Goal: Information Seeking & Learning: Learn about a topic

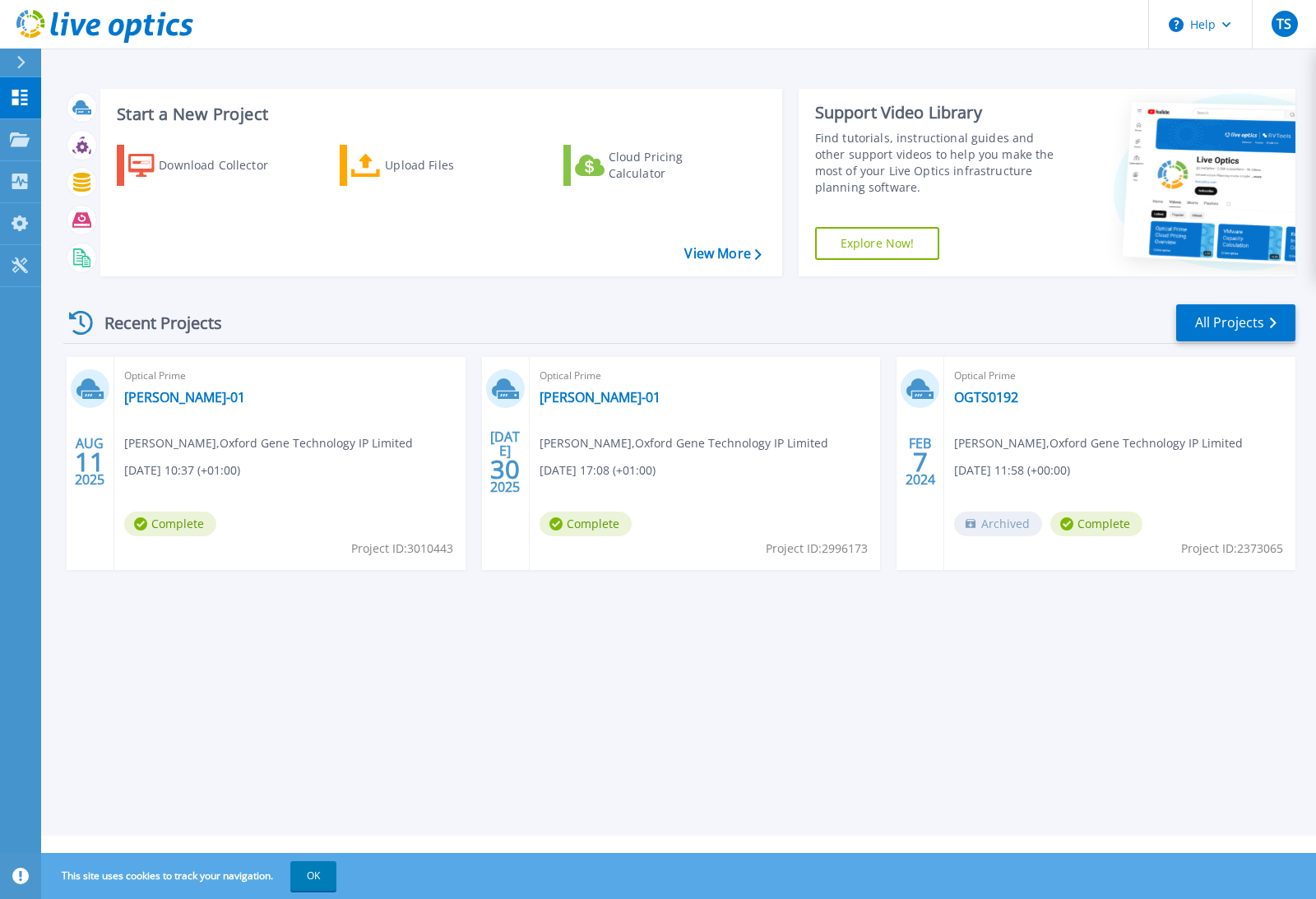
click at [266, 441] on span "Tim Smith , Oxford Gene Technology IP Limited" at bounding box center [269, 443] width 289 height 18
click at [194, 435] on span "Tim Smith , Oxford Gene Technology IP Limited" at bounding box center [269, 443] width 289 height 18
click at [349, 460] on div "Optical Prime CB-HV-01 Tim Smith , Oxford Gene Technology IP Limited 08/11/2025…" at bounding box center [290, 463] width 351 height 213
click at [279, 476] on div "Optical Prime CB-HV-01 Tim Smith , Oxford Gene Technology IP Limited 08/11/2025…" at bounding box center [290, 463] width 351 height 213
click at [191, 424] on div "Optical Prime CB-HV-01 Tim Smith , Oxford Gene Technology IP Limited 08/11/2025…" at bounding box center [290, 463] width 351 height 213
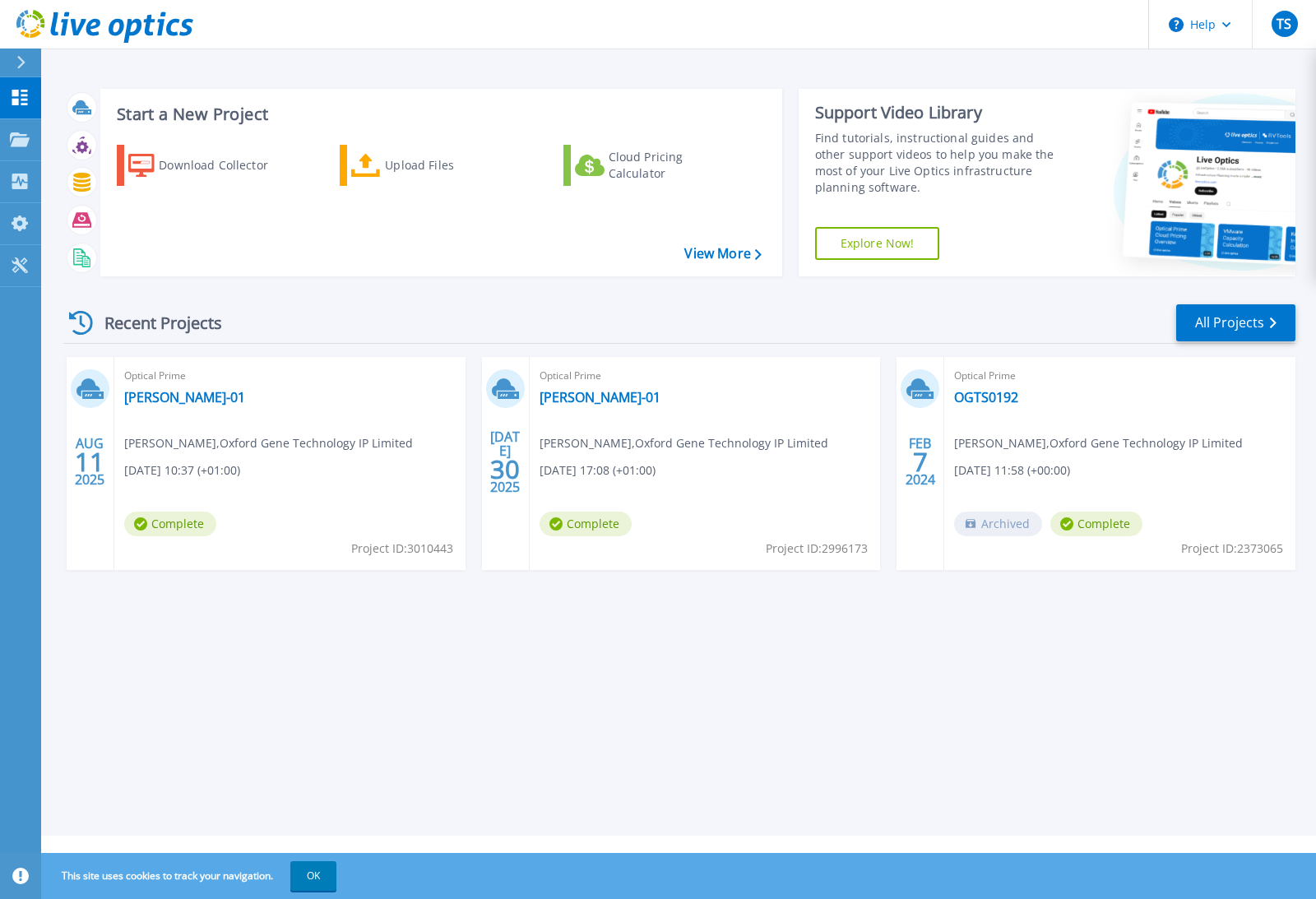
click at [83, 381] on icon at bounding box center [88, 387] width 24 height 18
click at [86, 455] on span "11" at bounding box center [89, 461] width 29 height 14
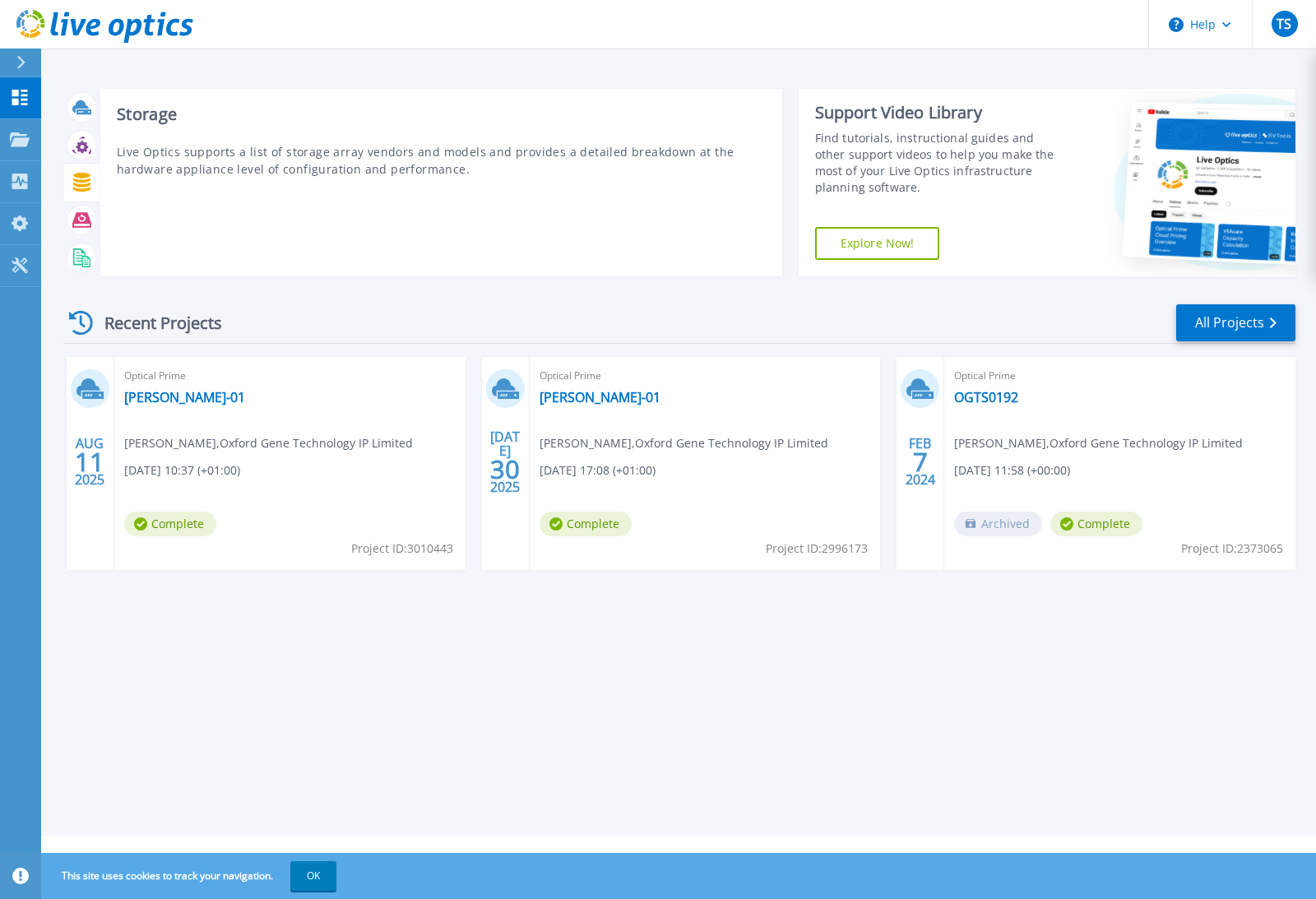
click at [82, 188] on icon at bounding box center [82, 182] width 17 height 19
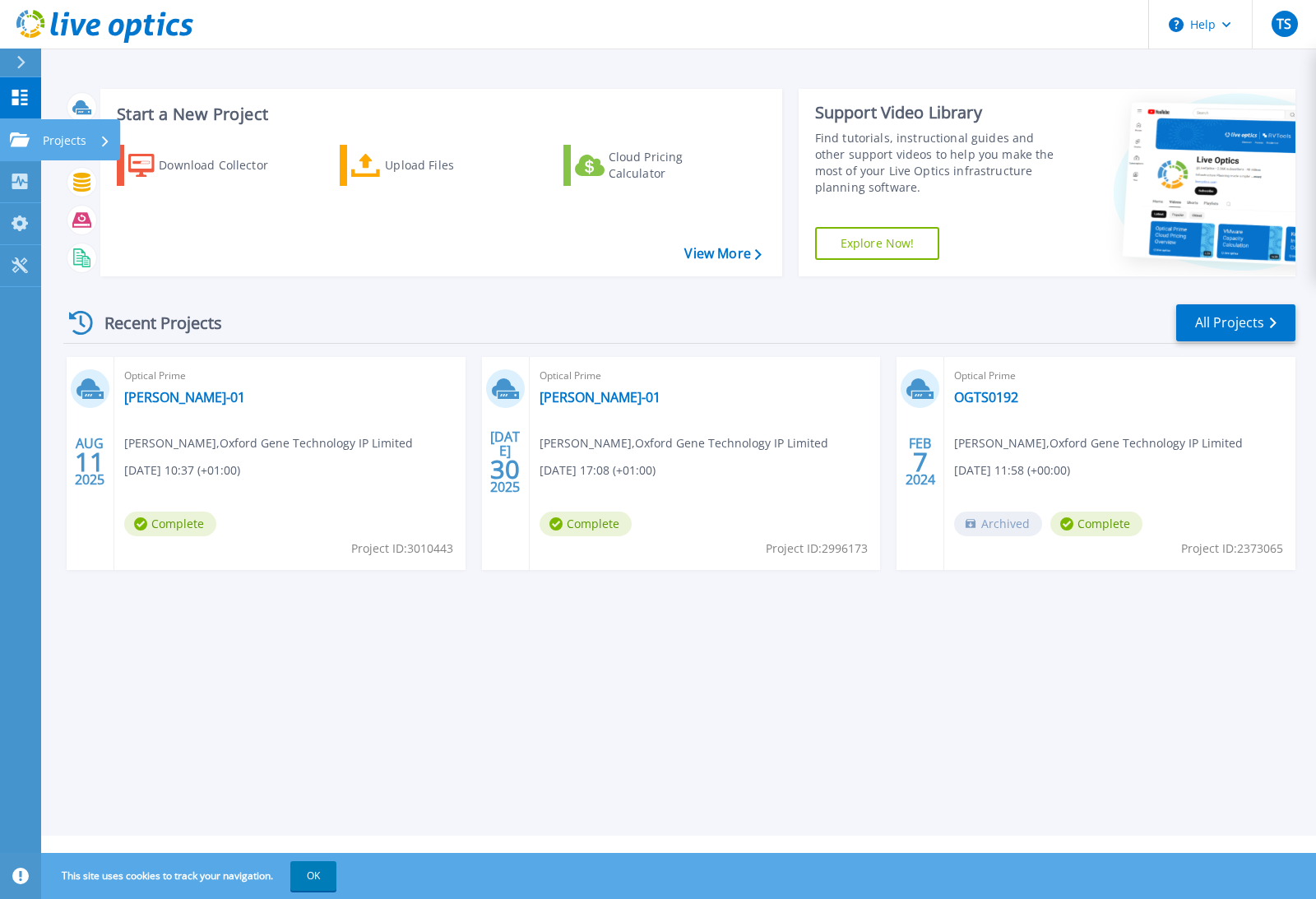
click at [19, 132] on div at bounding box center [19, 140] width 19 height 15
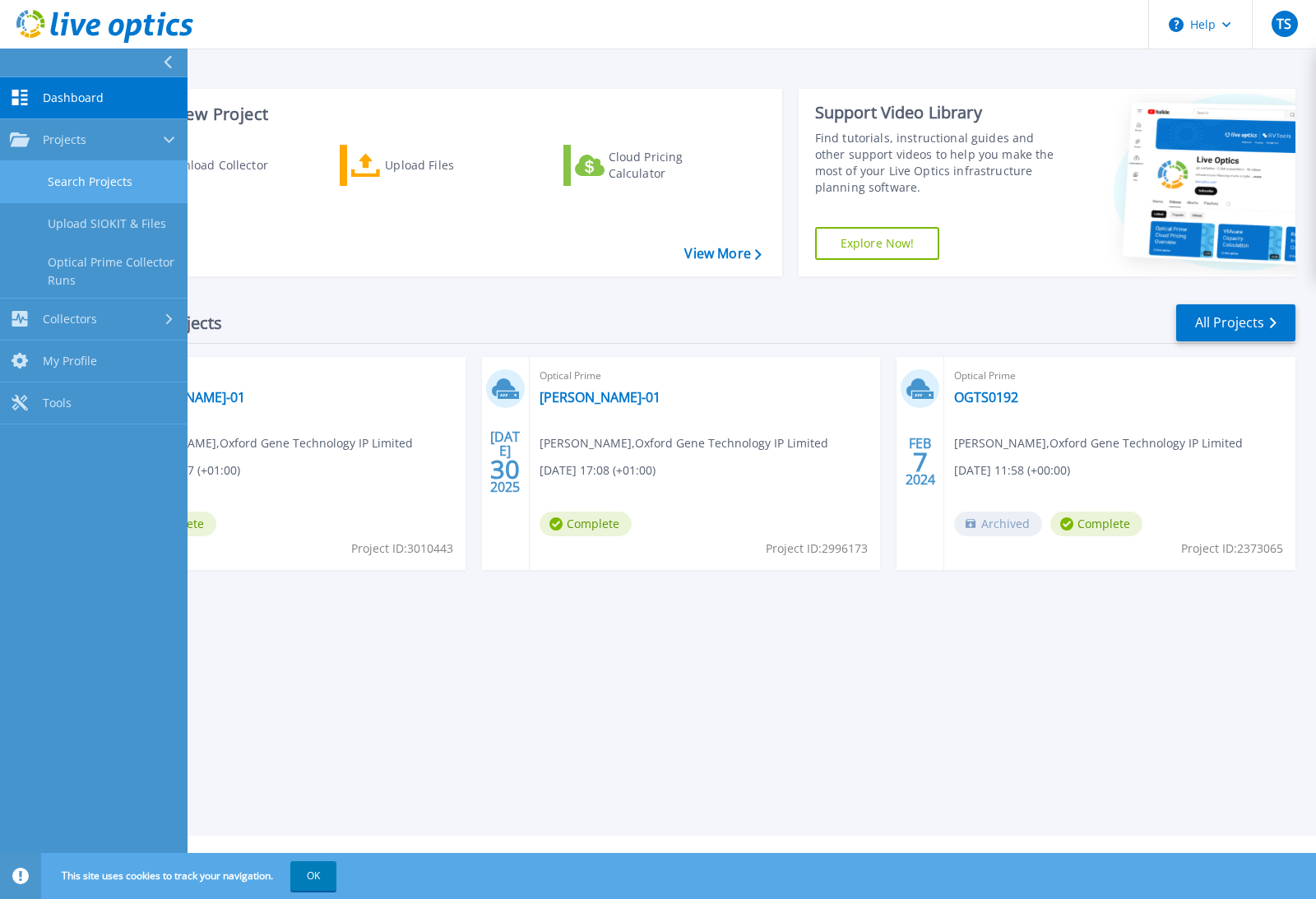
click at [153, 192] on link "Search Projects" at bounding box center [94, 182] width 188 height 42
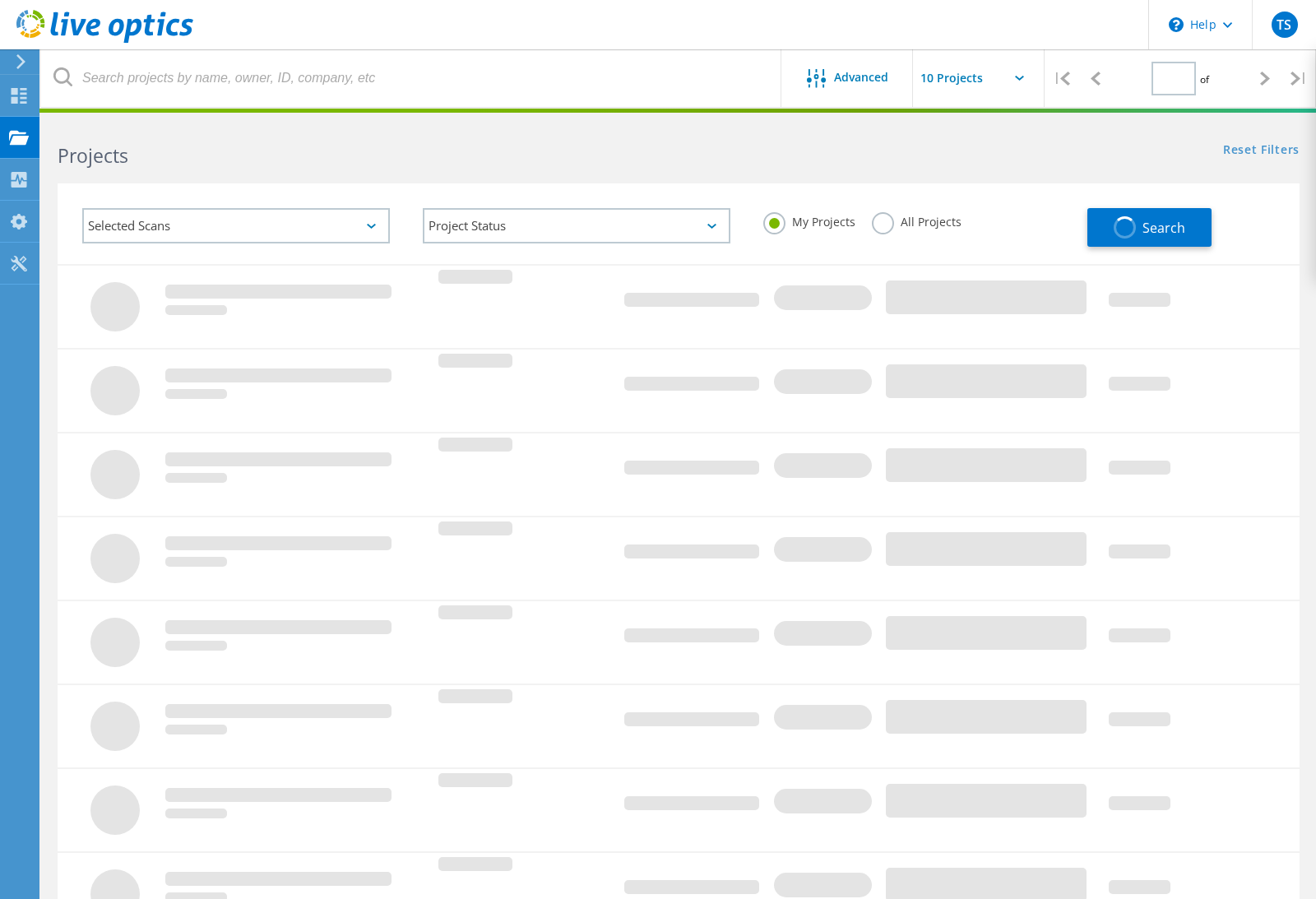
type input "1"
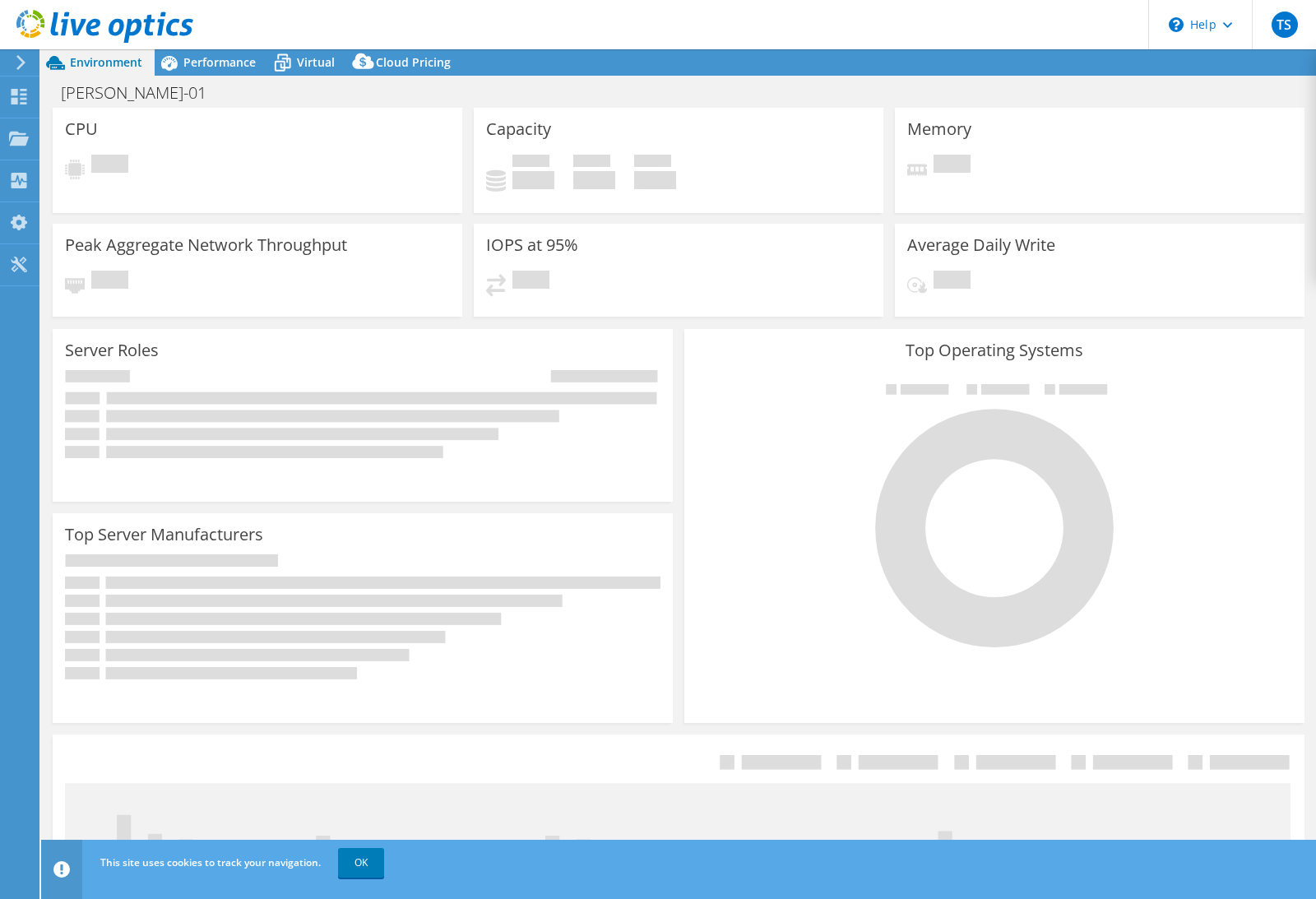
select select "USD"
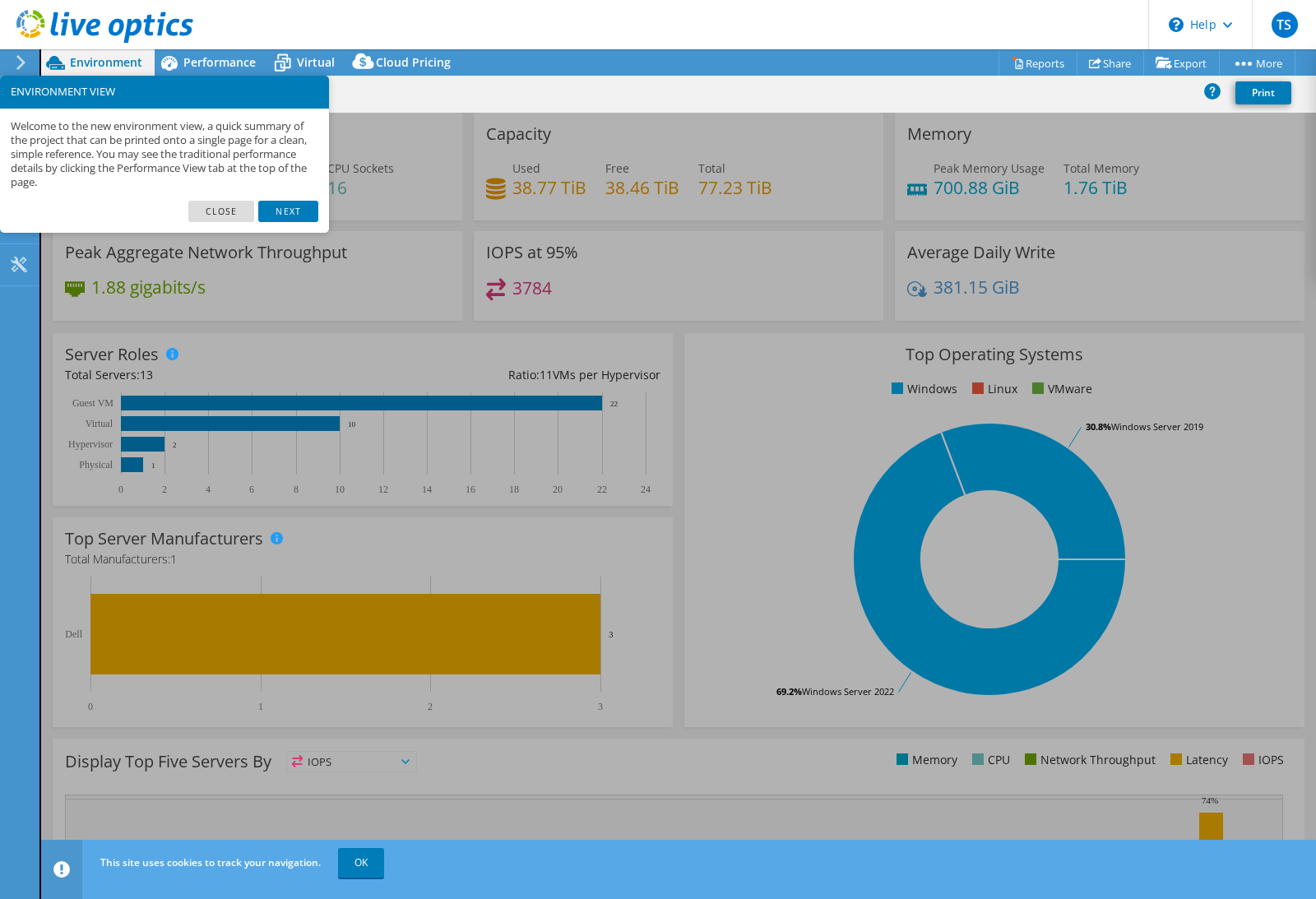
drag, startPoint x: 292, startPoint y: 217, endPoint x: 292, endPoint y: 165, distance: 52.0
click at [292, 217] on link "Next" at bounding box center [288, 211] width 59 height 21
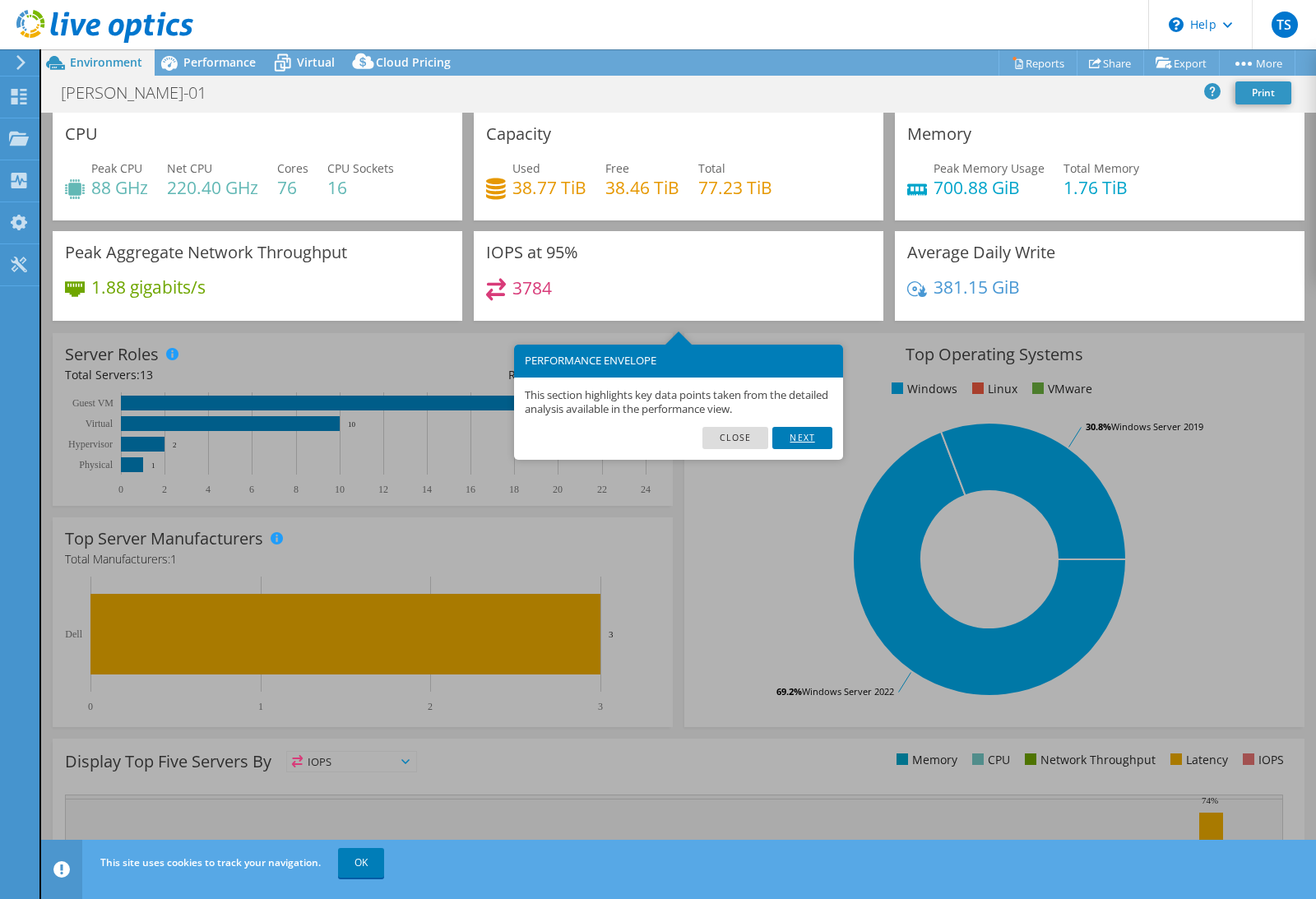
click at [808, 427] on link "Next" at bounding box center [802, 437] width 59 height 21
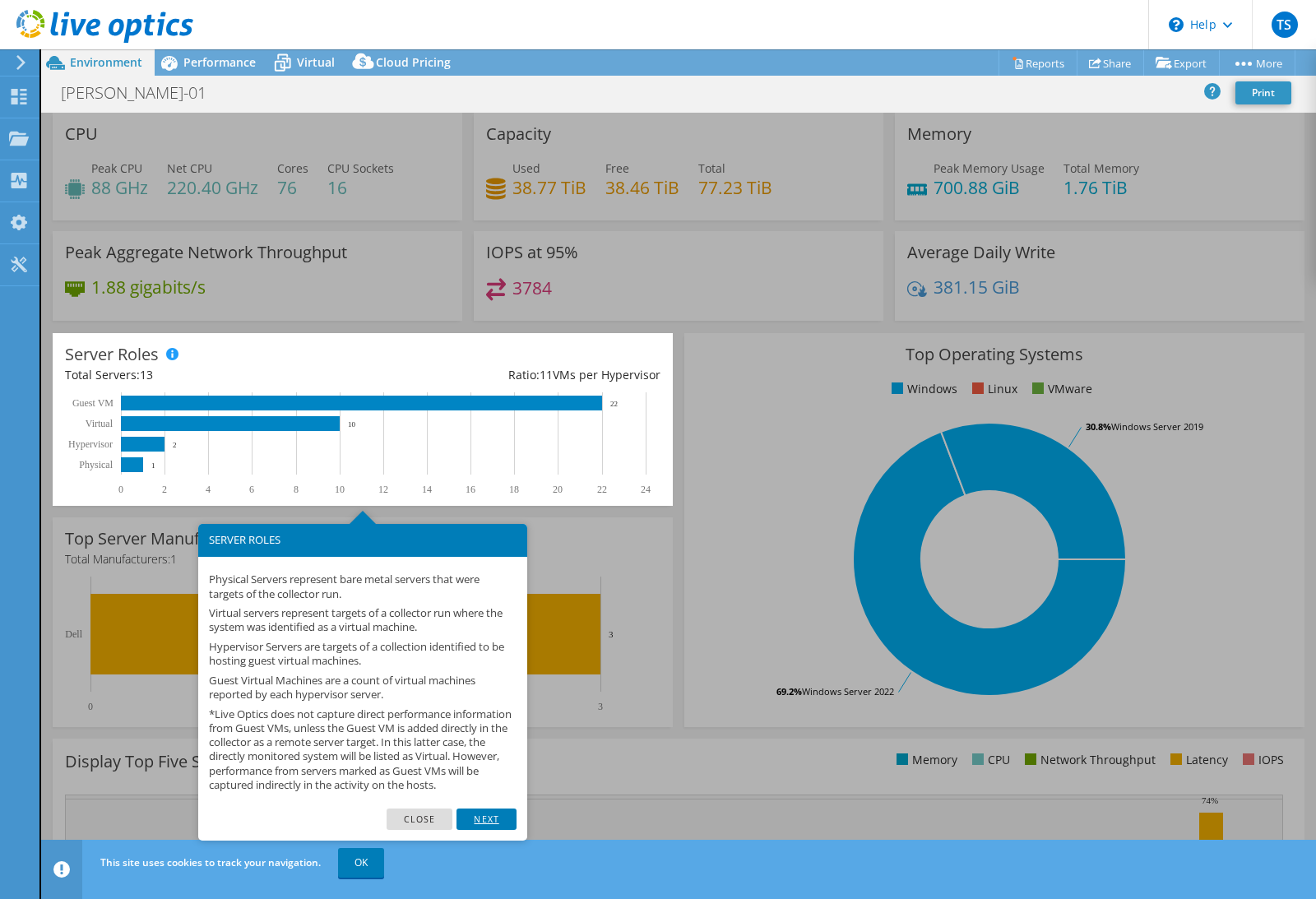
click at [497, 808] on link "Next" at bounding box center [486, 818] width 59 height 21
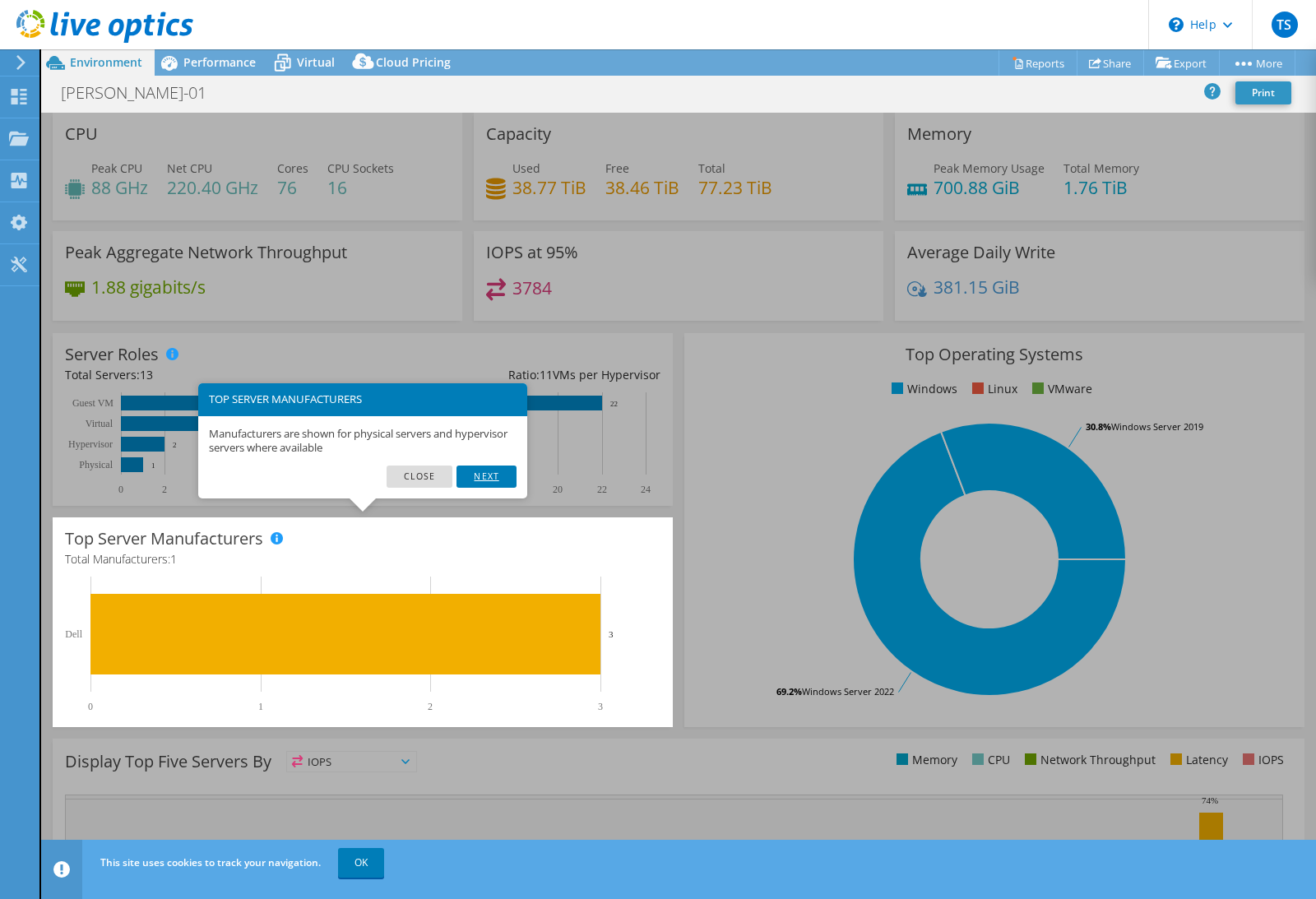
click at [480, 465] on link "Next" at bounding box center [486, 475] width 59 height 21
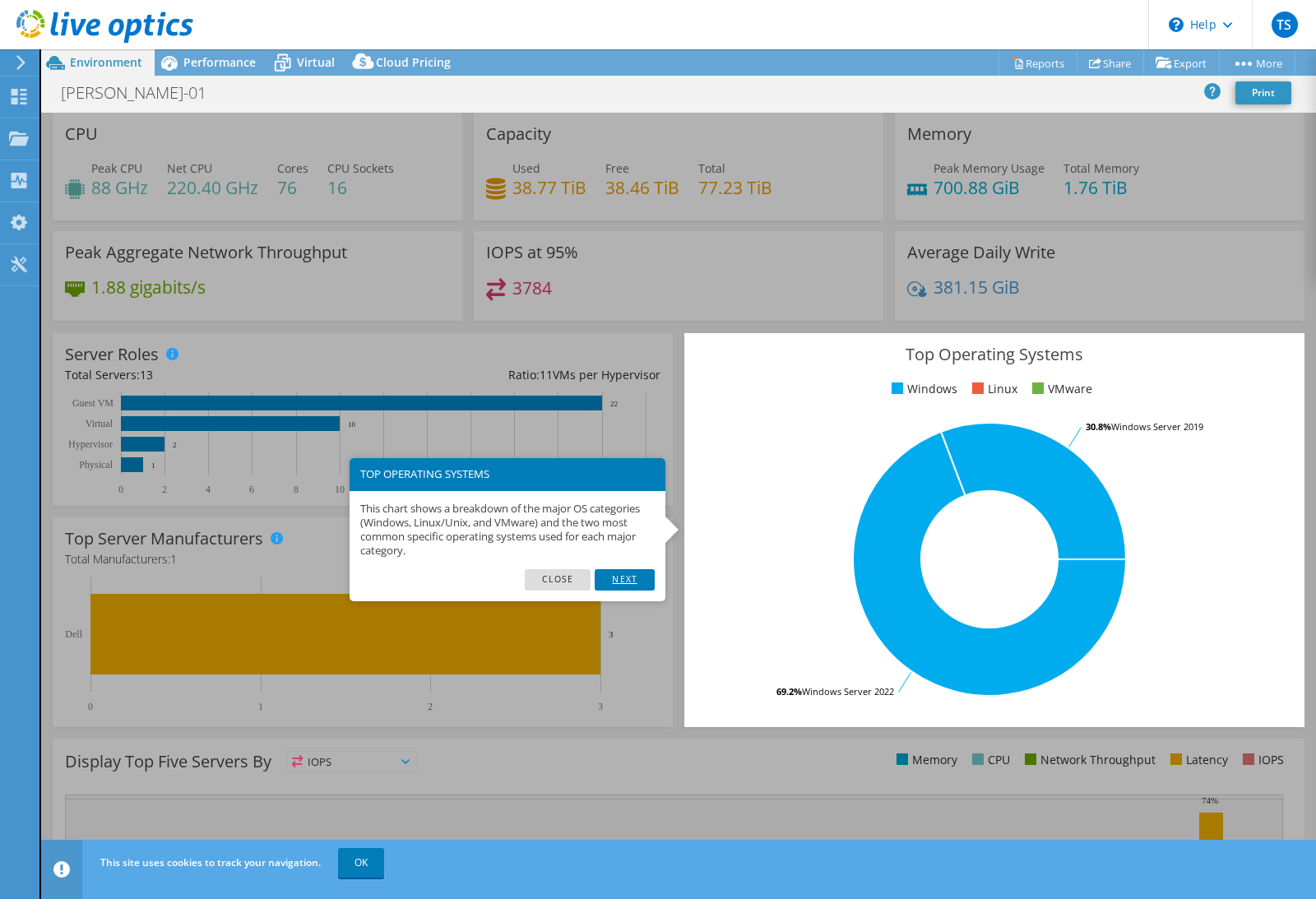
click at [611, 569] on link "Next" at bounding box center [624, 579] width 59 height 21
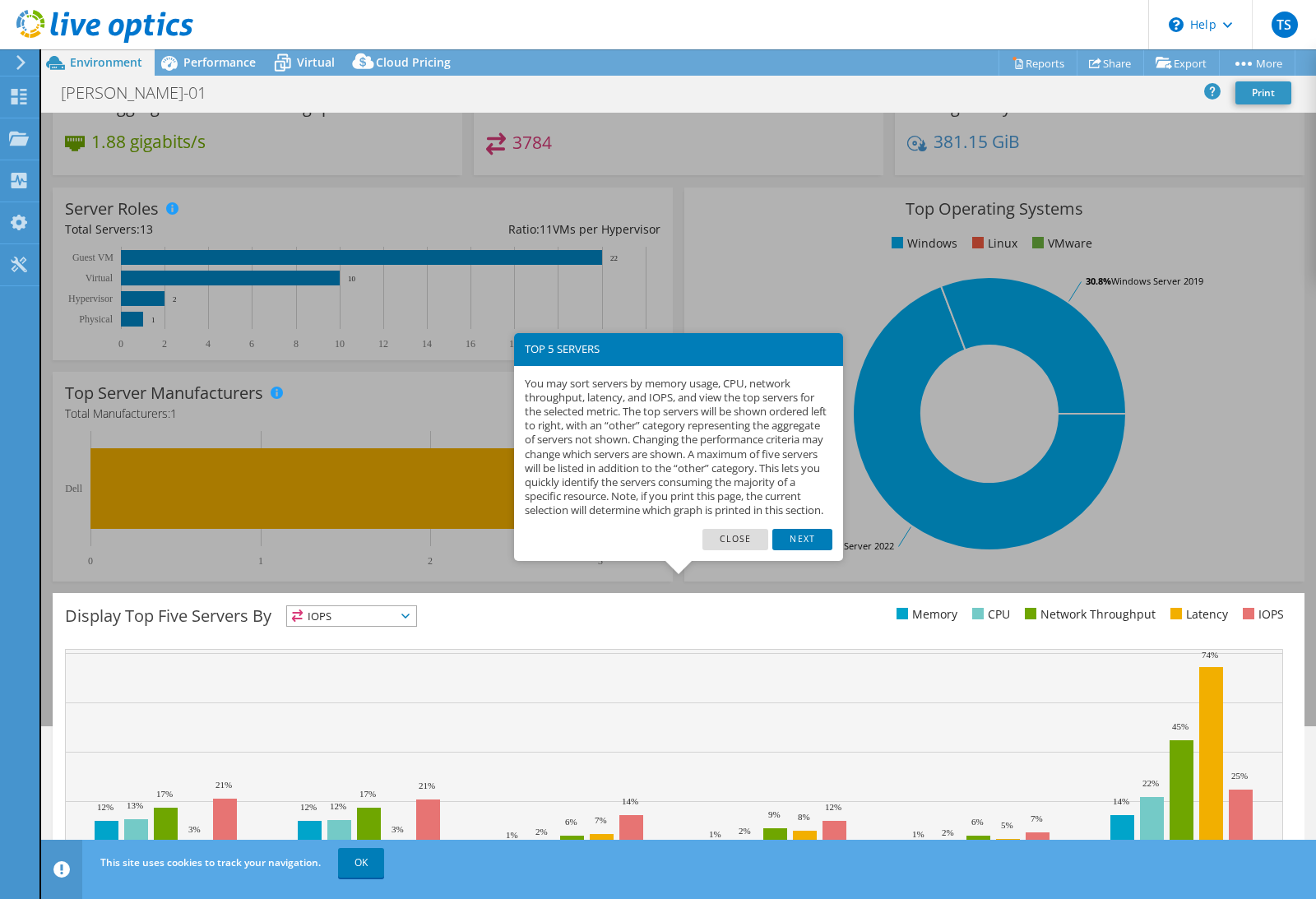
click at [799, 529] on link "Next" at bounding box center [802, 539] width 59 height 21
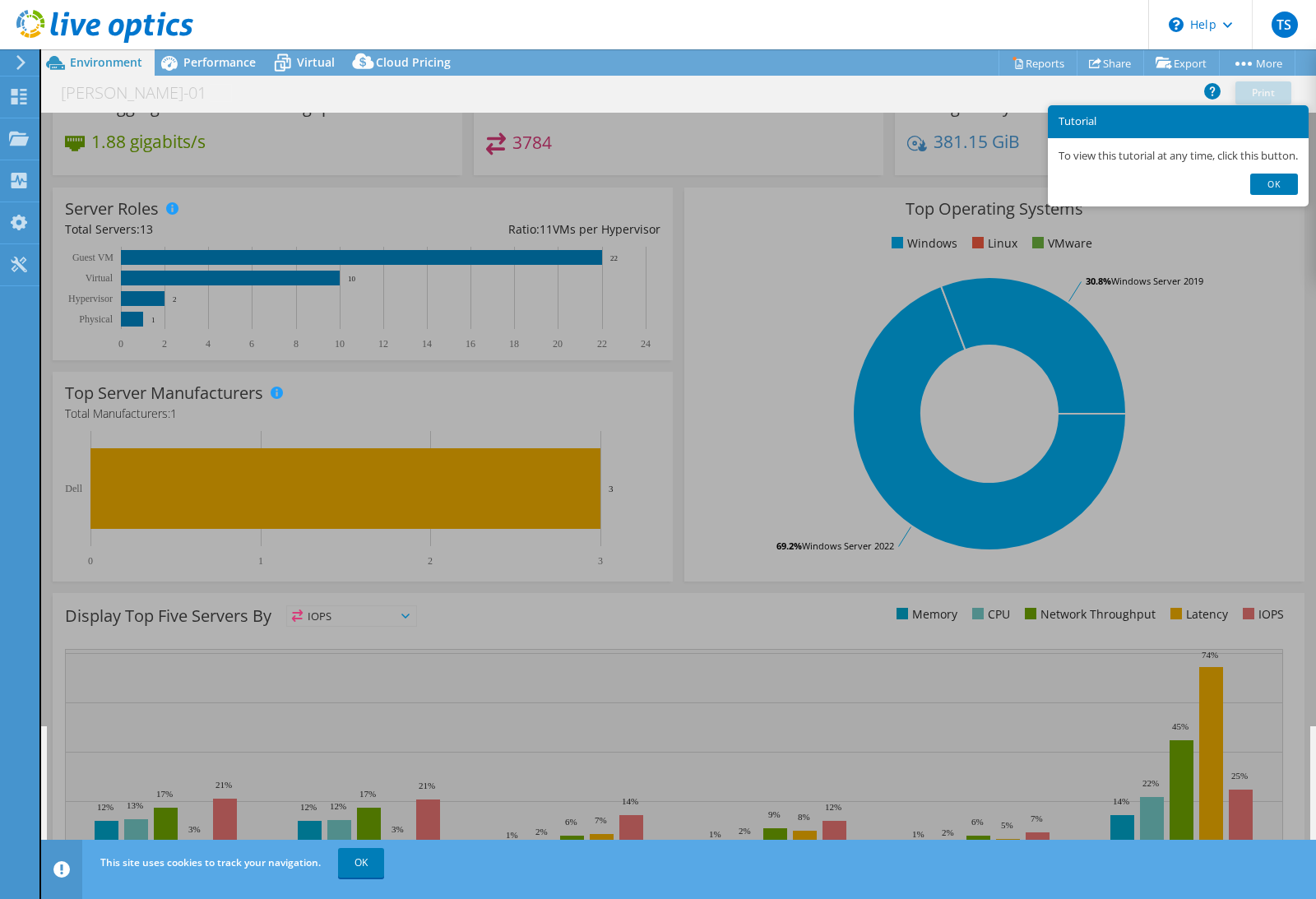
click at [1293, 174] on link "Ok" at bounding box center [1274, 184] width 48 height 21
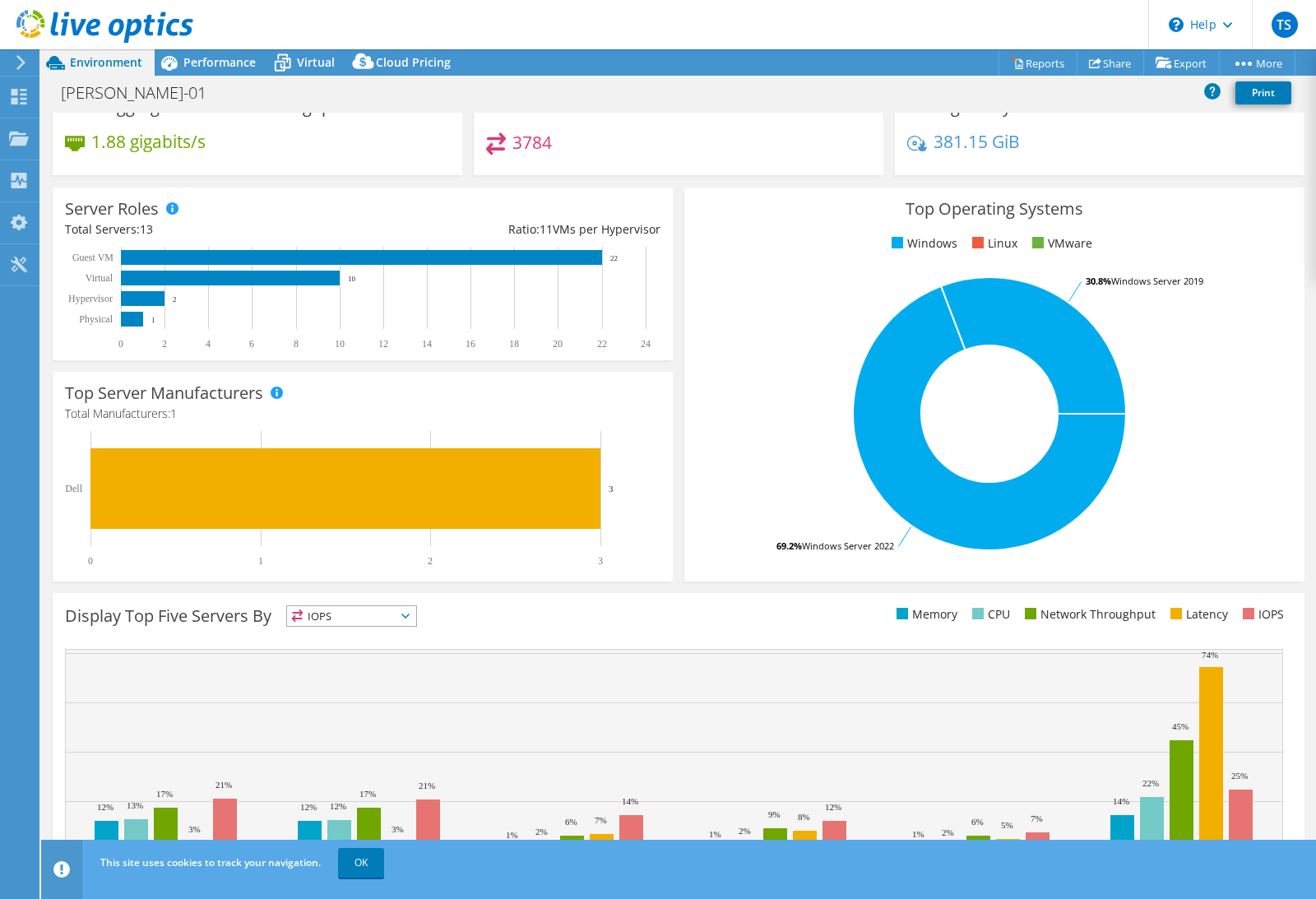
click at [374, 606] on span "IOPS" at bounding box center [351, 615] width 129 height 19
click at [487, 605] on div "Display Top Five Servers By IOPS IOPS" at bounding box center [372, 619] width 613 height 28
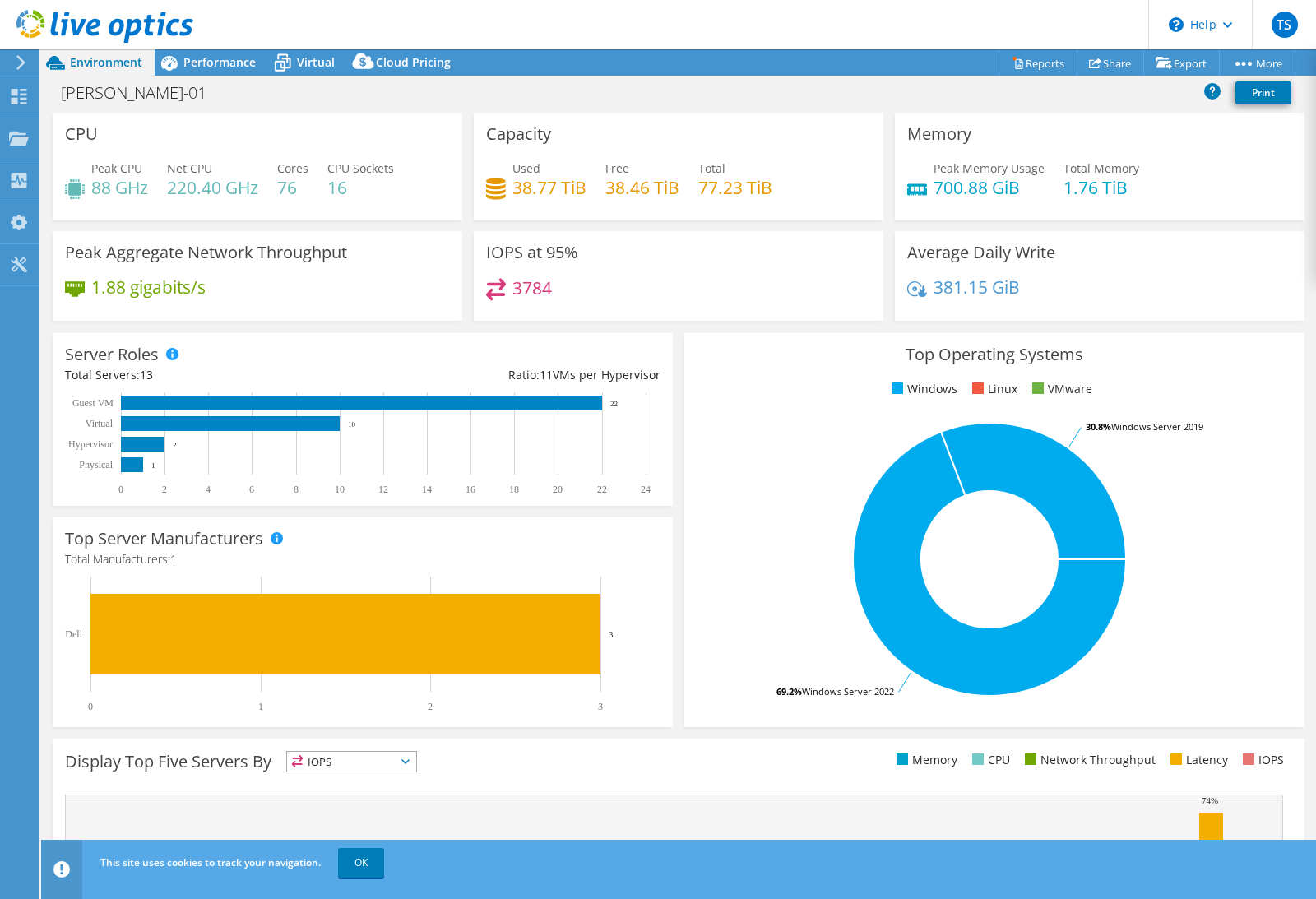
scroll to position [0, 0]
click at [510, 244] on h3 "IOPS at 95%" at bounding box center [532, 253] width 92 height 18
click at [160, 278] on h4 "1.88 gigabits/s" at bounding box center [148, 287] width 114 height 18
click at [212, 244] on h3 "Peak Aggregate Network Throughput" at bounding box center [206, 253] width 282 height 18
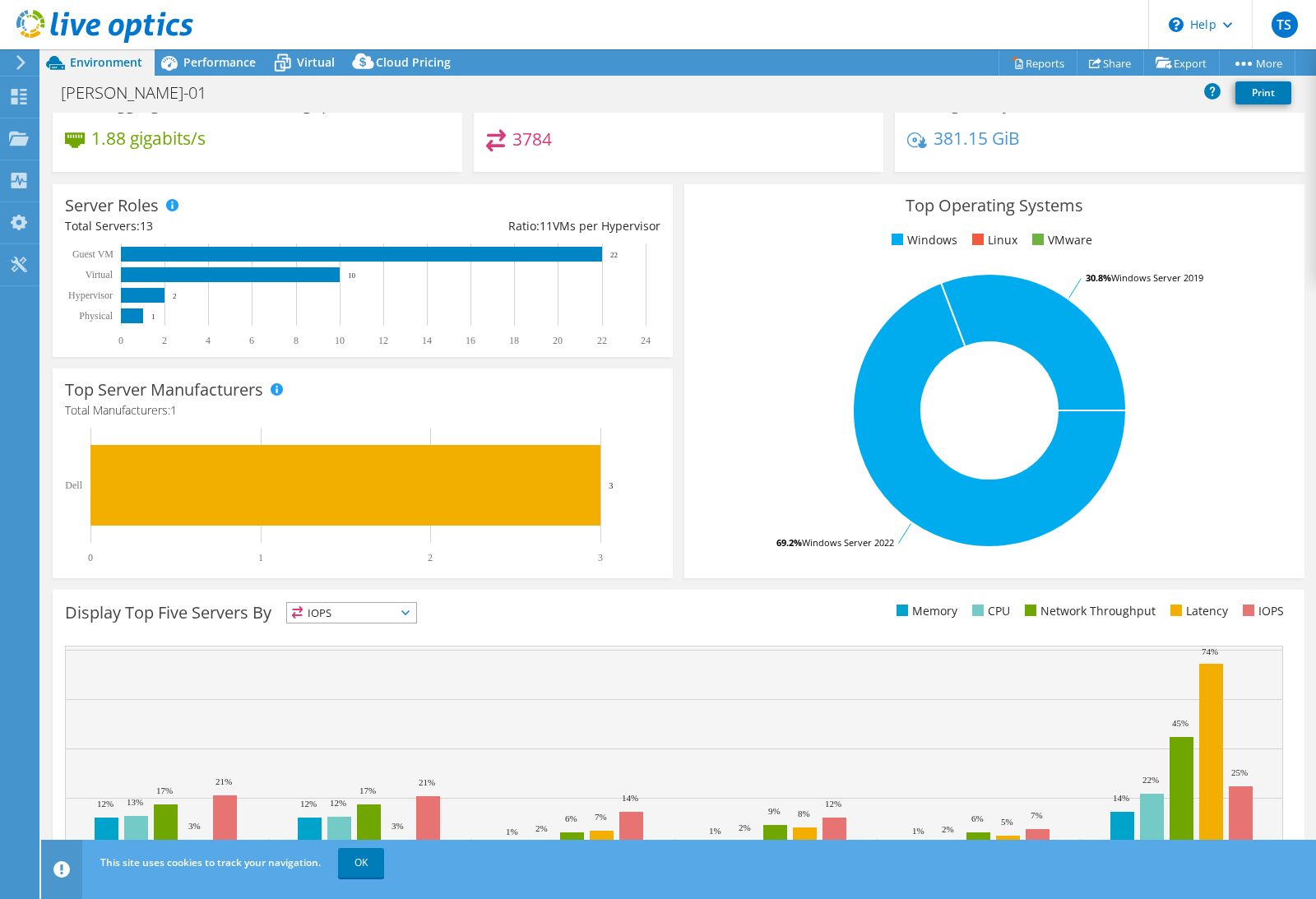
scroll to position [145, 0]
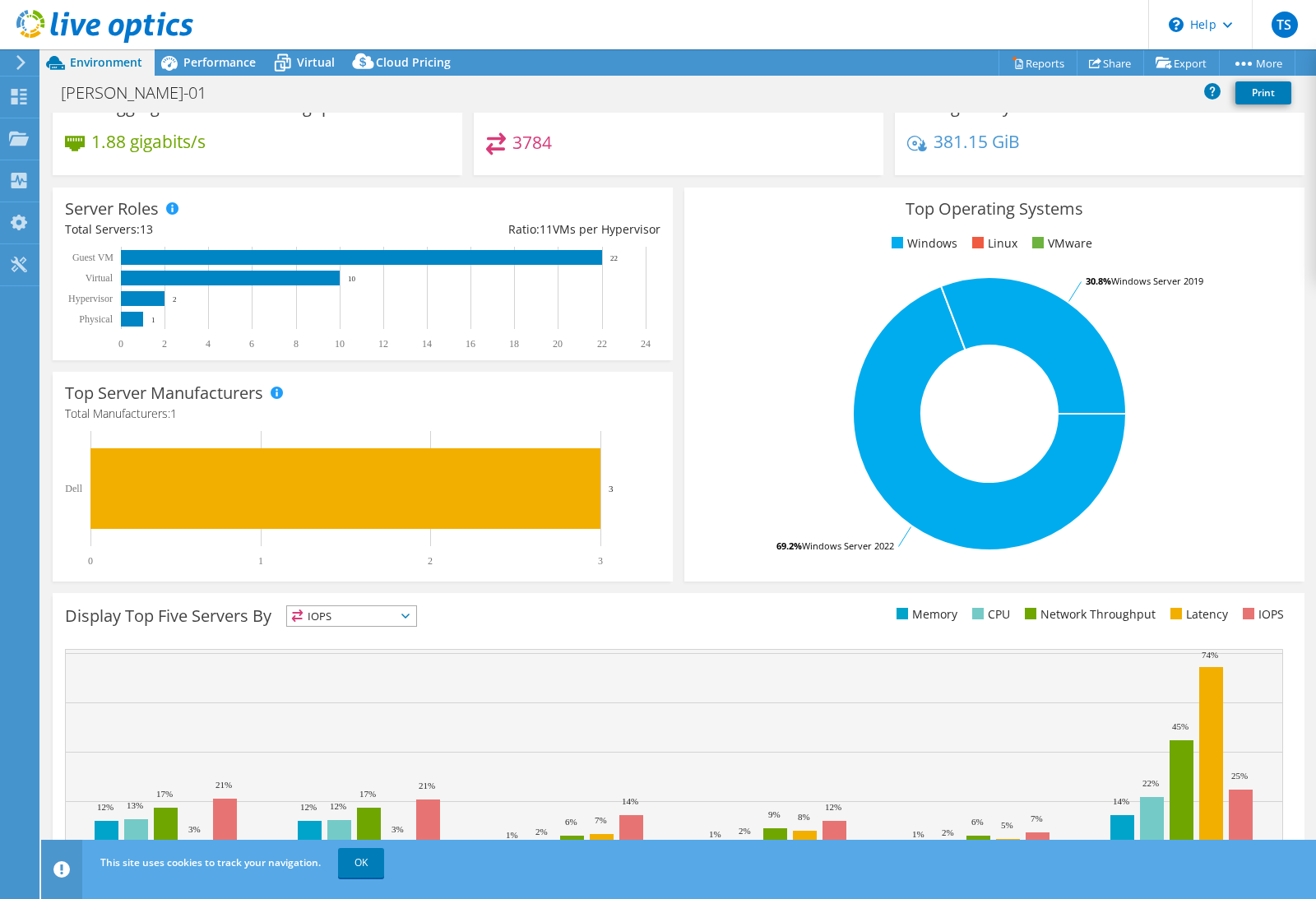
click at [404, 606] on span "IOPS" at bounding box center [351, 615] width 129 height 19
click at [340, 695] on li "Network Throughput" at bounding box center [351, 706] width 129 height 23
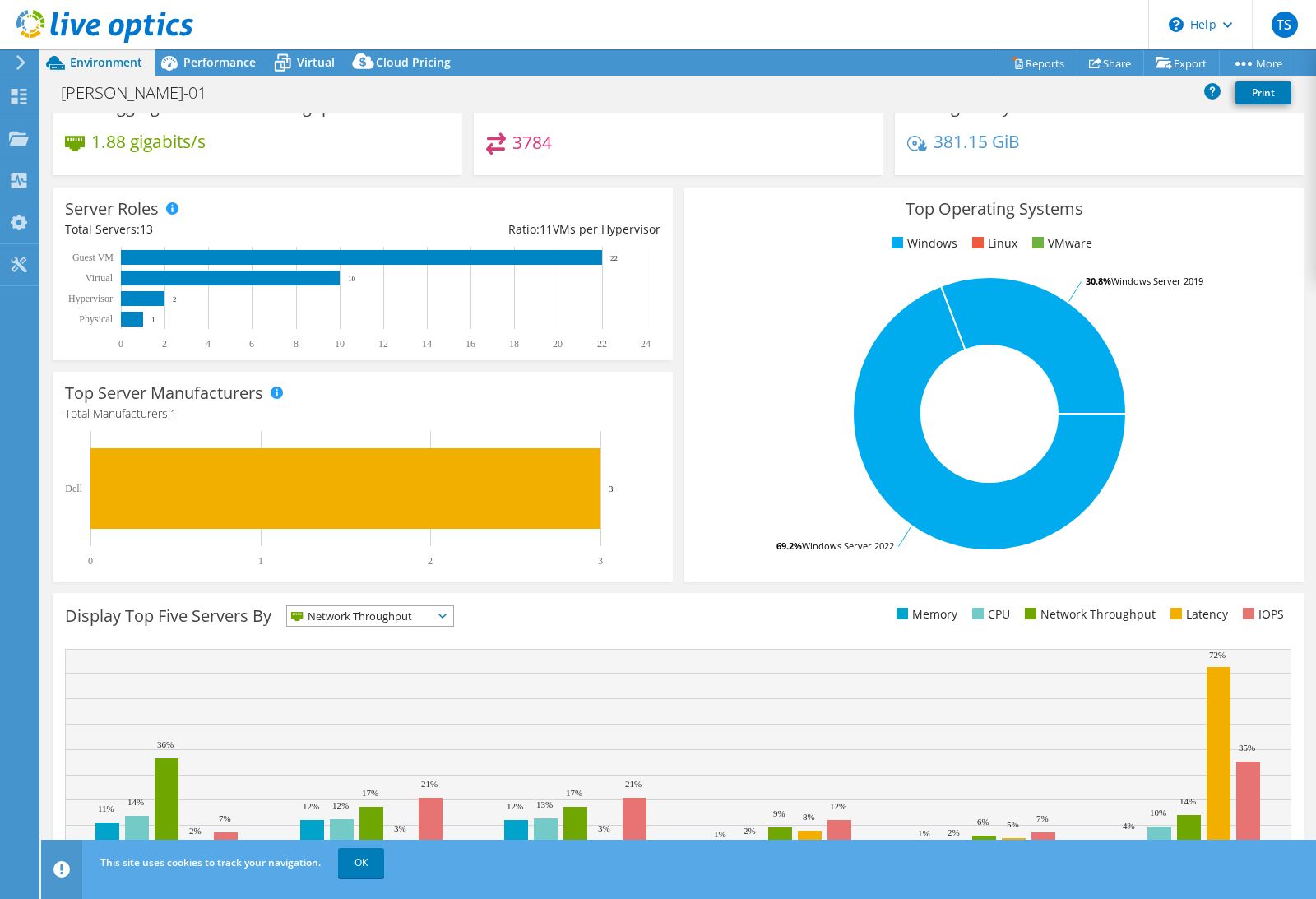
click at [382, 606] on span "Network Throughput" at bounding box center [360, 615] width 145 height 19
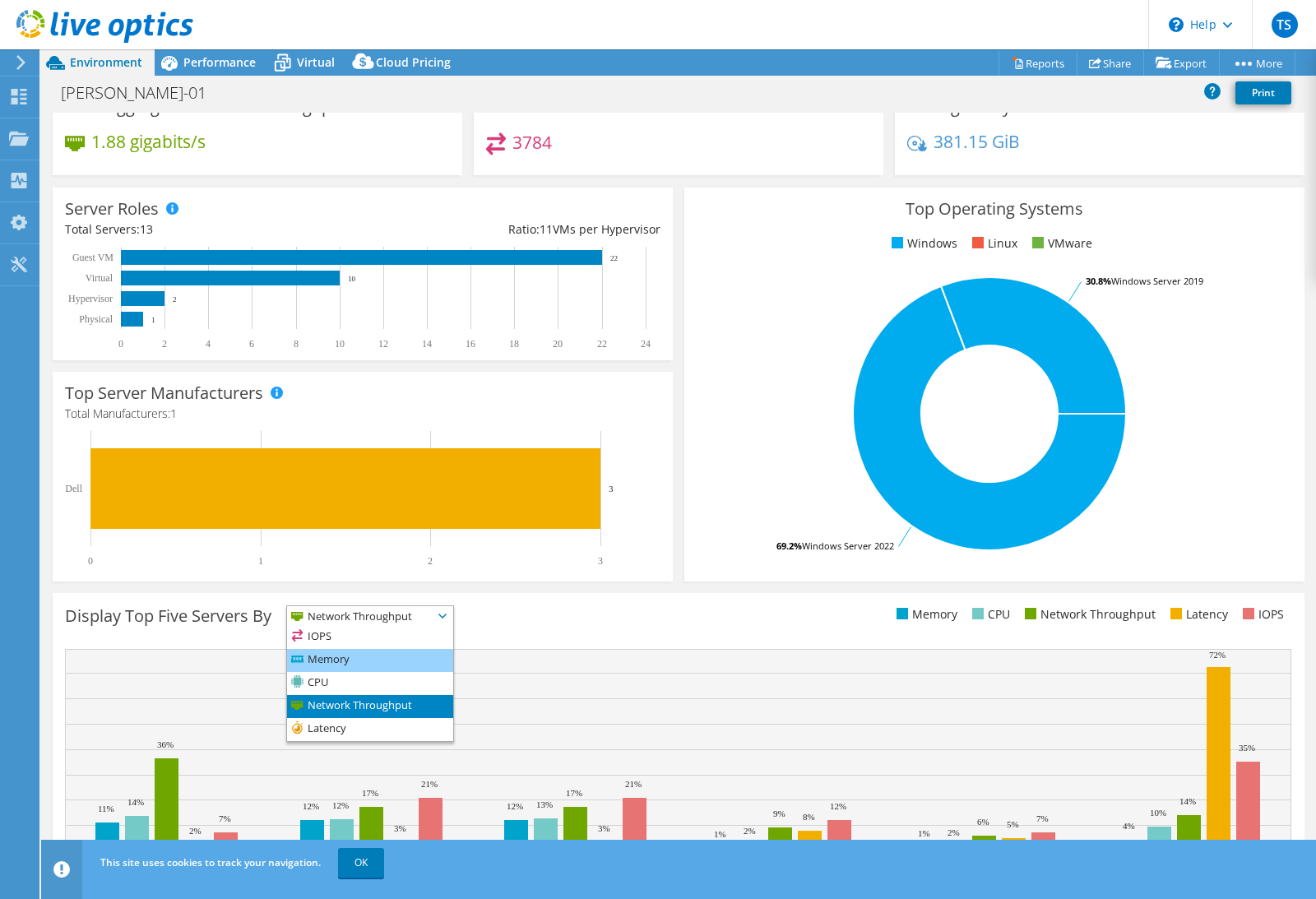
click at [371, 649] on li "Memory" at bounding box center [370, 660] width 166 height 23
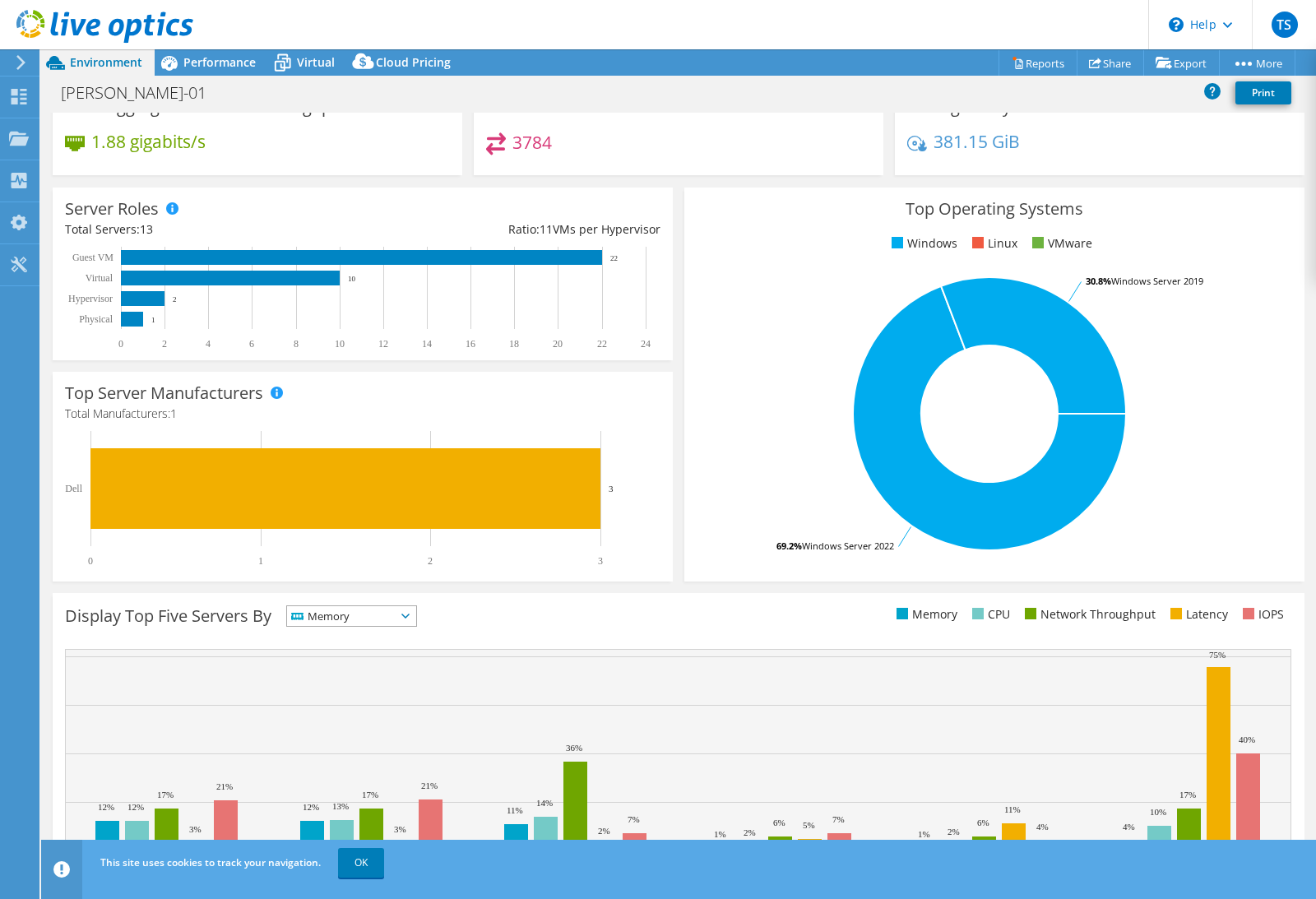
click at [381, 606] on span "Memory" at bounding box center [341, 615] width 109 height 19
click at [370, 672] on li "CPU" at bounding box center [351, 683] width 129 height 23
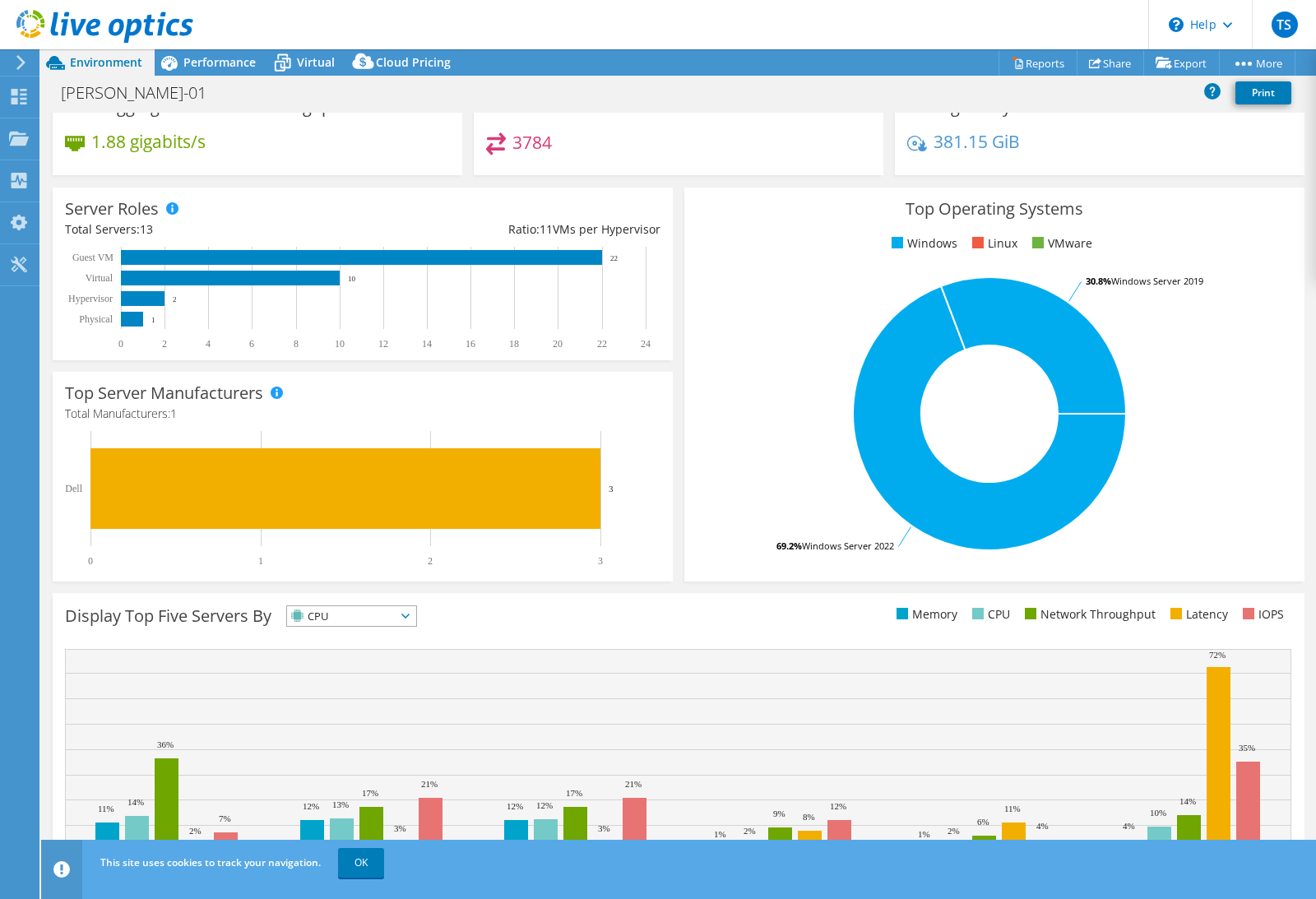
click at [349, 606] on span "CPU" at bounding box center [341, 615] width 109 height 19
click at [344, 718] on li "Latency" at bounding box center [351, 729] width 129 height 23
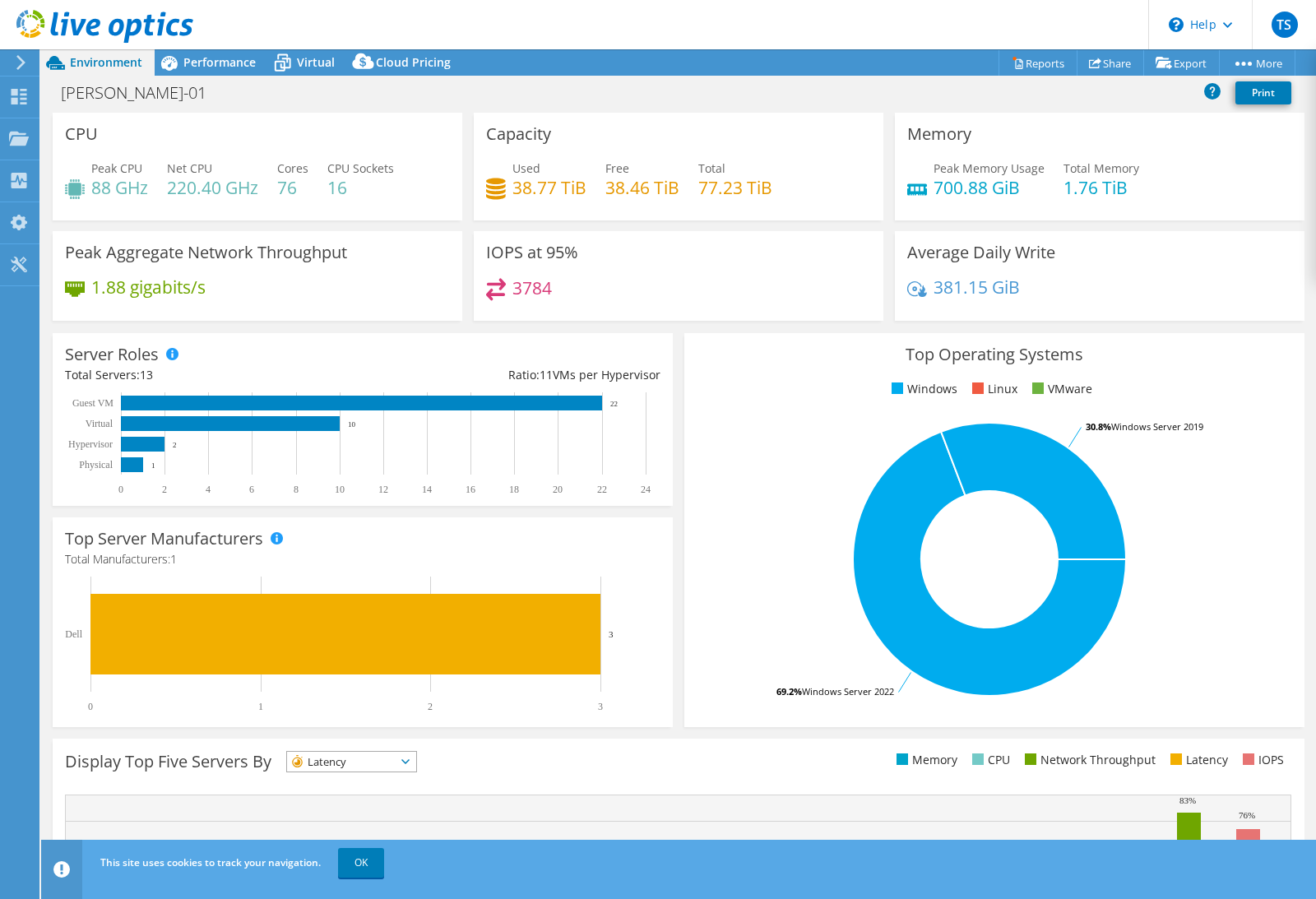
scroll to position [0, 0]
click at [305, 416] on rect at bounding box center [230, 424] width 219 height 15
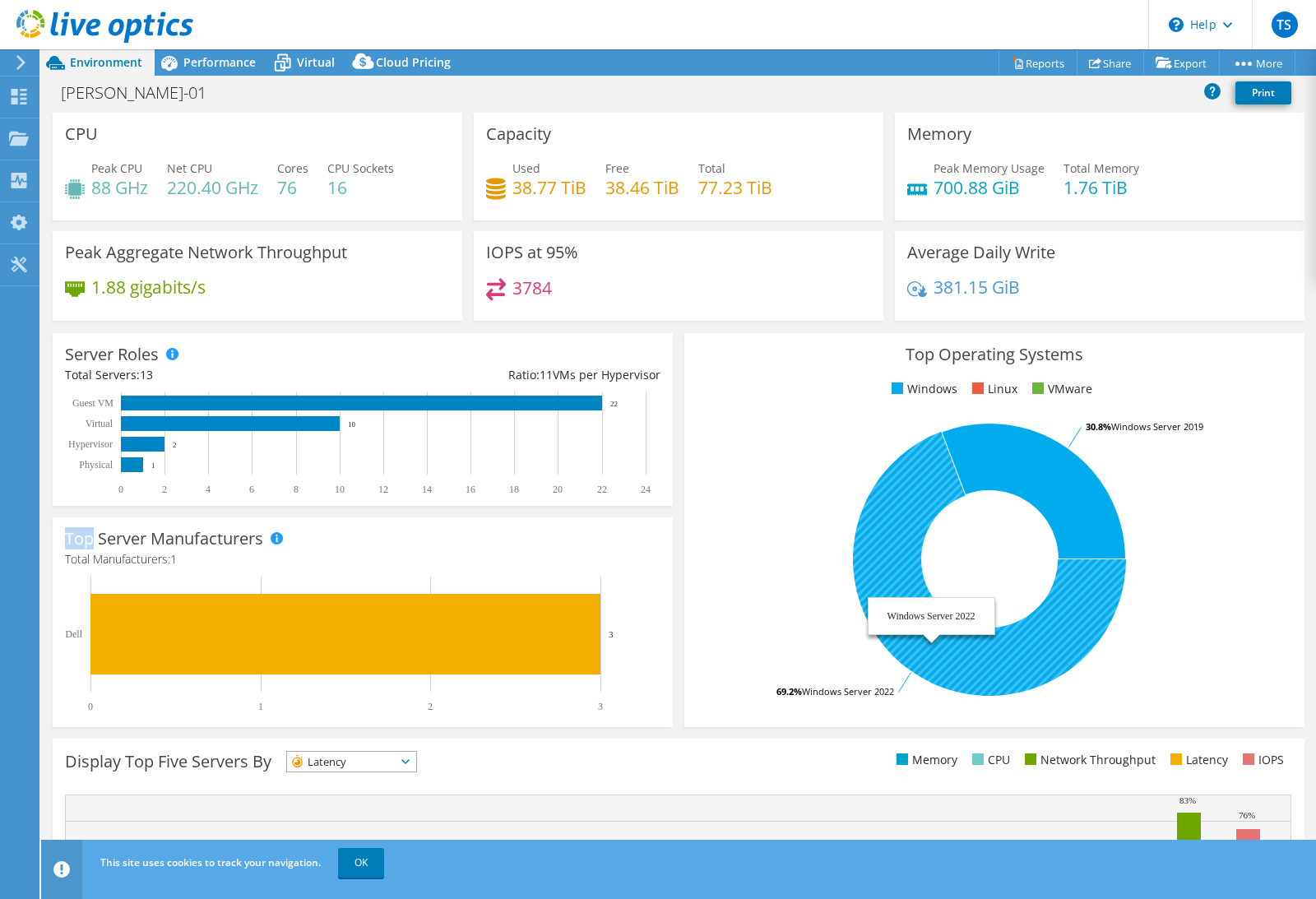
drag, startPoint x: 864, startPoint y: 557, endPoint x: 841, endPoint y: 518, distance: 45.3
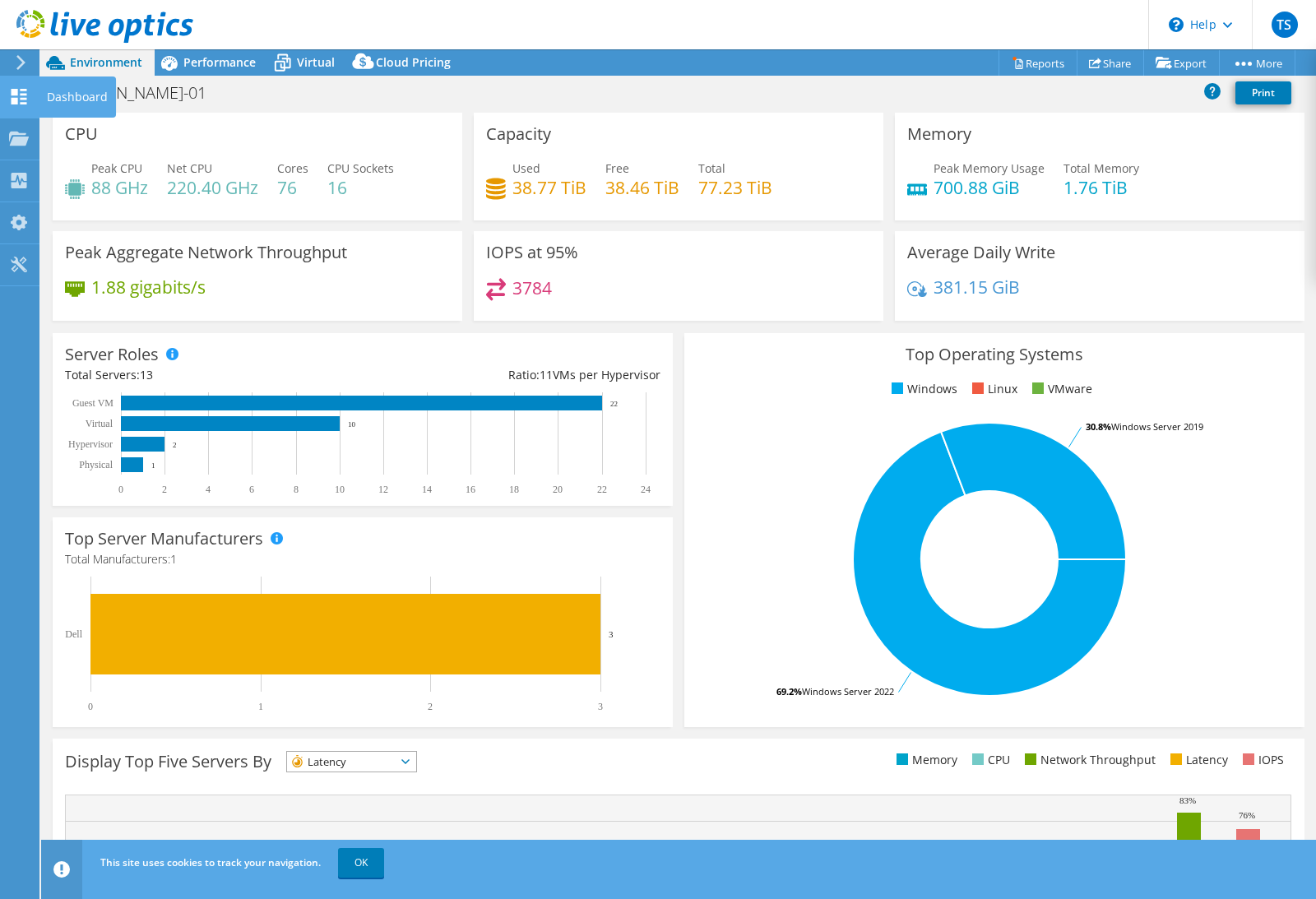
click at [77, 96] on div "Dashboard" at bounding box center [77, 97] width 77 height 41
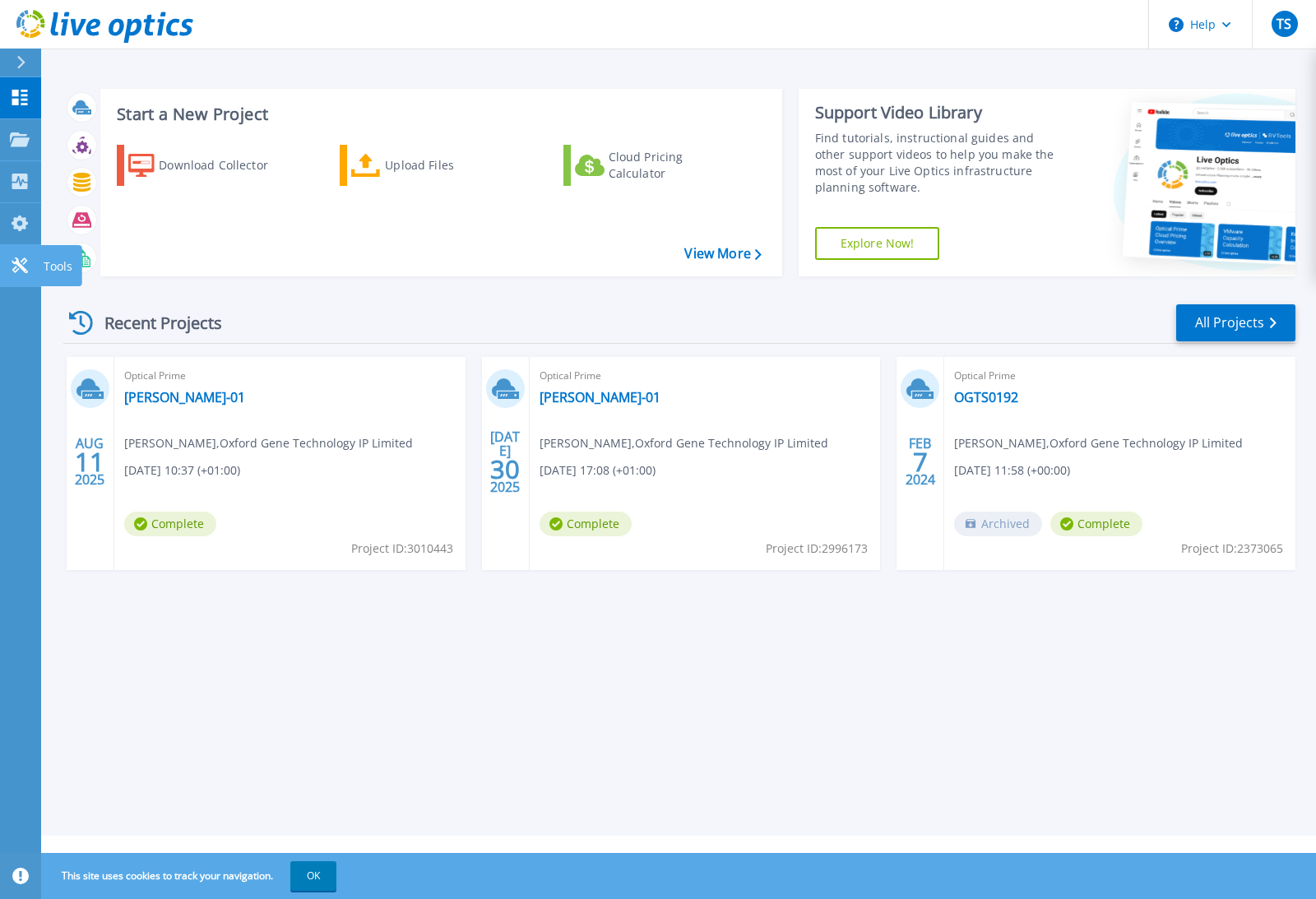
click at [22, 267] on icon at bounding box center [19, 265] width 16 height 16
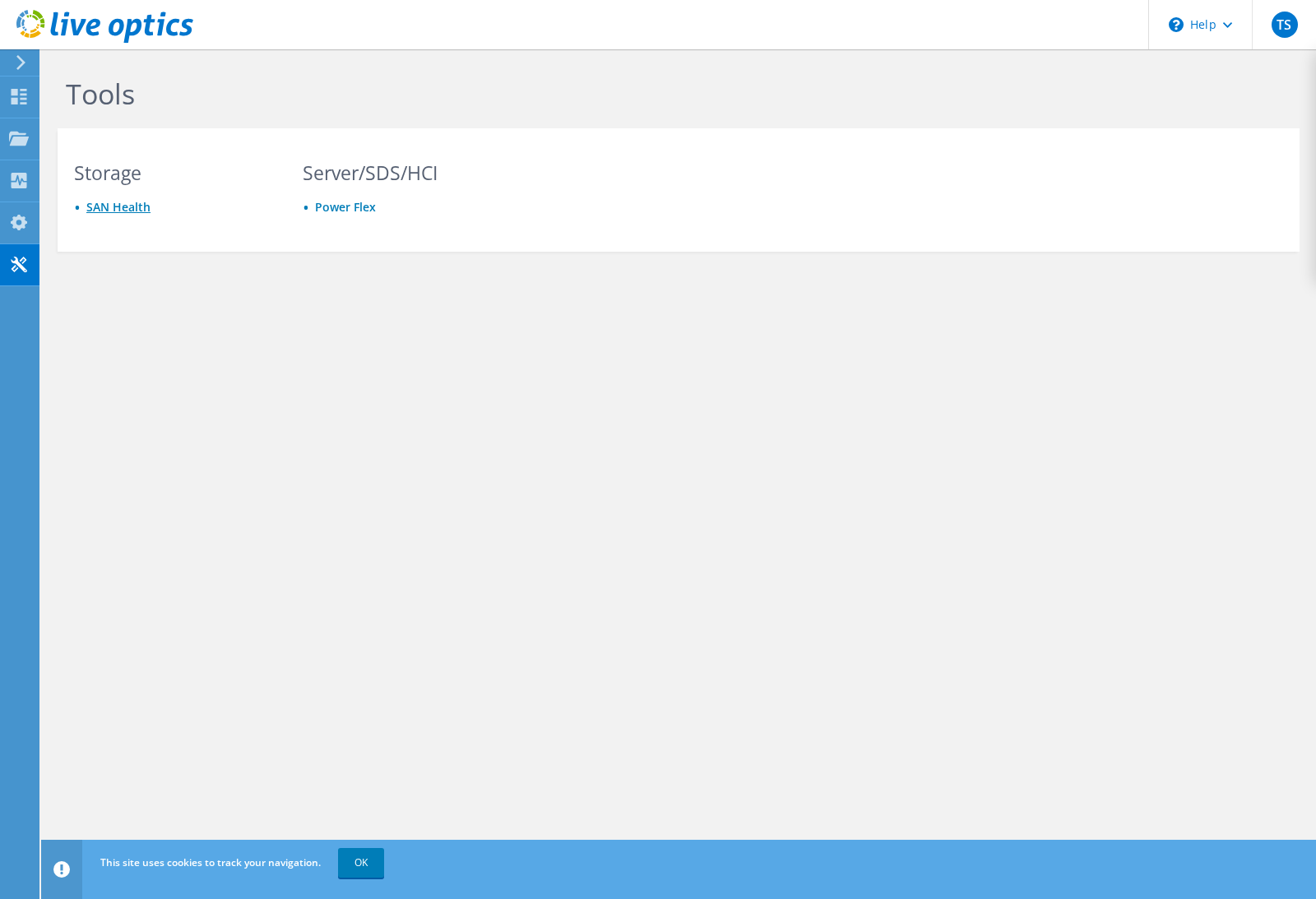
click at [125, 211] on link "SAN Health" at bounding box center [119, 206] width 64 height 16
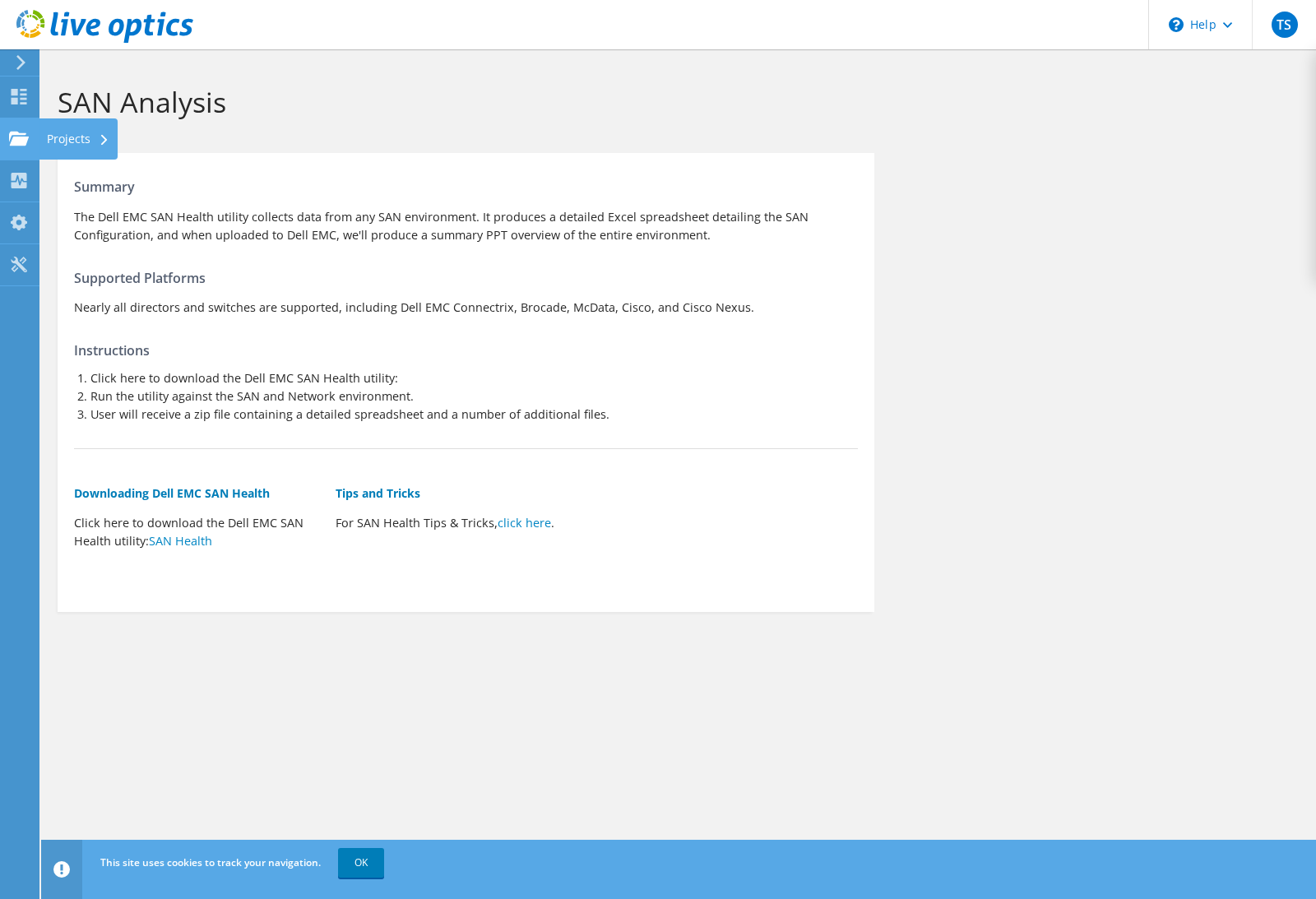
click at [85, 150] on div "Projects" at bounding box center [78, 139] width 79 height 41
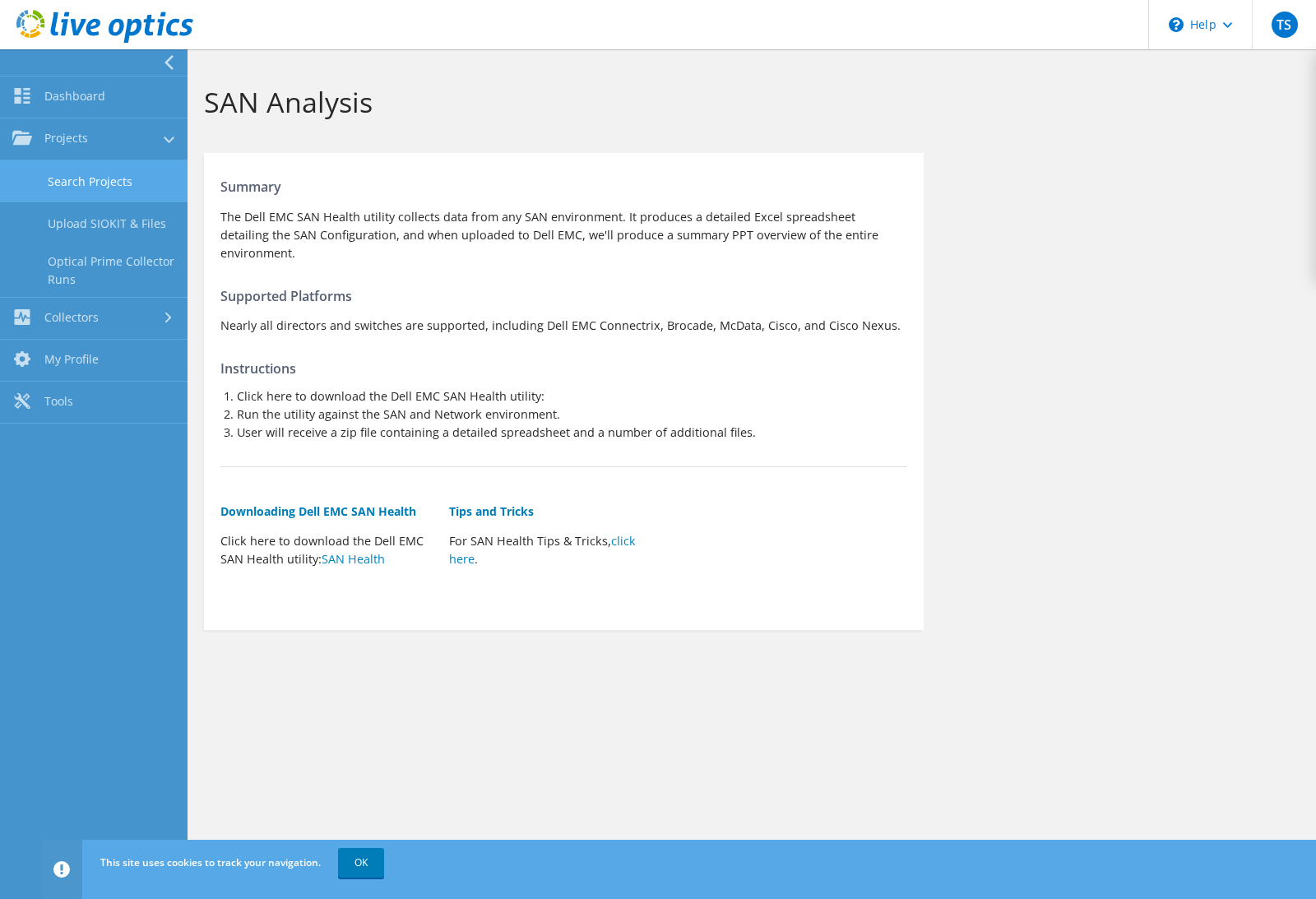
click at [78, 199] on link "Search Projects" at bounding box center [94, 181] width 188 height 42
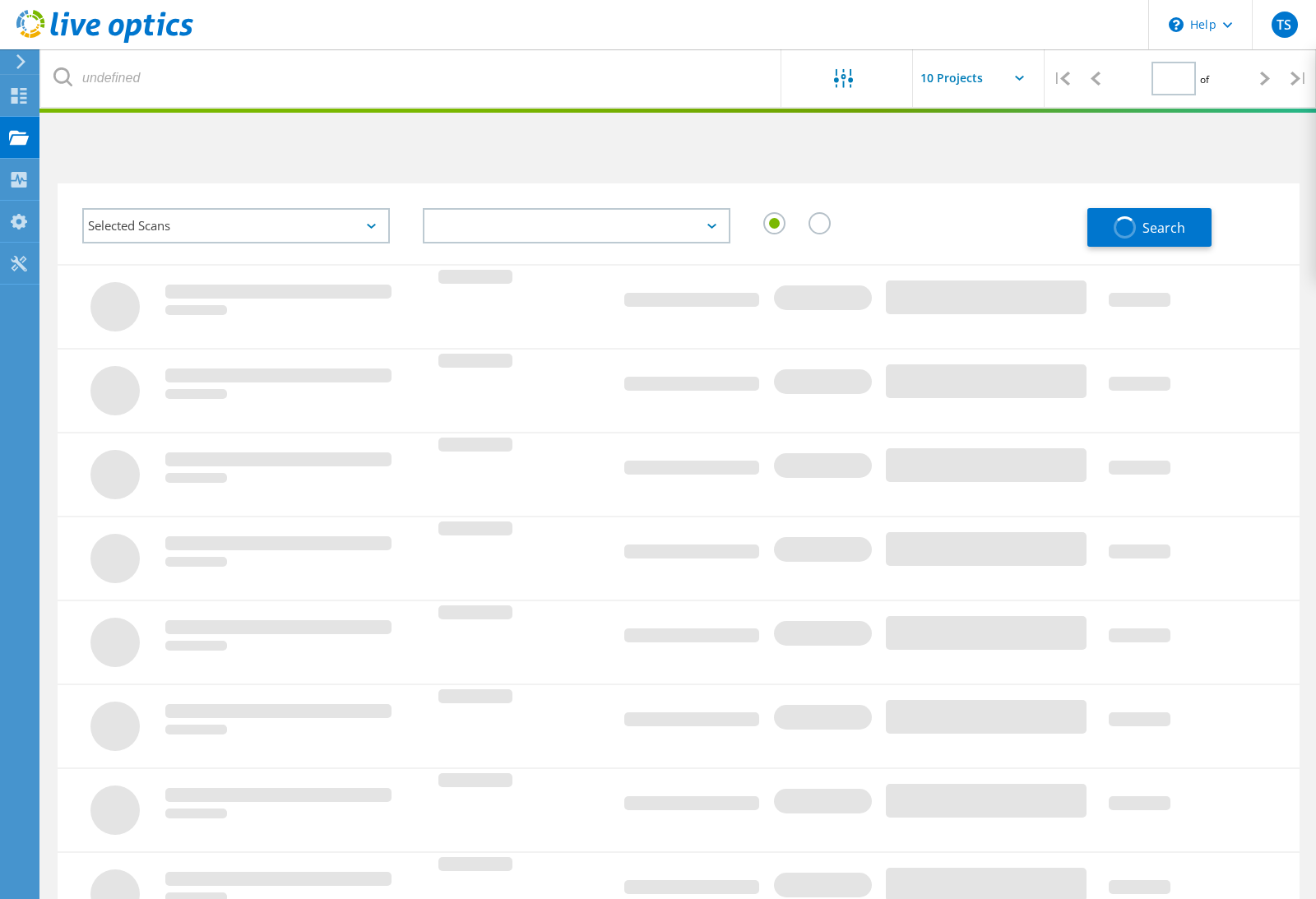
type input "1"
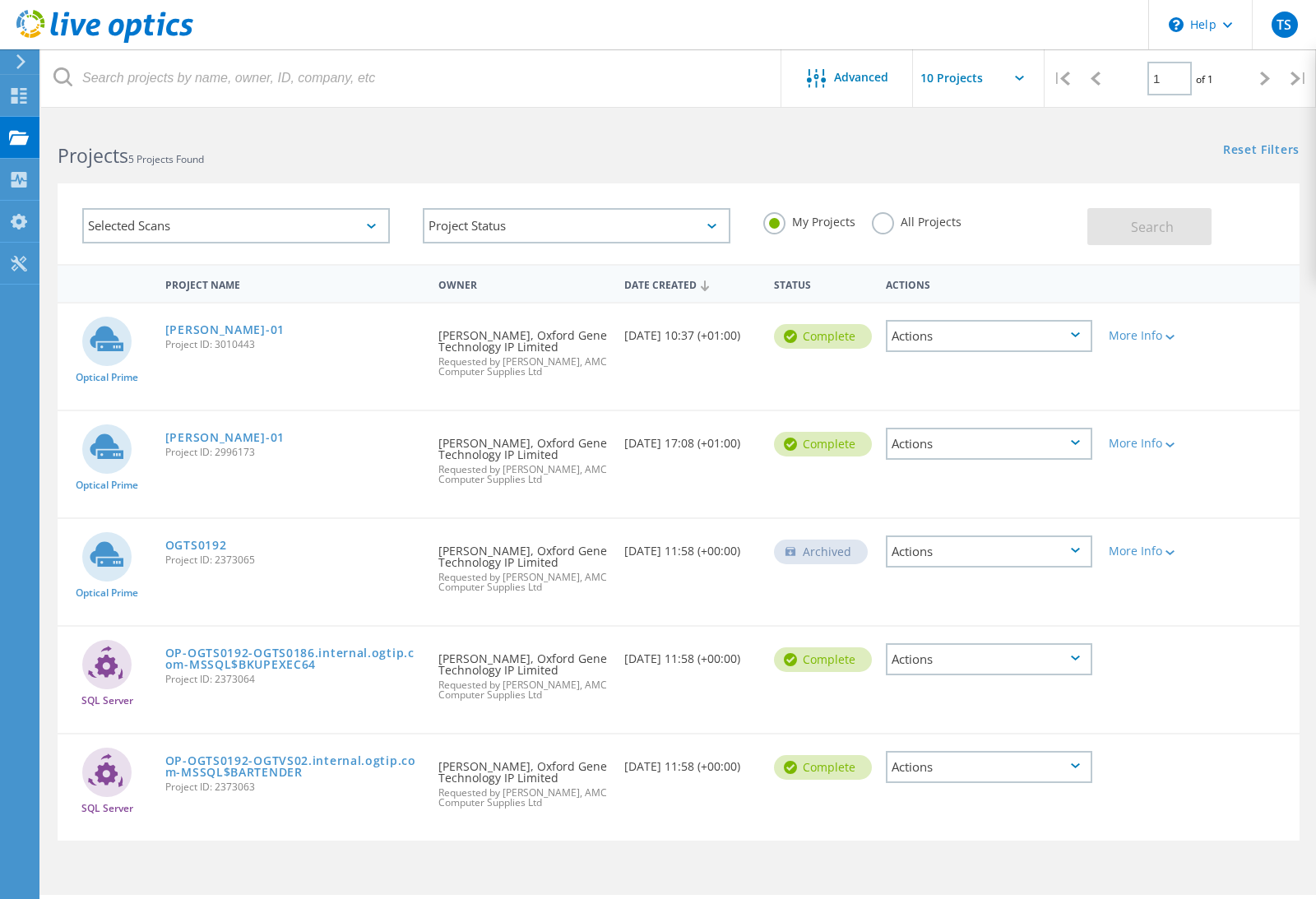
click at [1063, 333] on div "Actions" at bounding box center [989, 336] width 207 height 32
click at [992, 305] on div "View Project" at bounding box center [990, 298] width 204 height 26
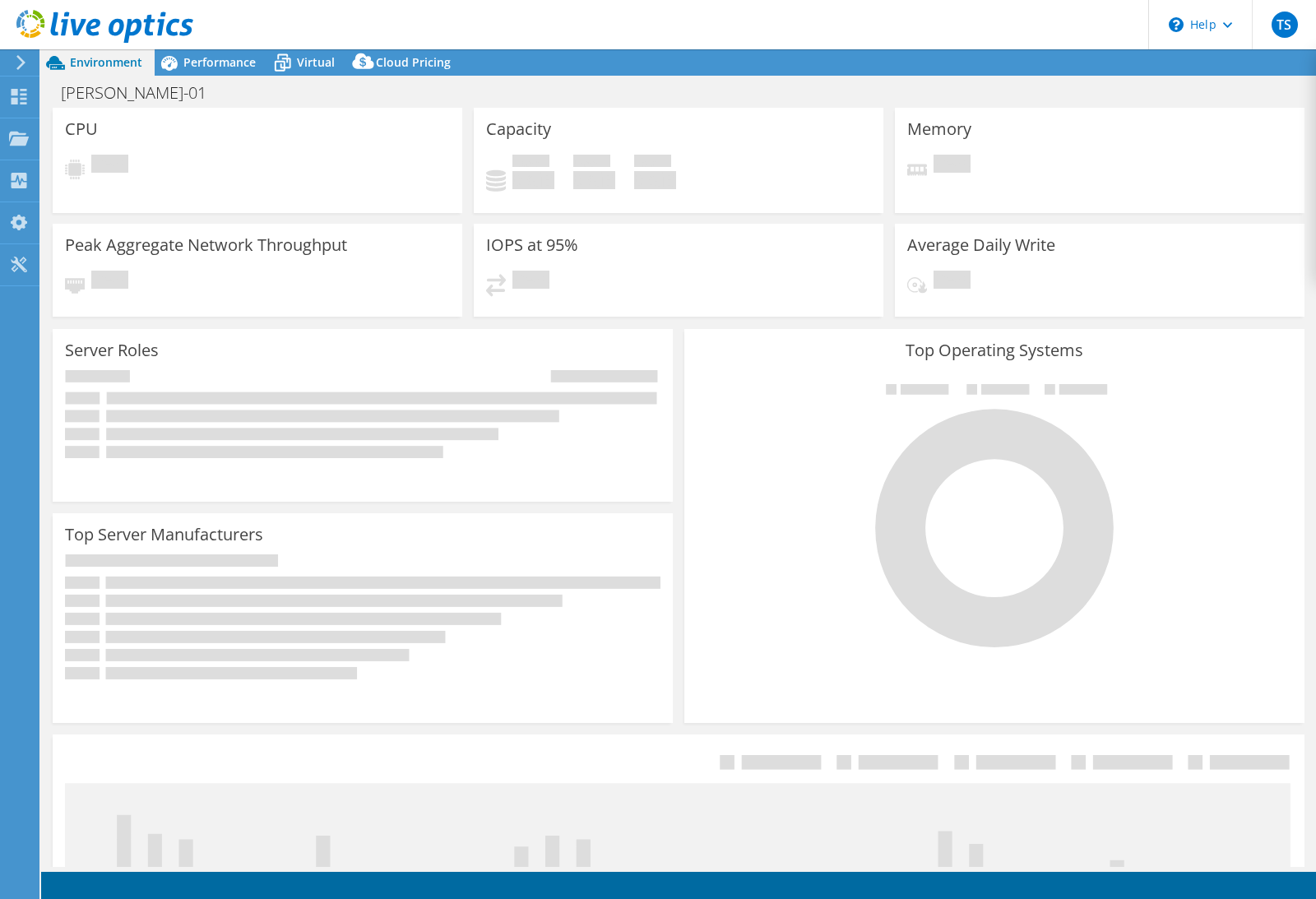
select select "USD"
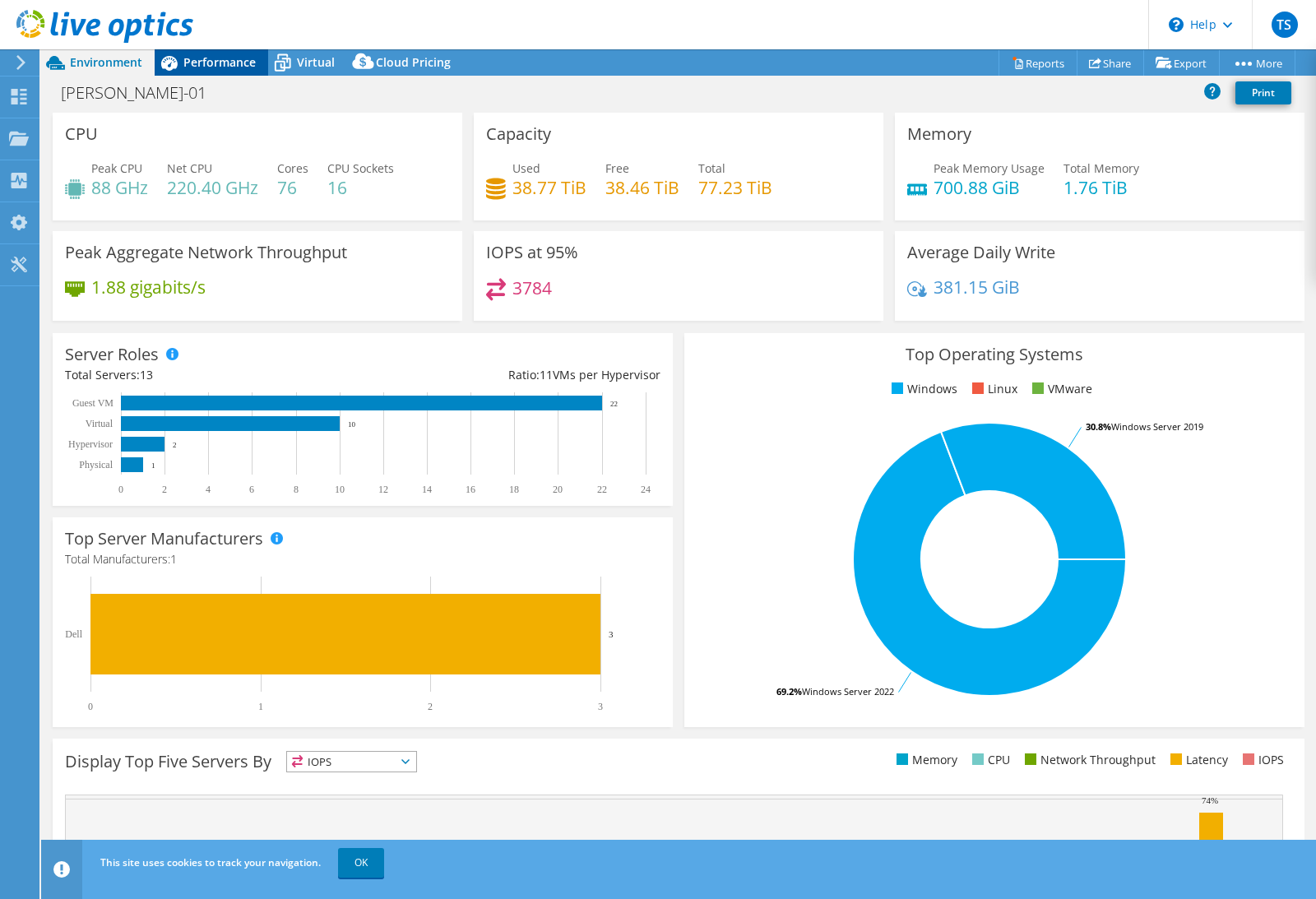
click at [182, 59] on icon at bounding box center [168, 63] width 29 height 28
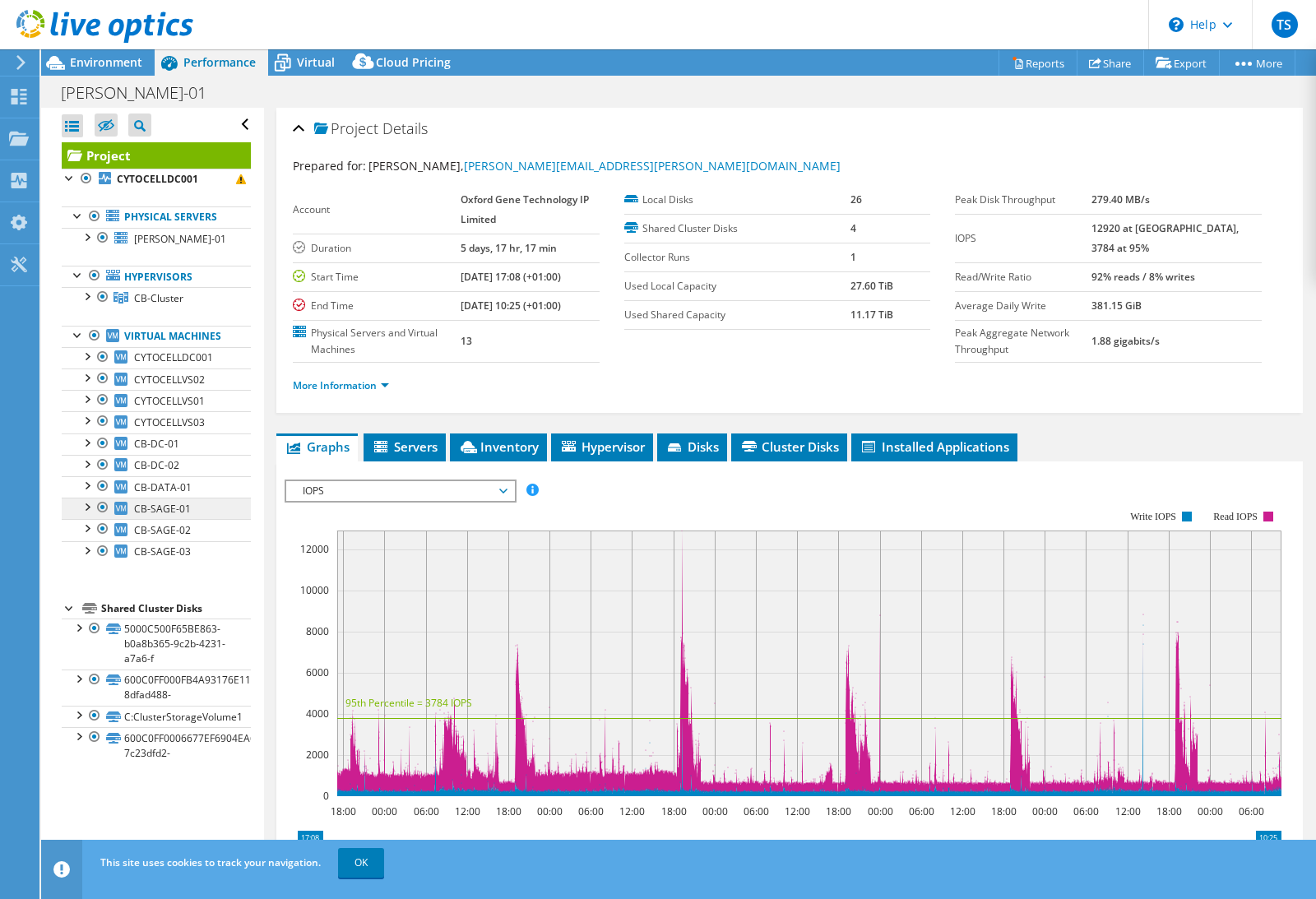
click at [207, 509] on link "CB-SAGE-01" at bounding box center [156, 507] width 189 height 21
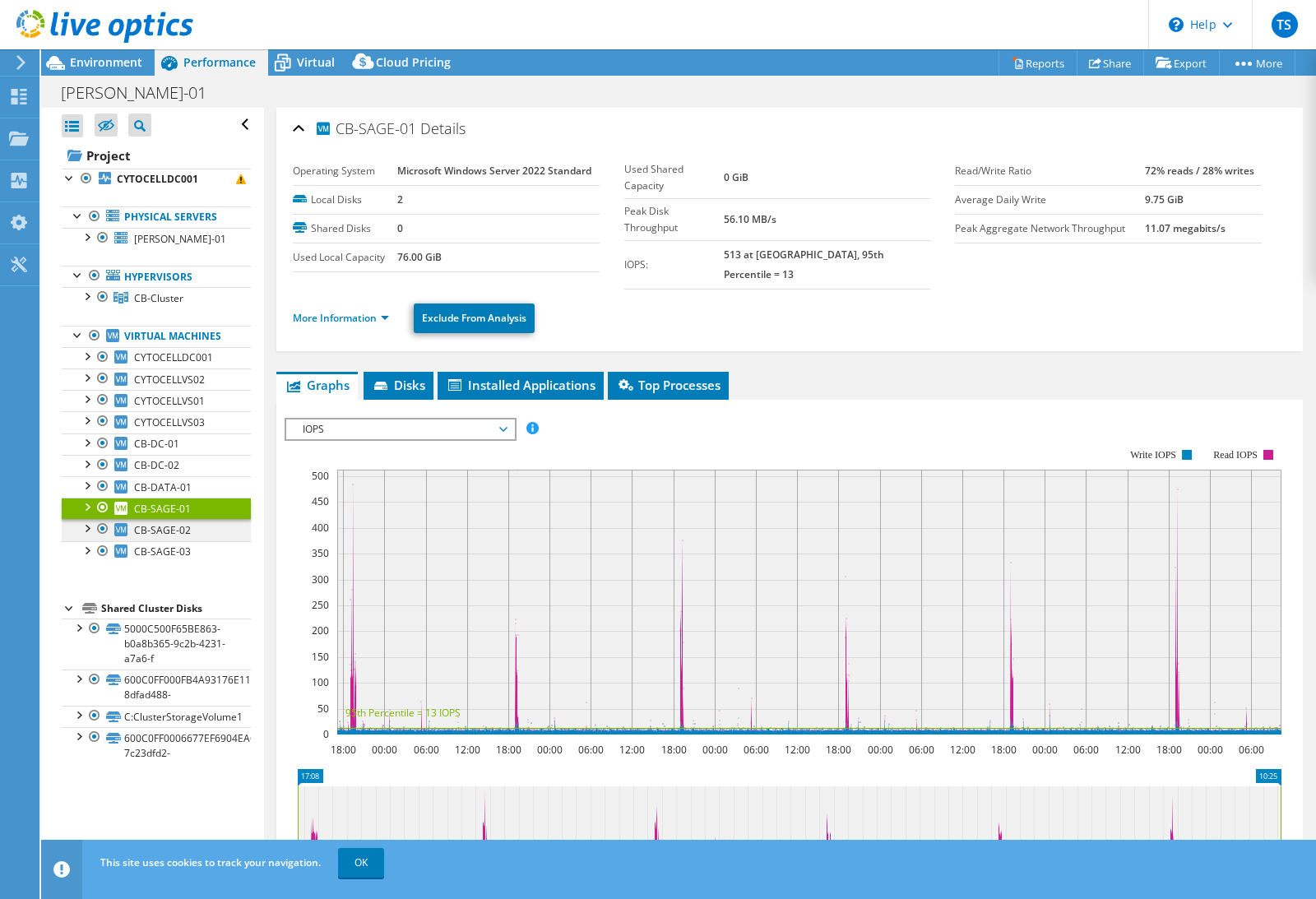
click at [167, 533] on span "CB-SAGE-02" at bounding box center [163, 529] width 57 height 14
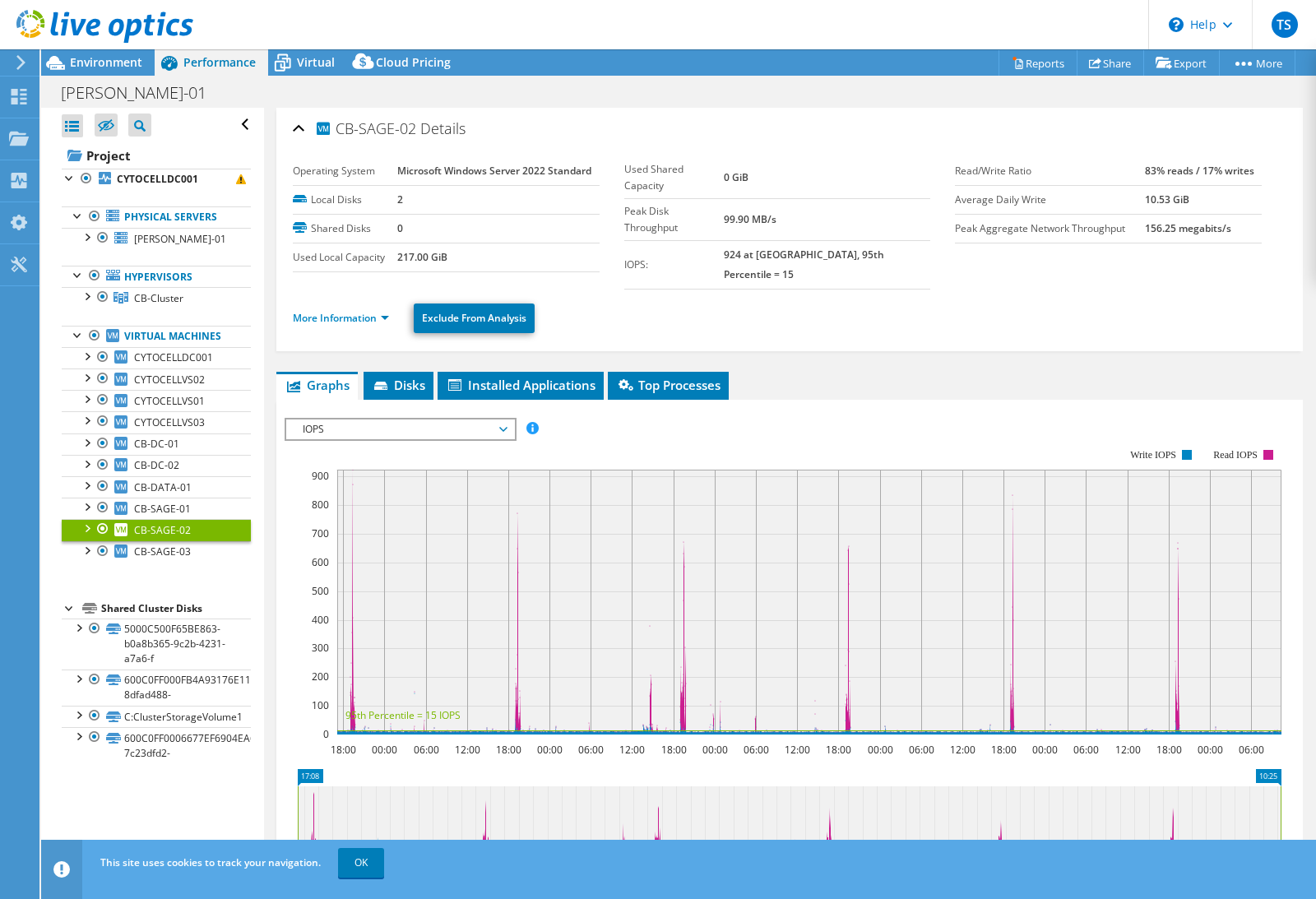
click at [394, 419] on span "IOPS" at bounding box center [400, 428] width 212 height 19
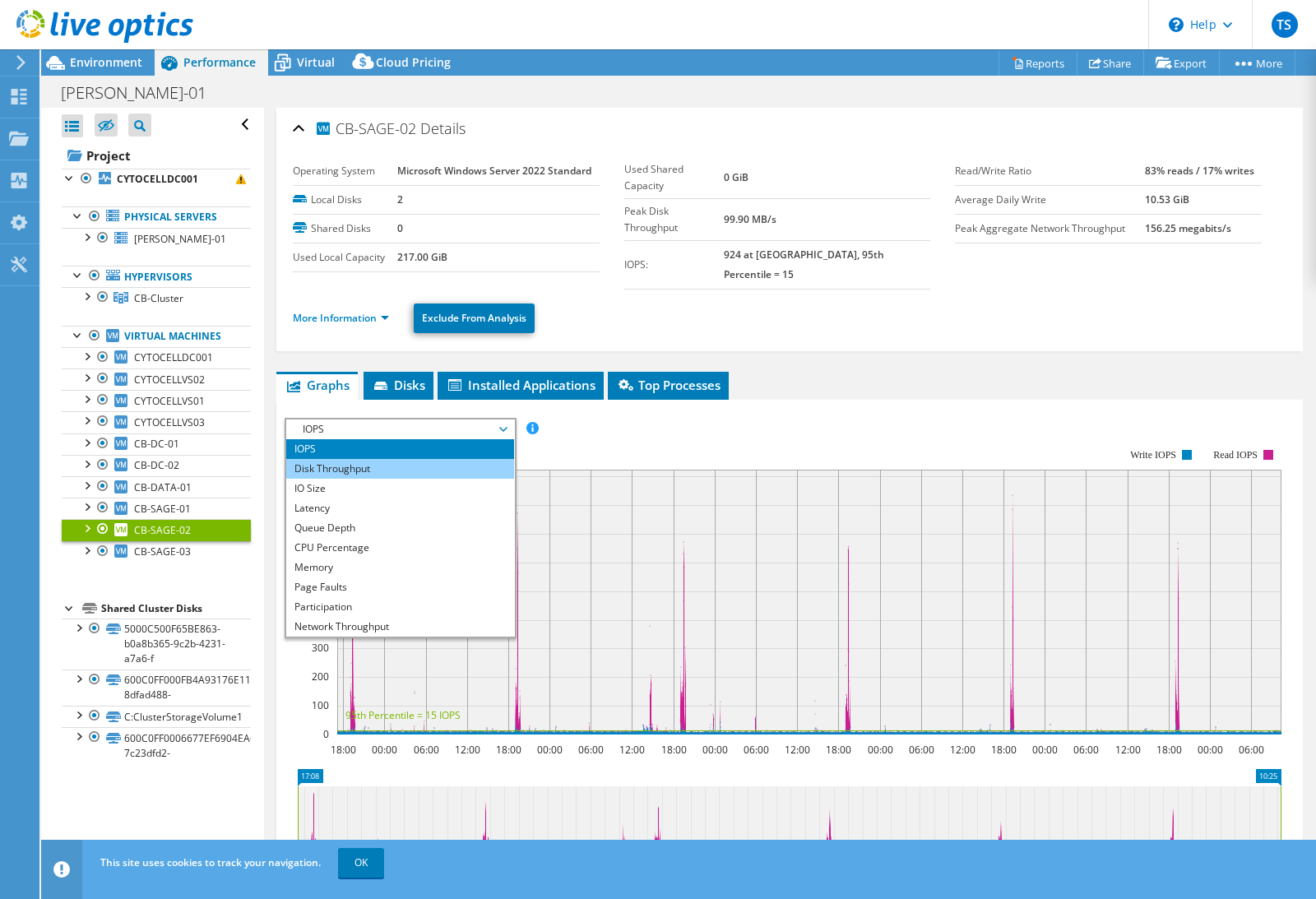
click at [383, 459] on li "Disk Throughput" at bounding box center [400, 468] width 228 height 19
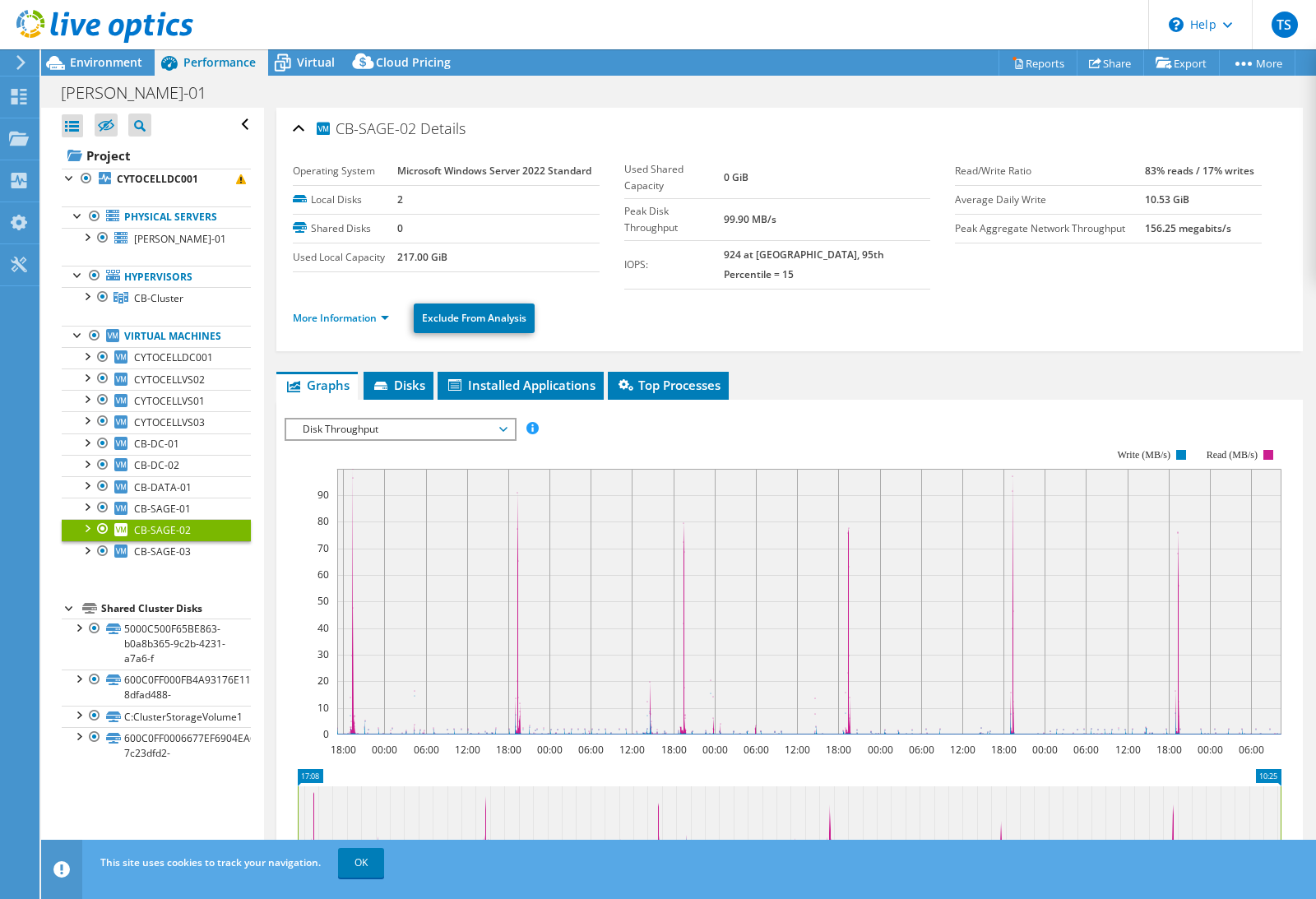
click at [395, 419] on span "Disk Throughput" at bounding box center [400, 428] width 212 height 19
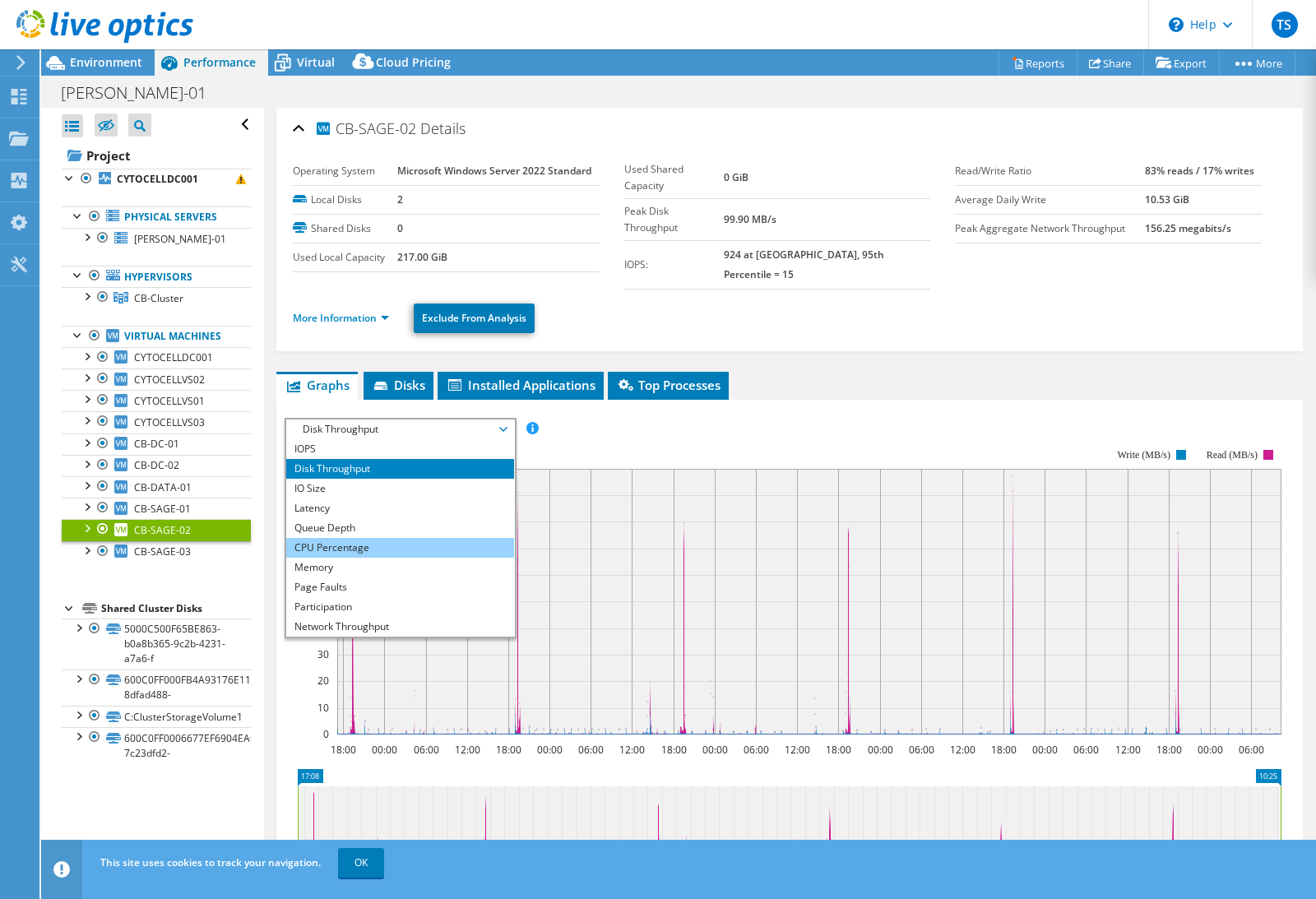
click at [412, 538] on li "CPU Percentage" at bounding box center [400, 547] width 228 height 19
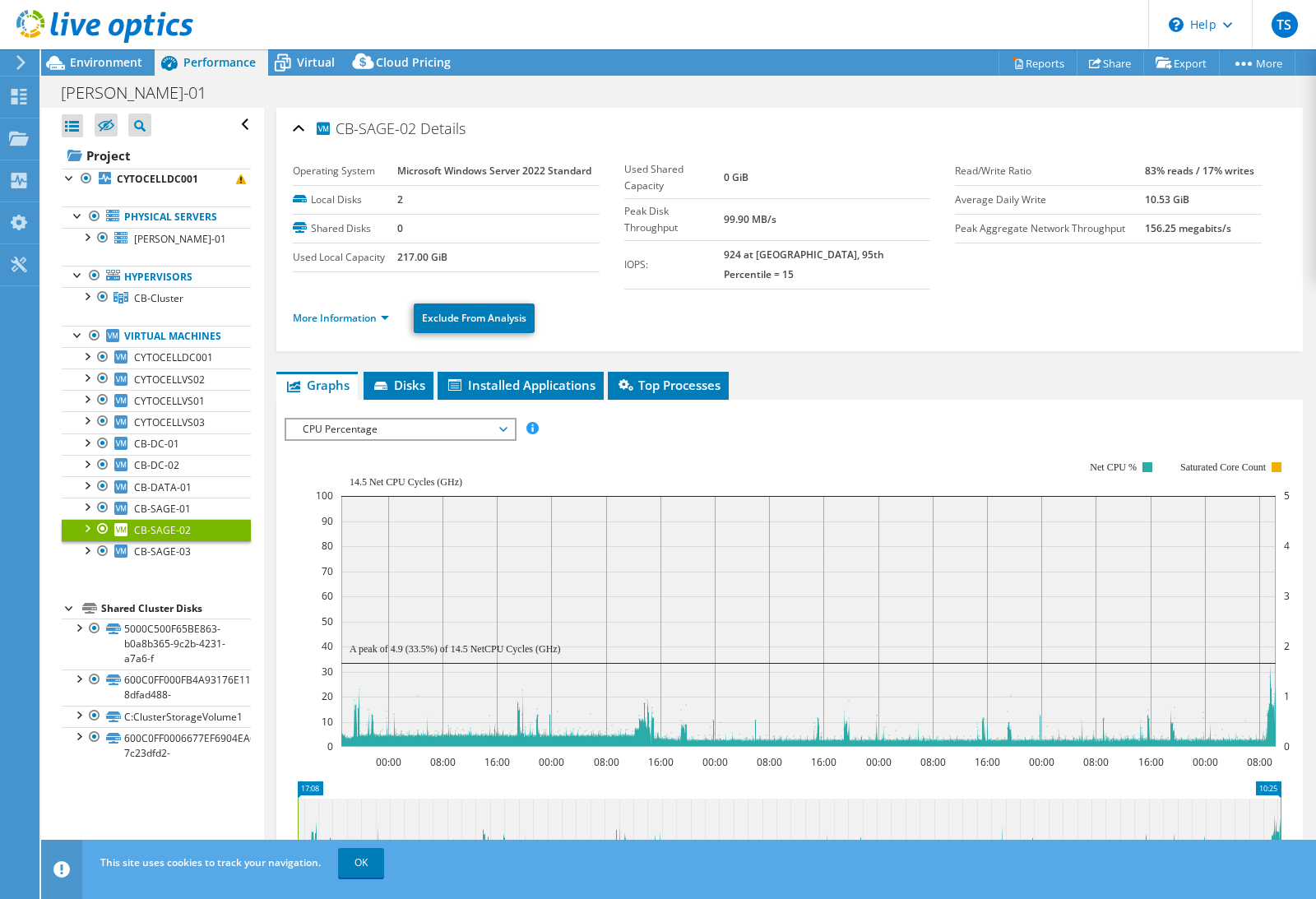
click at [383, 419] on span "CPU Percentage" at bounding box center [400, 428] width 212 height 19
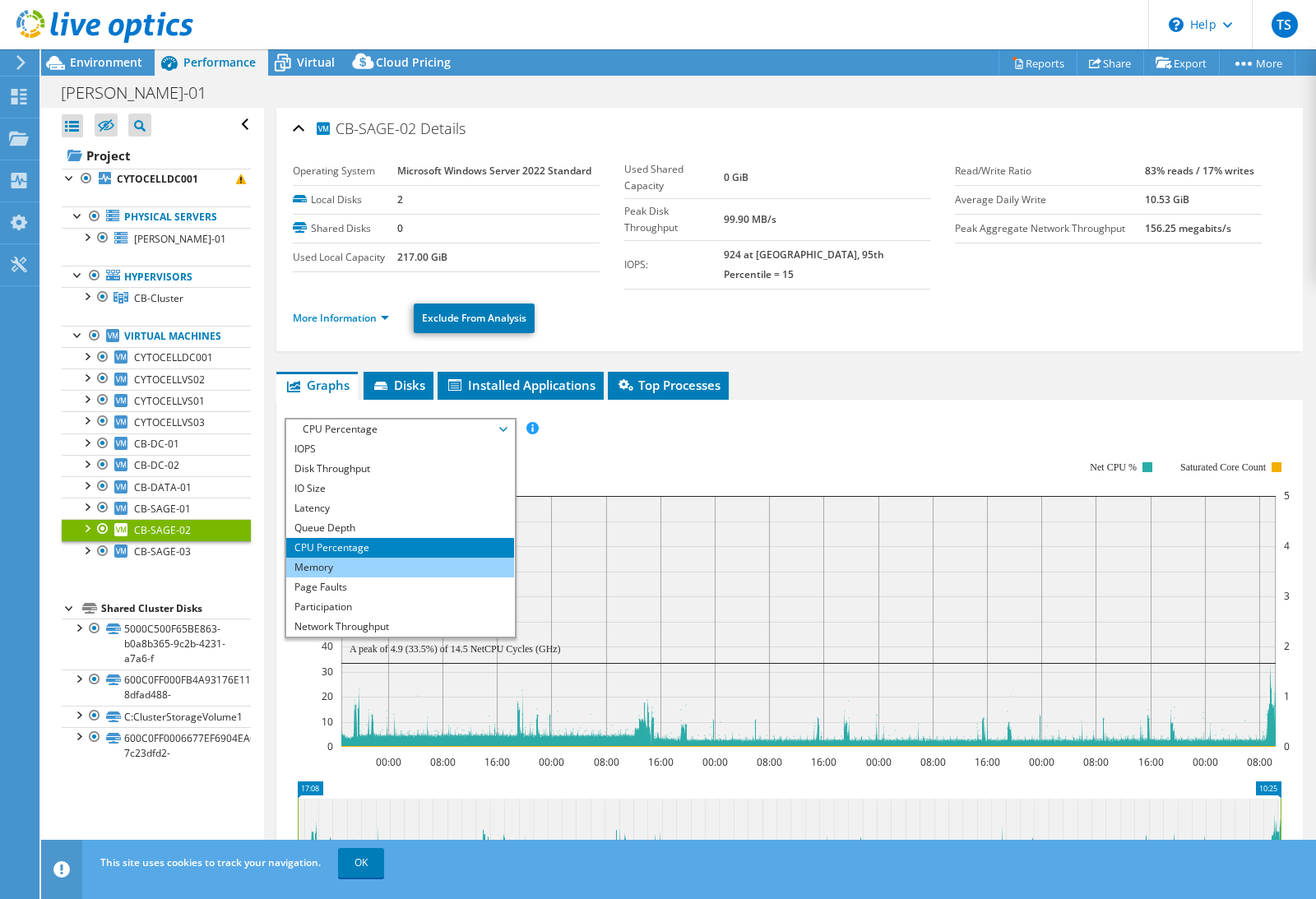
click at [379, 557] on li "Memory" at bounding box center [400, 566] width 228 height 19
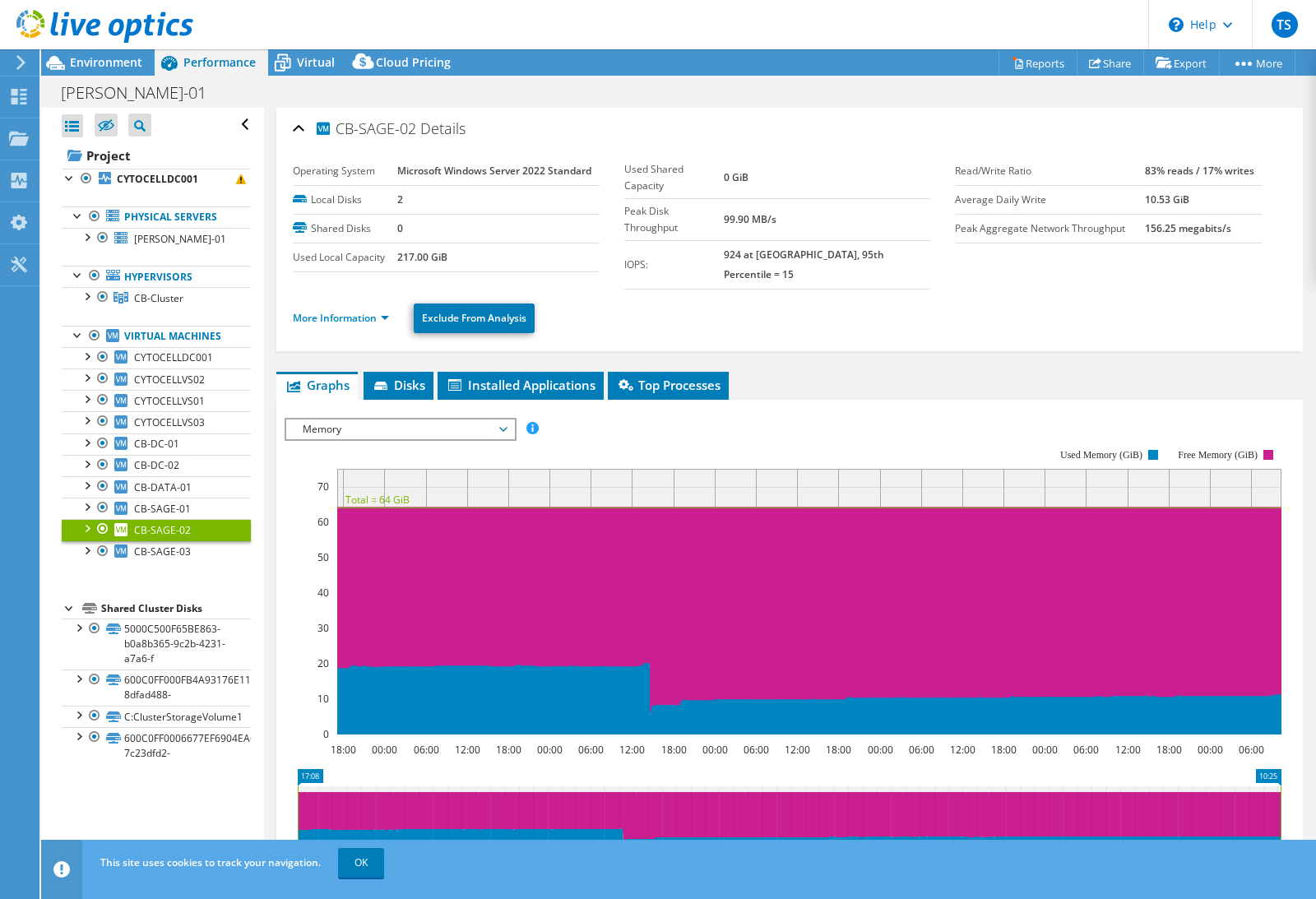
click at [483, 419] on span "Memory" at bounding box center [400, 428] width 212 height 19
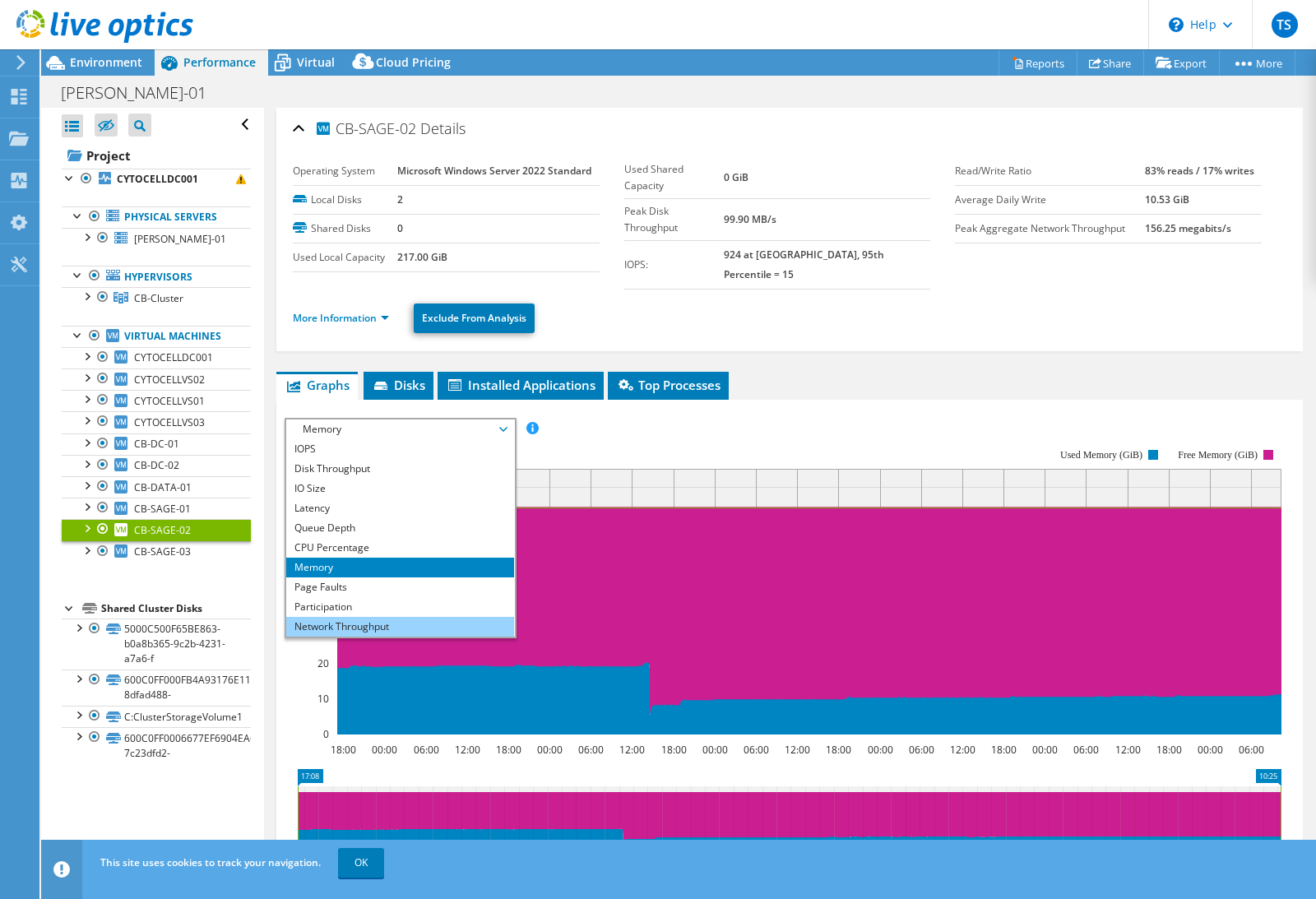
click at [418, 617] on li "Network Throughput" at bounding box center [400, 626] width 228 height 19
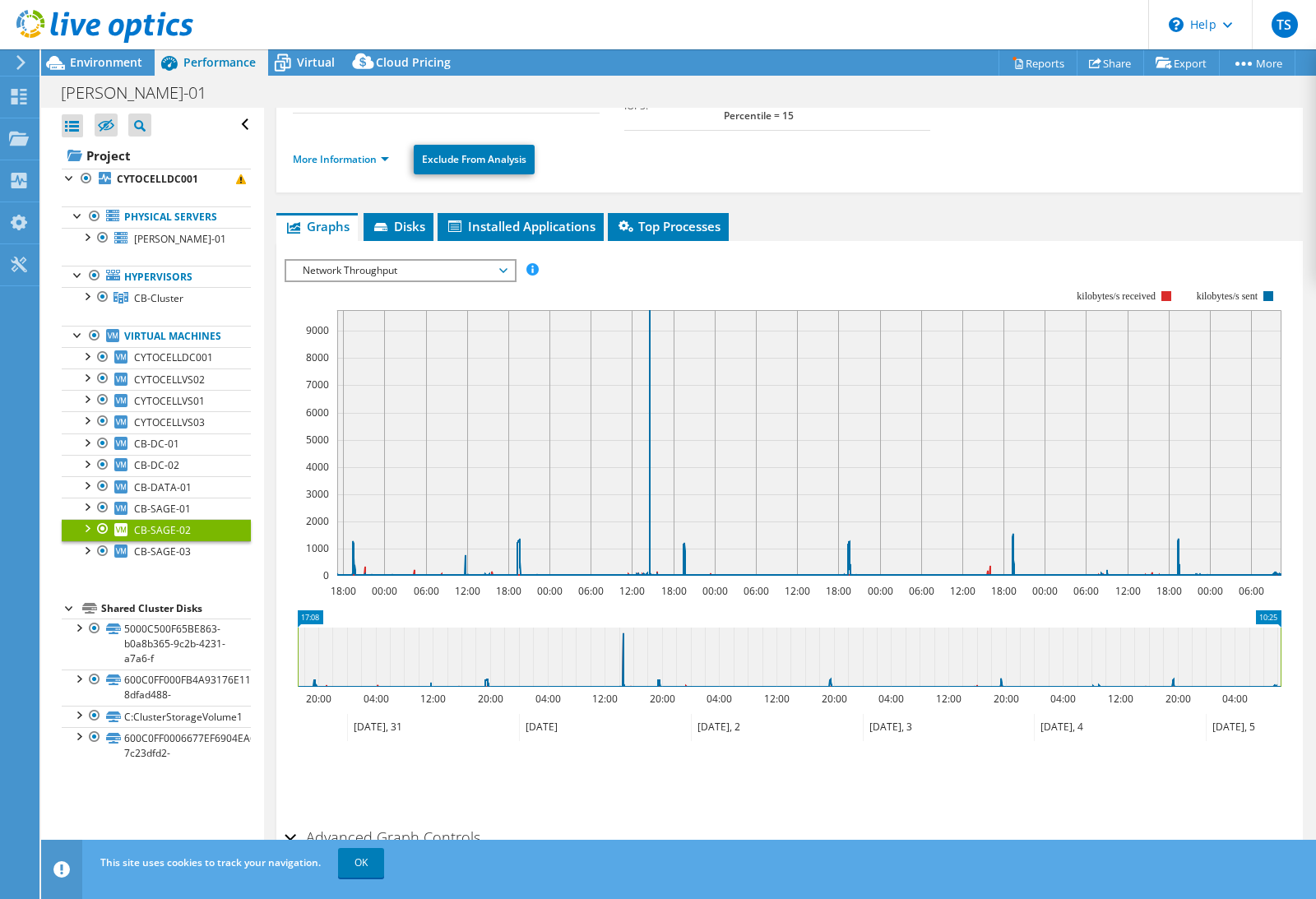
scroll to position [156, 0]
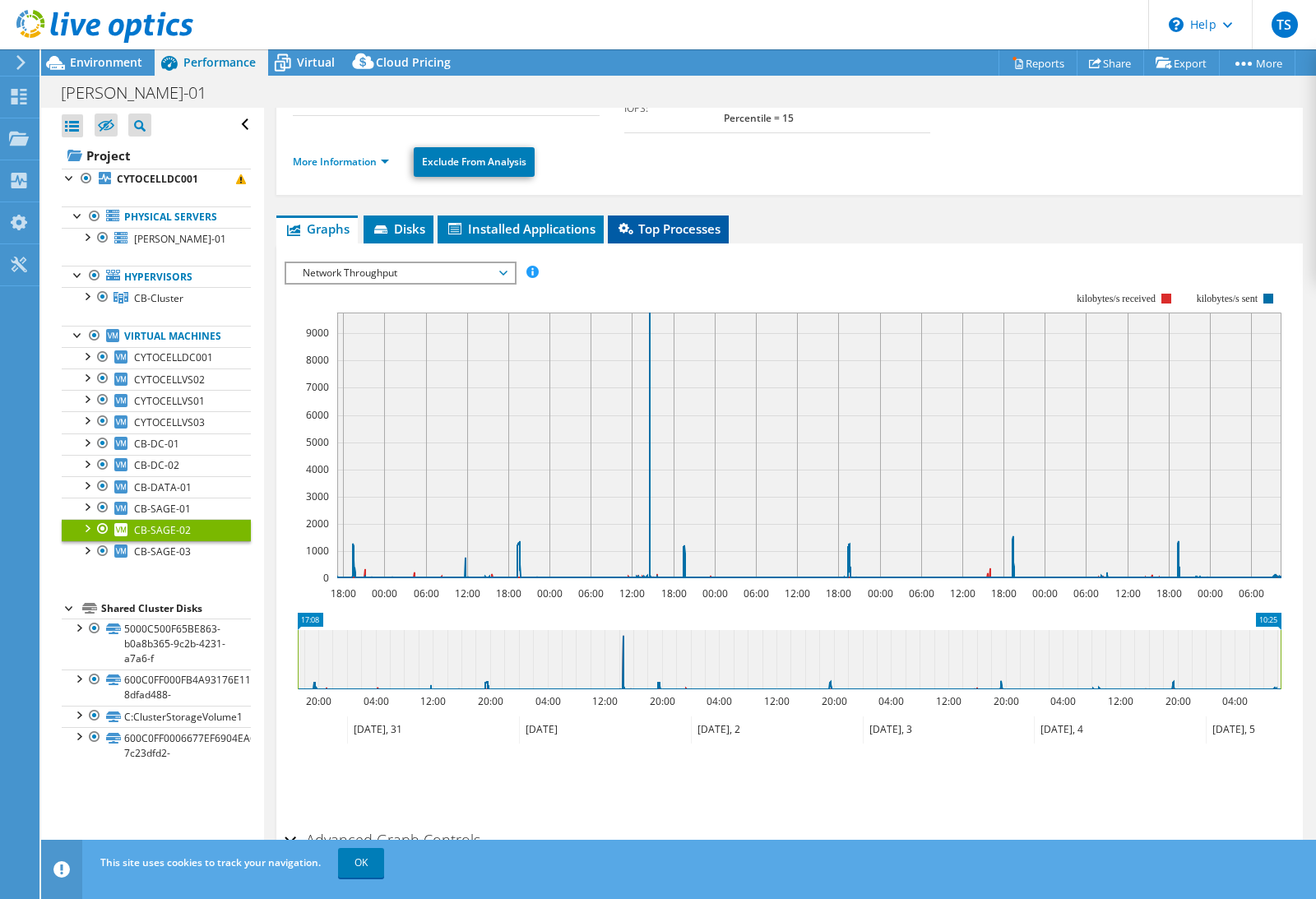
click at [679, 221] on span "Top Processes" at bounding box center [669, 229] width 105 height 17
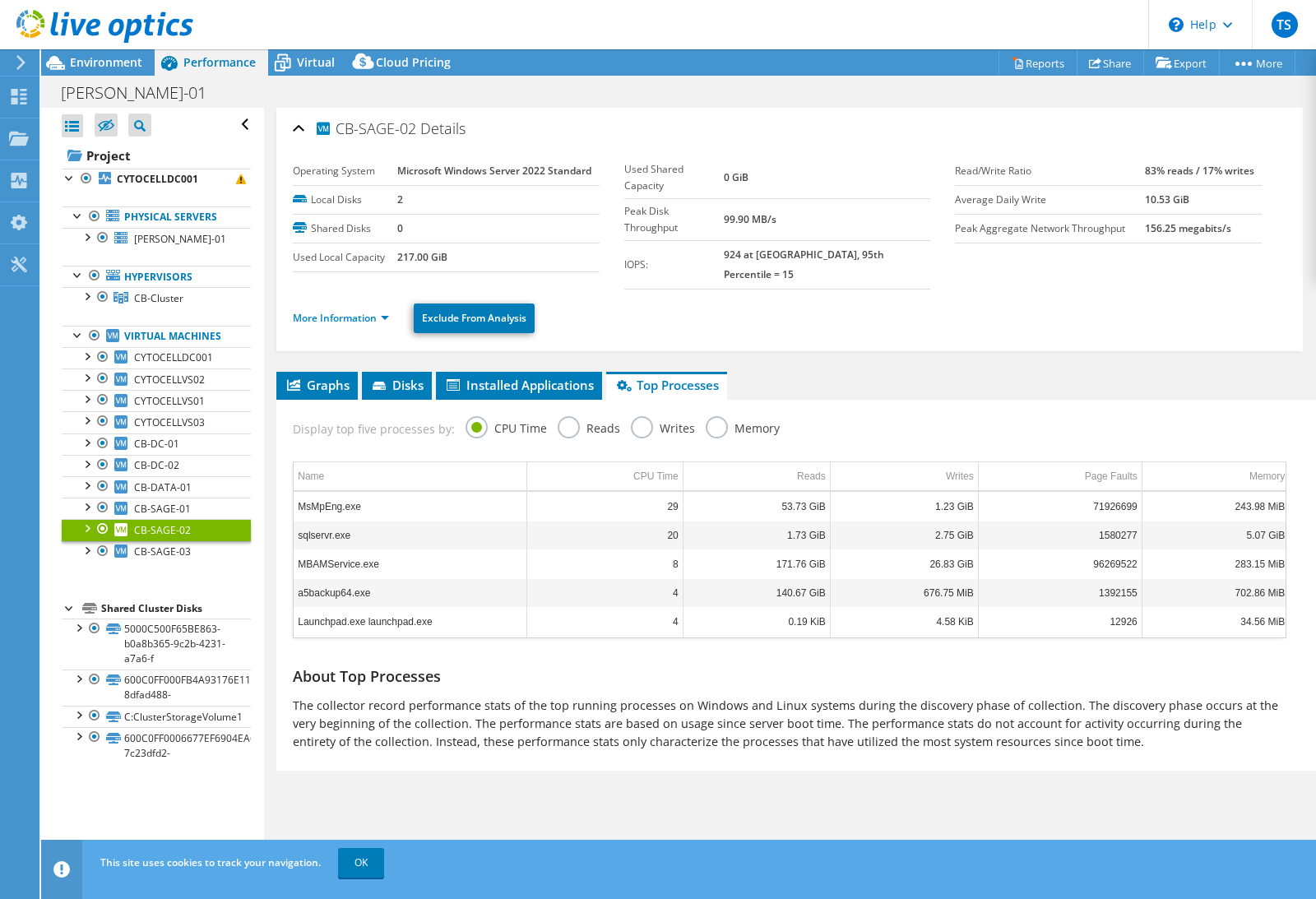
click at [709, 416] on label "Memory" at bounding box center [742, 427] width 74 height 20
click at [0, 0] on input "Memory" at bounding box center [0, 0] width 0 height 0
click at [589, 416] on label "Reads" at bounding box center [589, 427] width 63 height 20
click at [0, 0] on input "Reads" at bounding box center [0, 0] width 0 height 0
click at [640, 416] on label "Writes" at bounding box center [663, 427] width 64 height 20
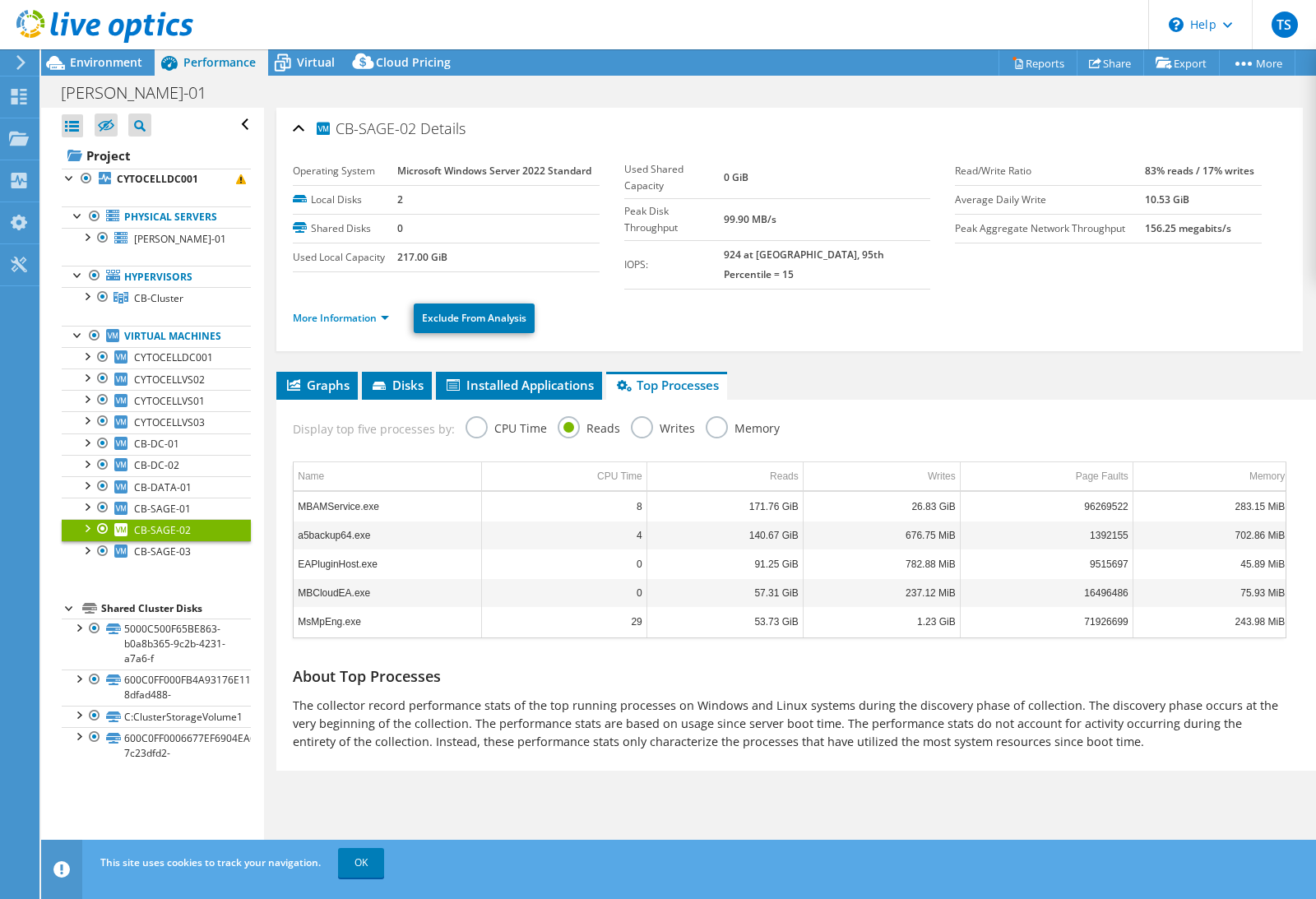
click at [0, 0] on input "Writes" at bounding box center [0, 0] width 0 height 0
click at [565, 377] on span "Installed Applications" at bounding box center [519, 385] width 150 height 17
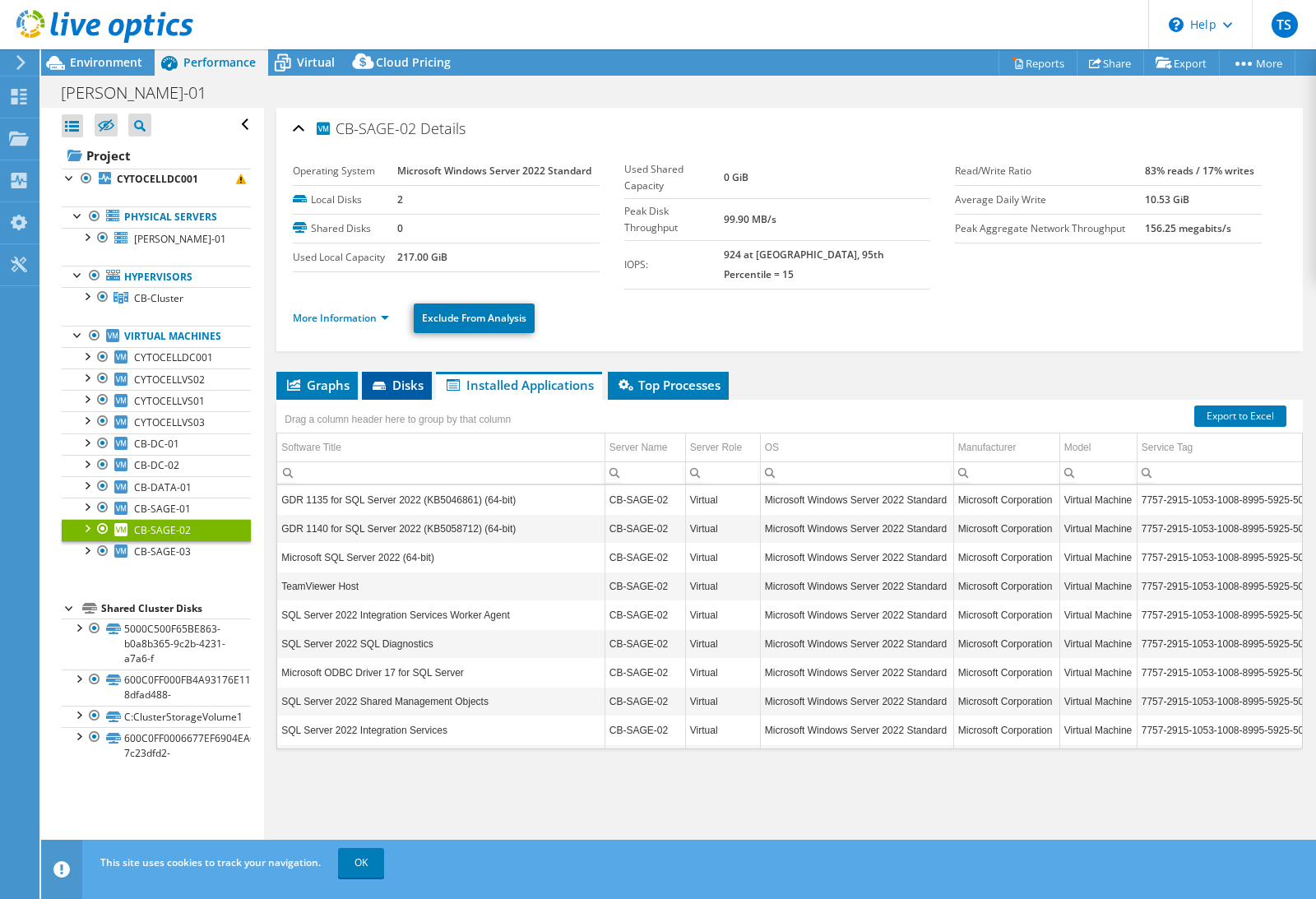
click at [396, 377] on span "Disks" at bounding box center [396, 385] width 53 height 17
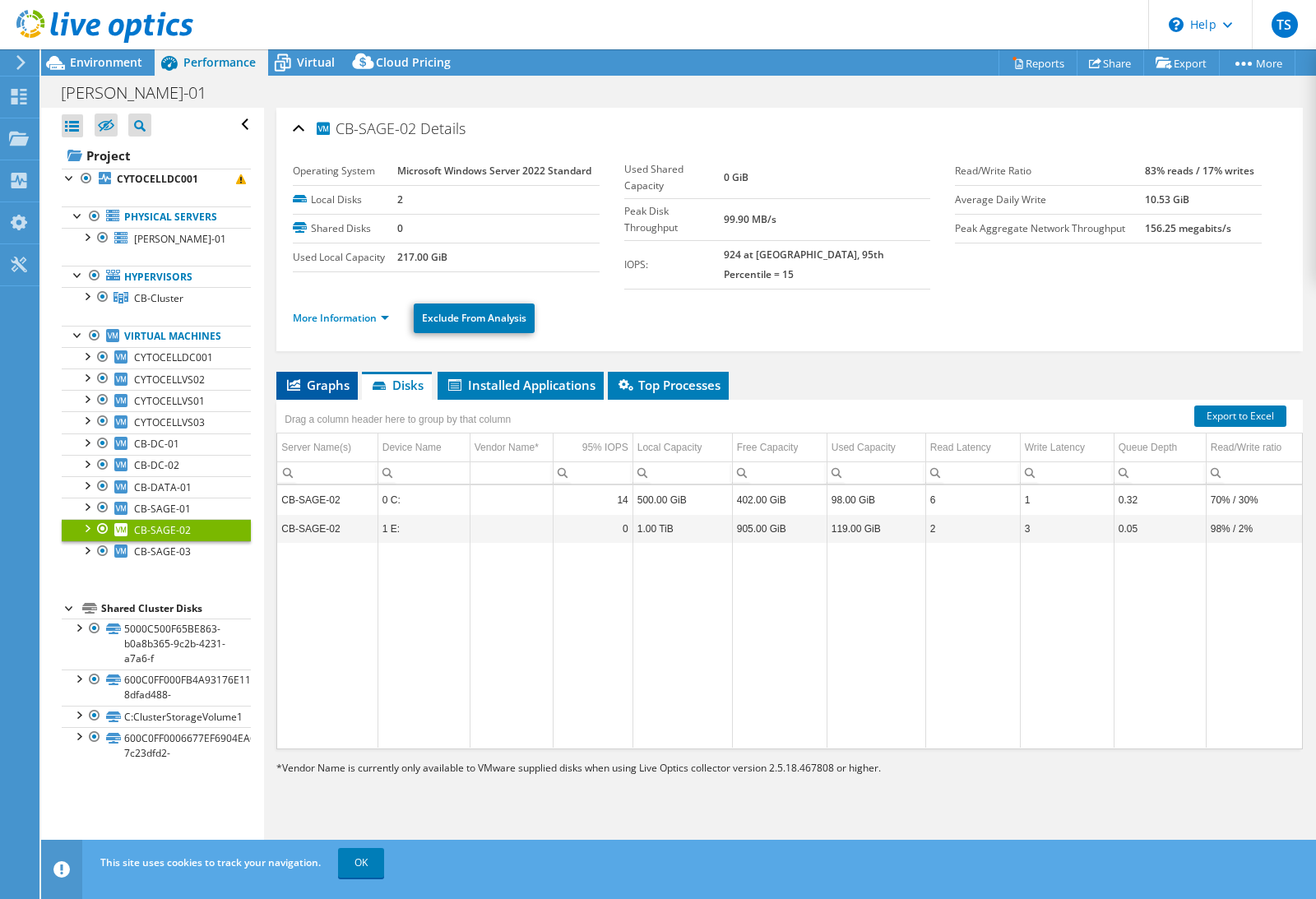
click at [312, 377] on span "Graphs" at bounding box center [316, 385] width 65 height 17
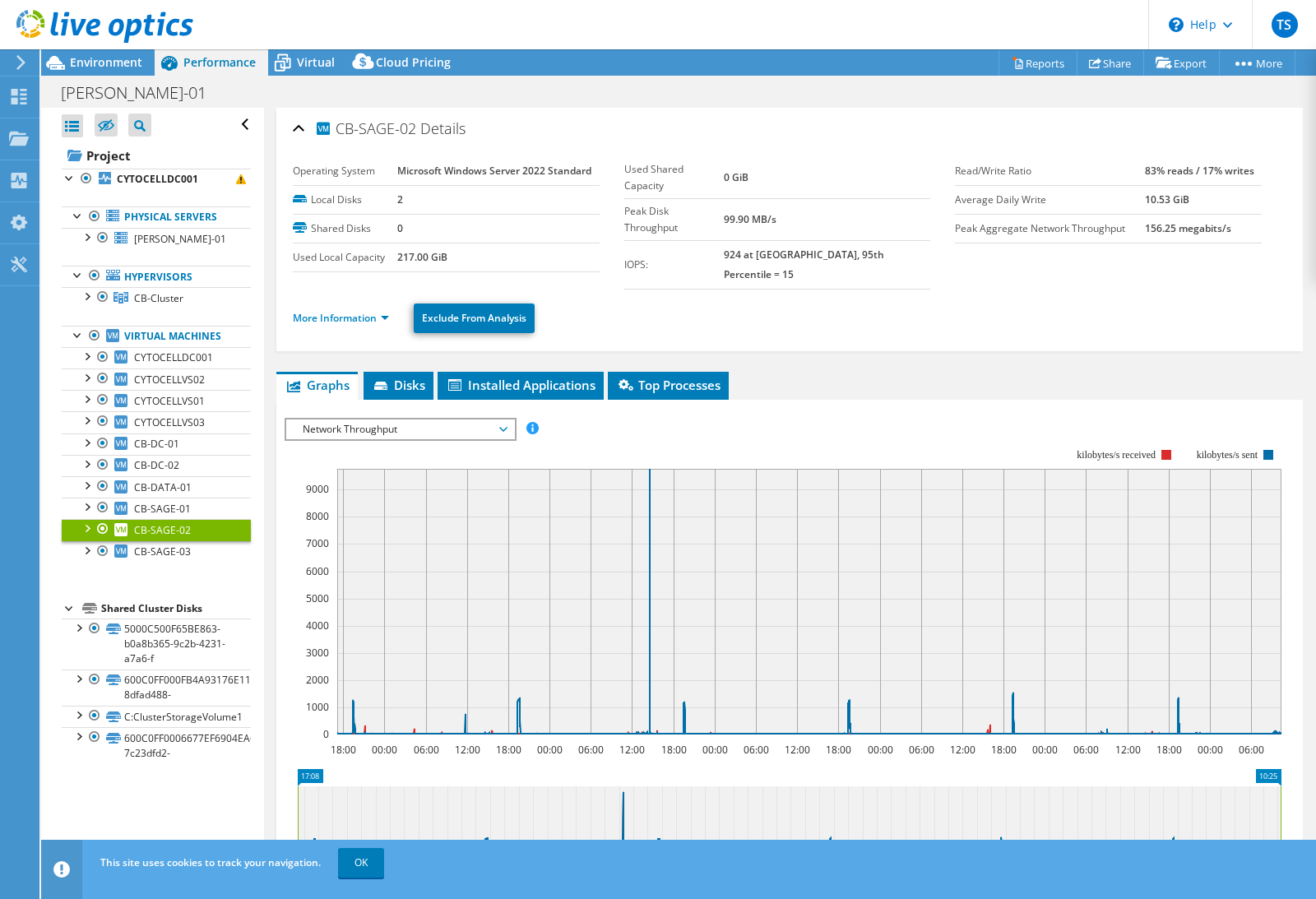
click at [468, 419] on span "Network Throughput" at bounding box center [400, 428] width 212 height 19
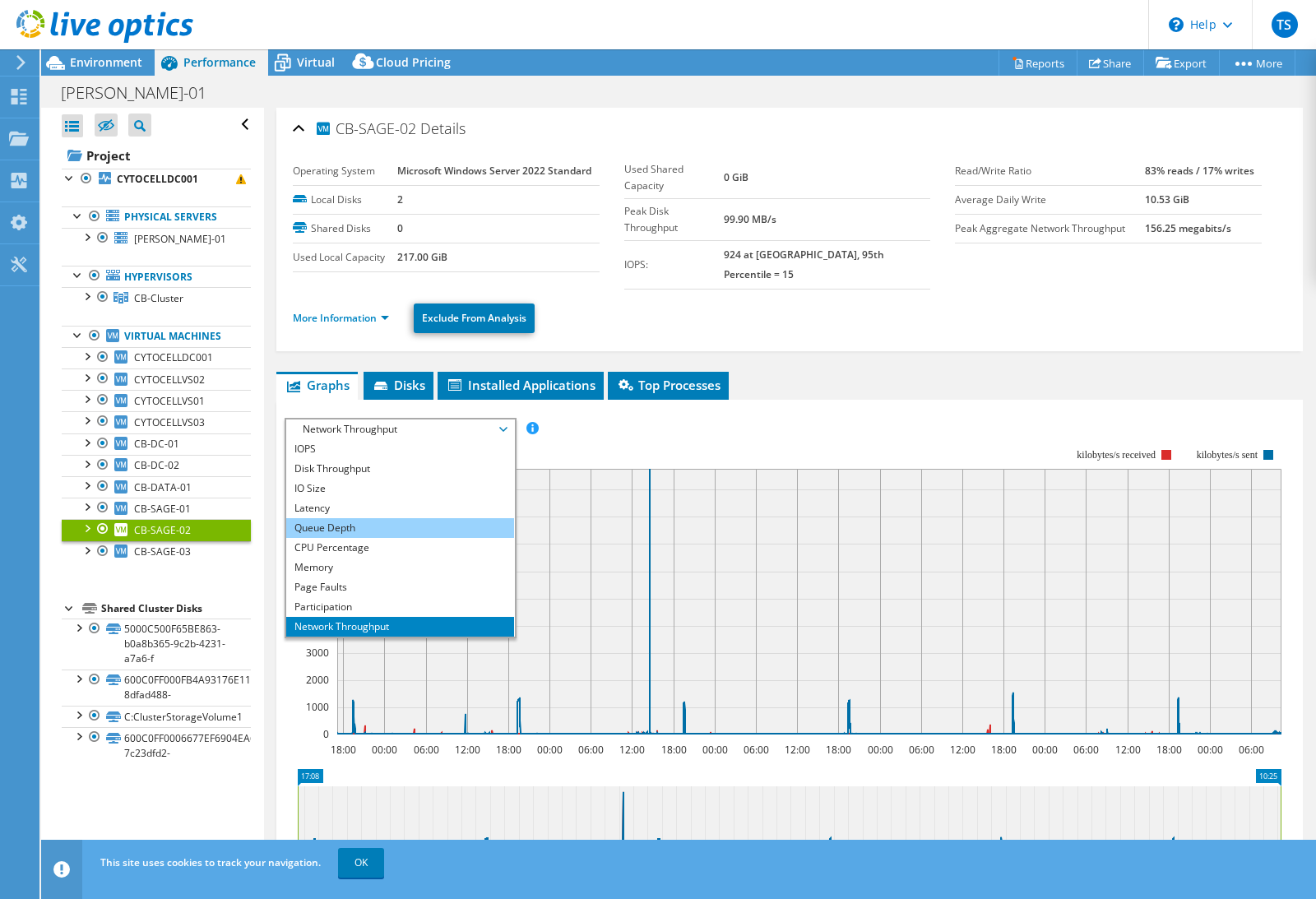
click at [415, 518] on li "Queue Depth" at bounding box center [400, 527] width 228 height 19
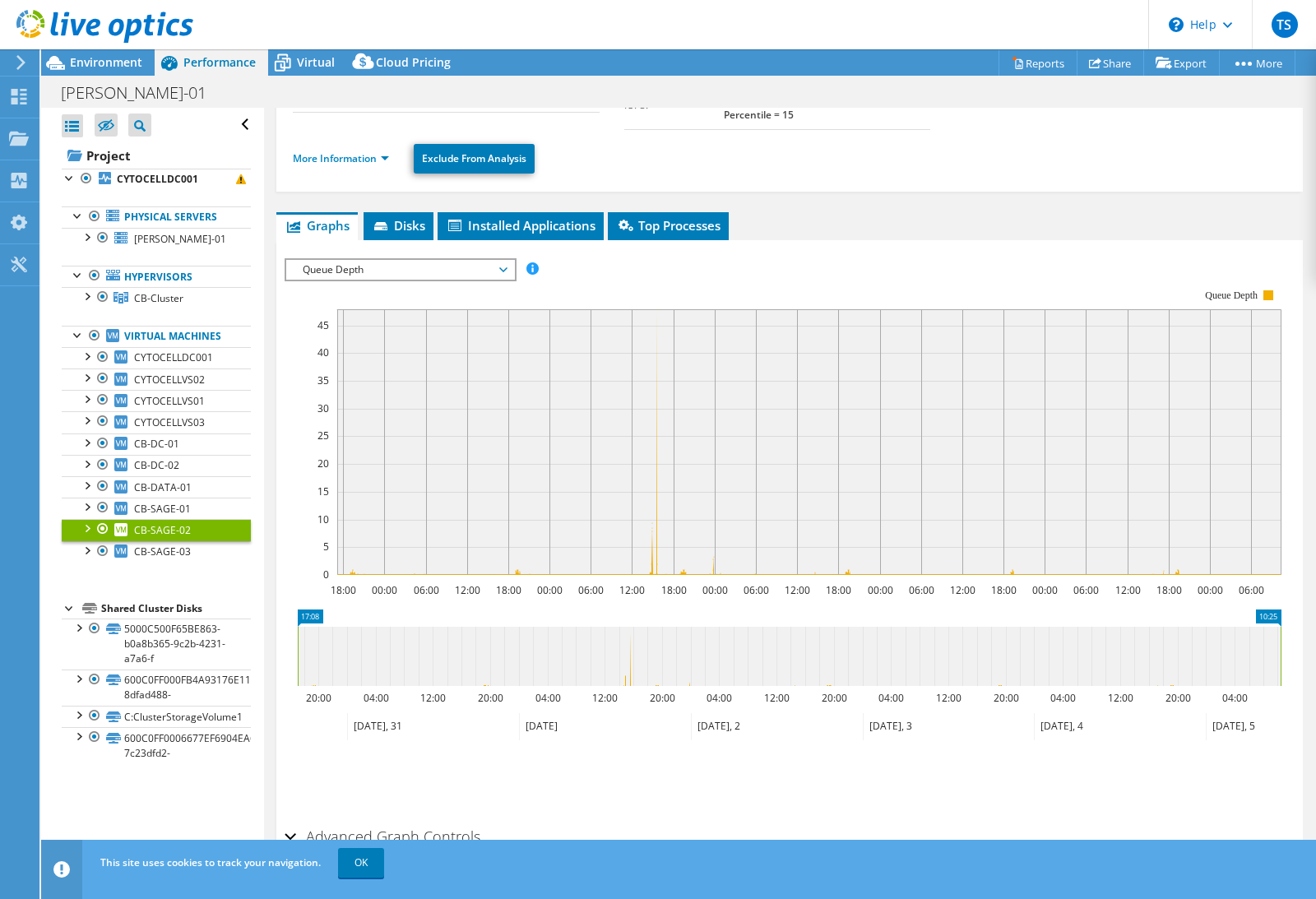
scroll to position [156, 0]
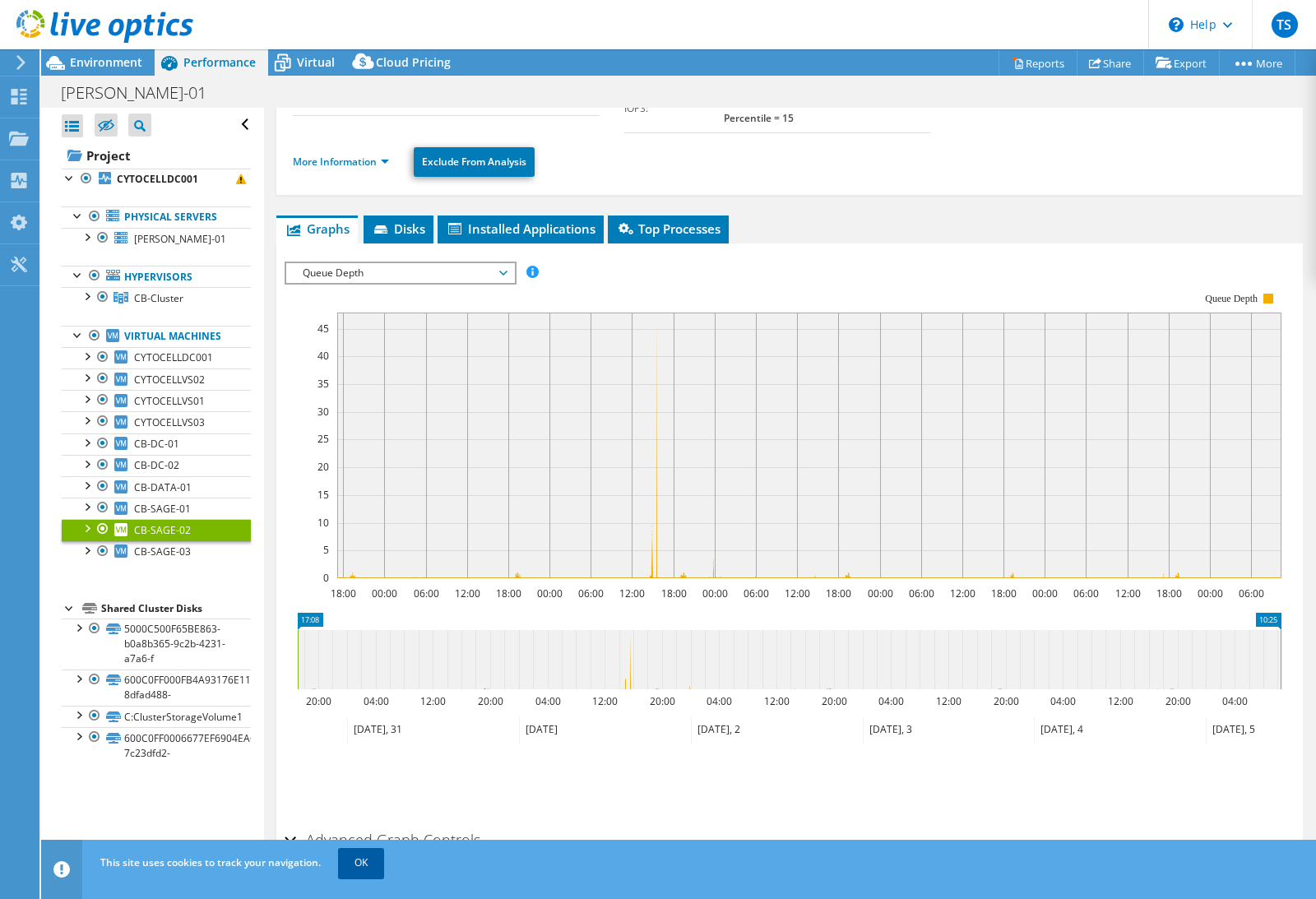
click at [374, 875] on link "OK" at bounding box center [361, 862] width 46 height 29
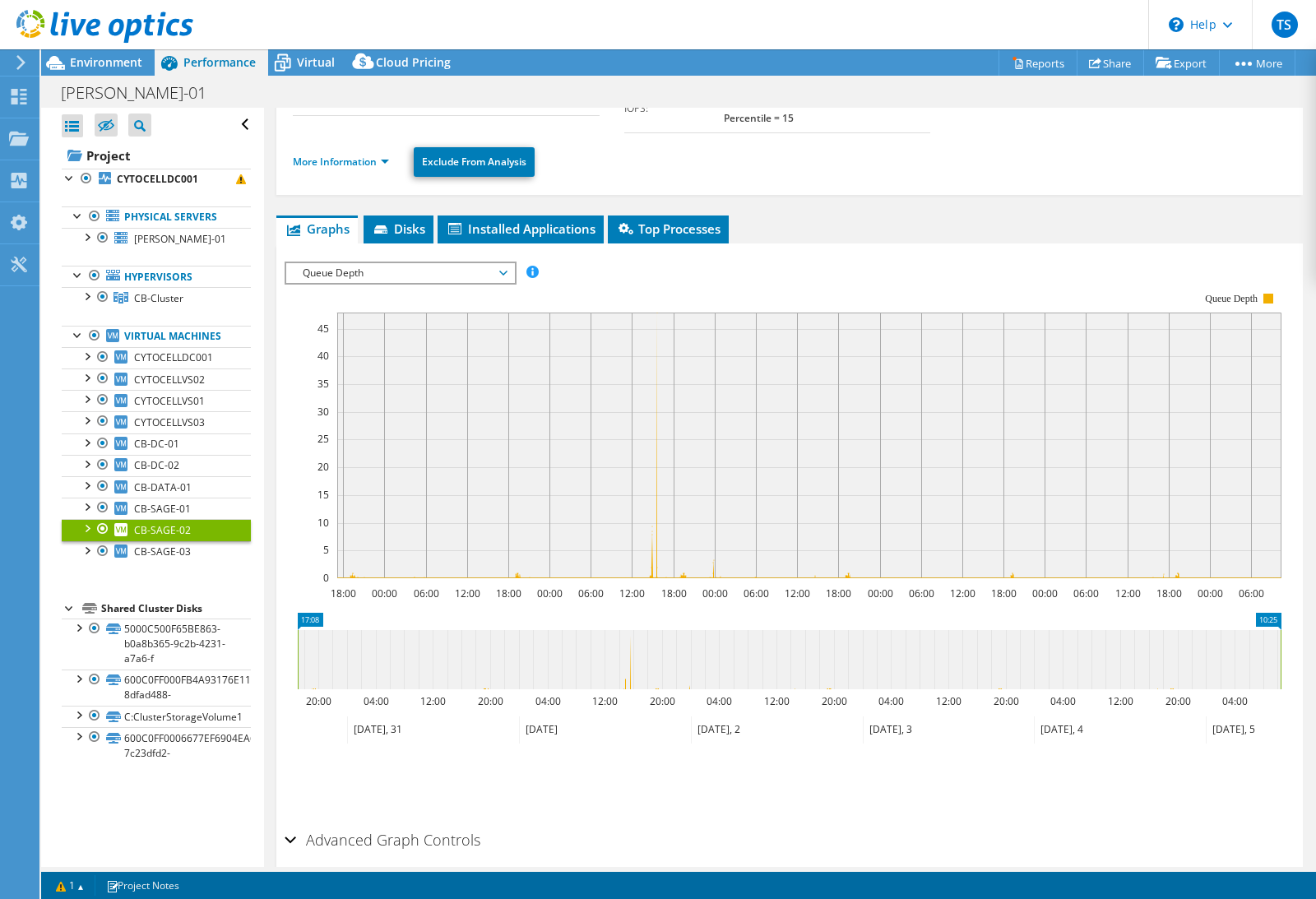
click at [292, 823] on div "Advanced Graph Controls" at bounding box center [789, 840] width 1010 height 35
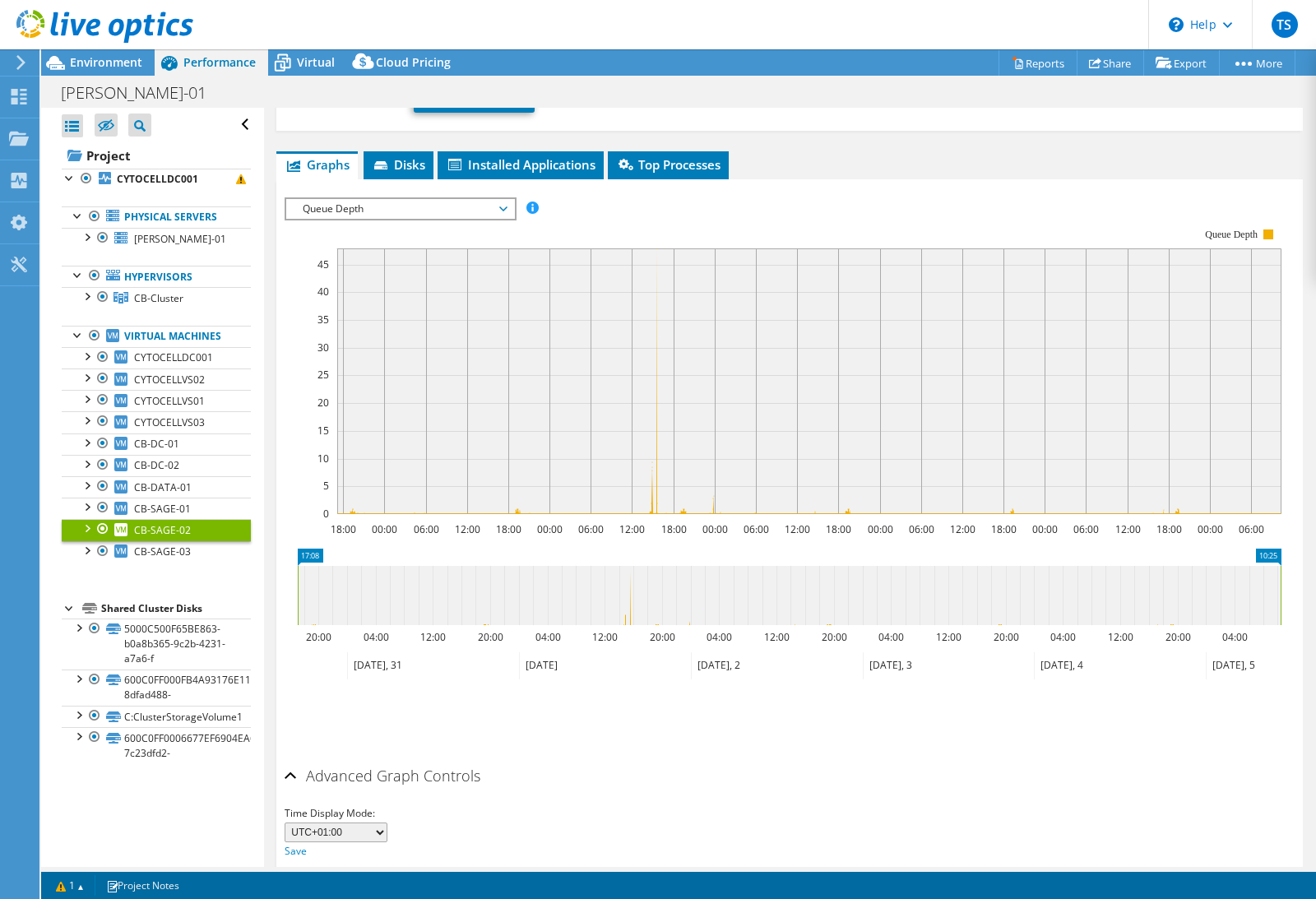
scroll to position [220, 0]
click at [193, 720] on link "C:ClusterStorageVolume1" at bounding box center [156, 715] width 189 height 21
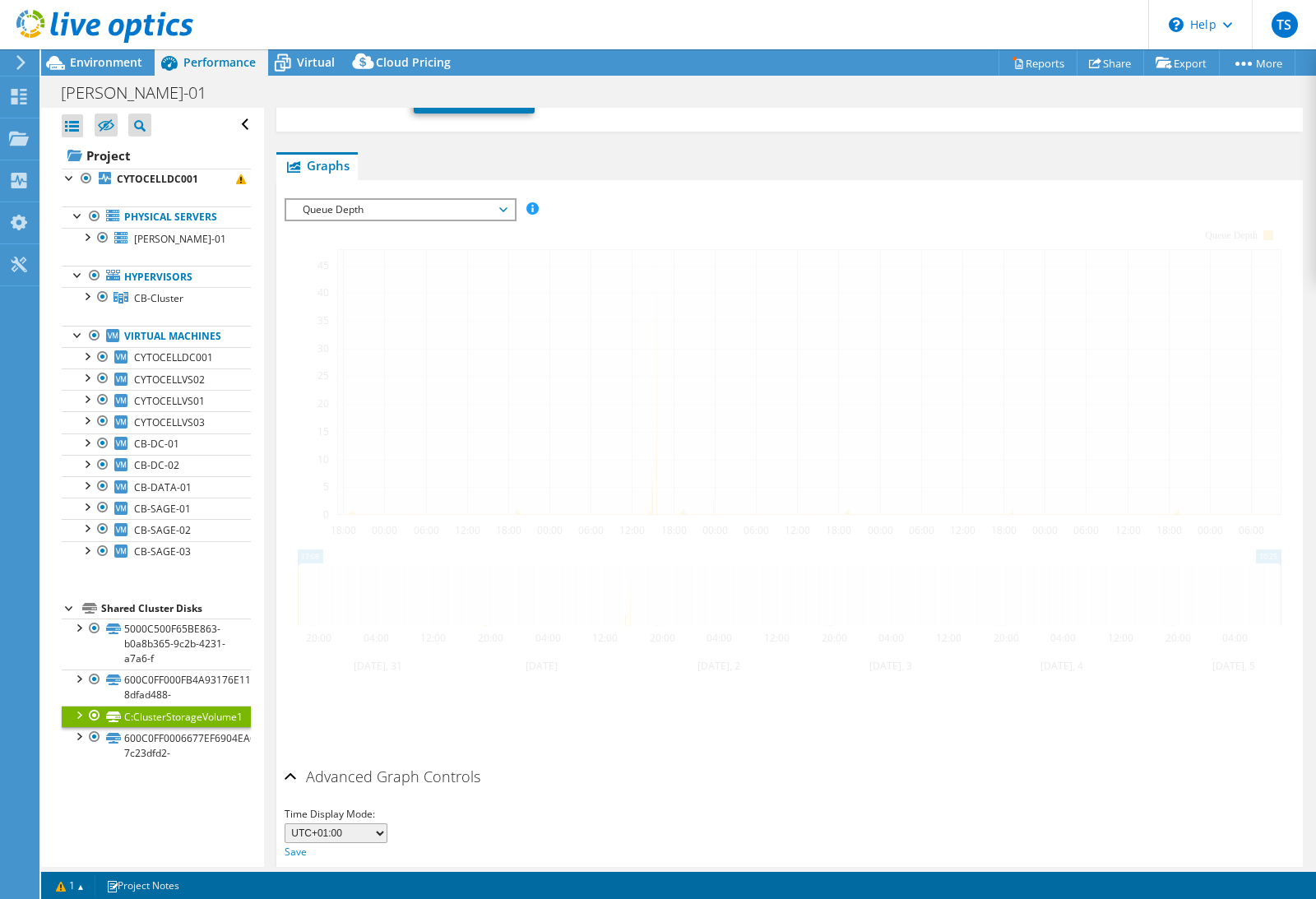
scroll to position [191, 0]
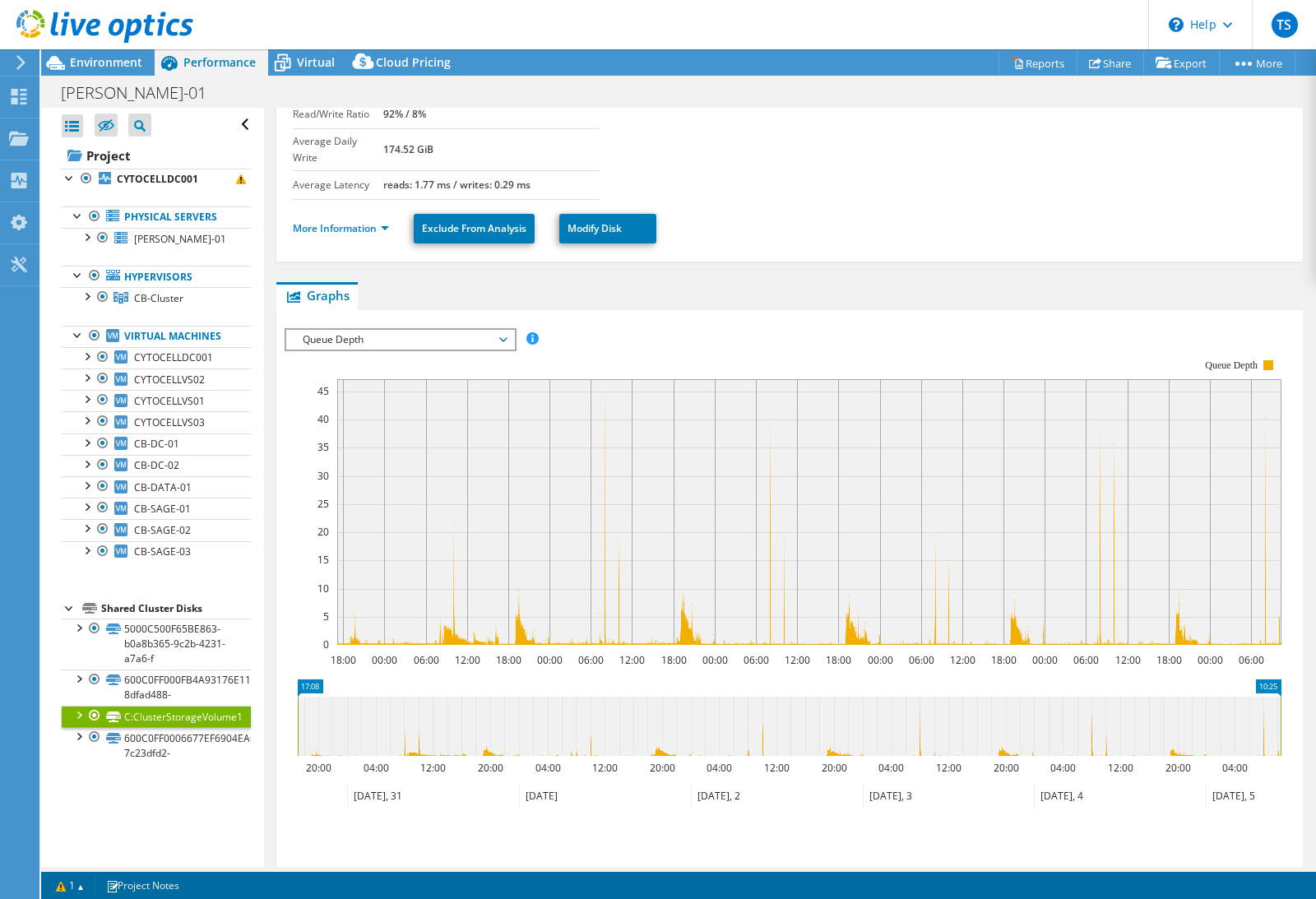
click at [397, 330] on span "Queue Depth" at bounding box center [400, 339] width 212 height 19
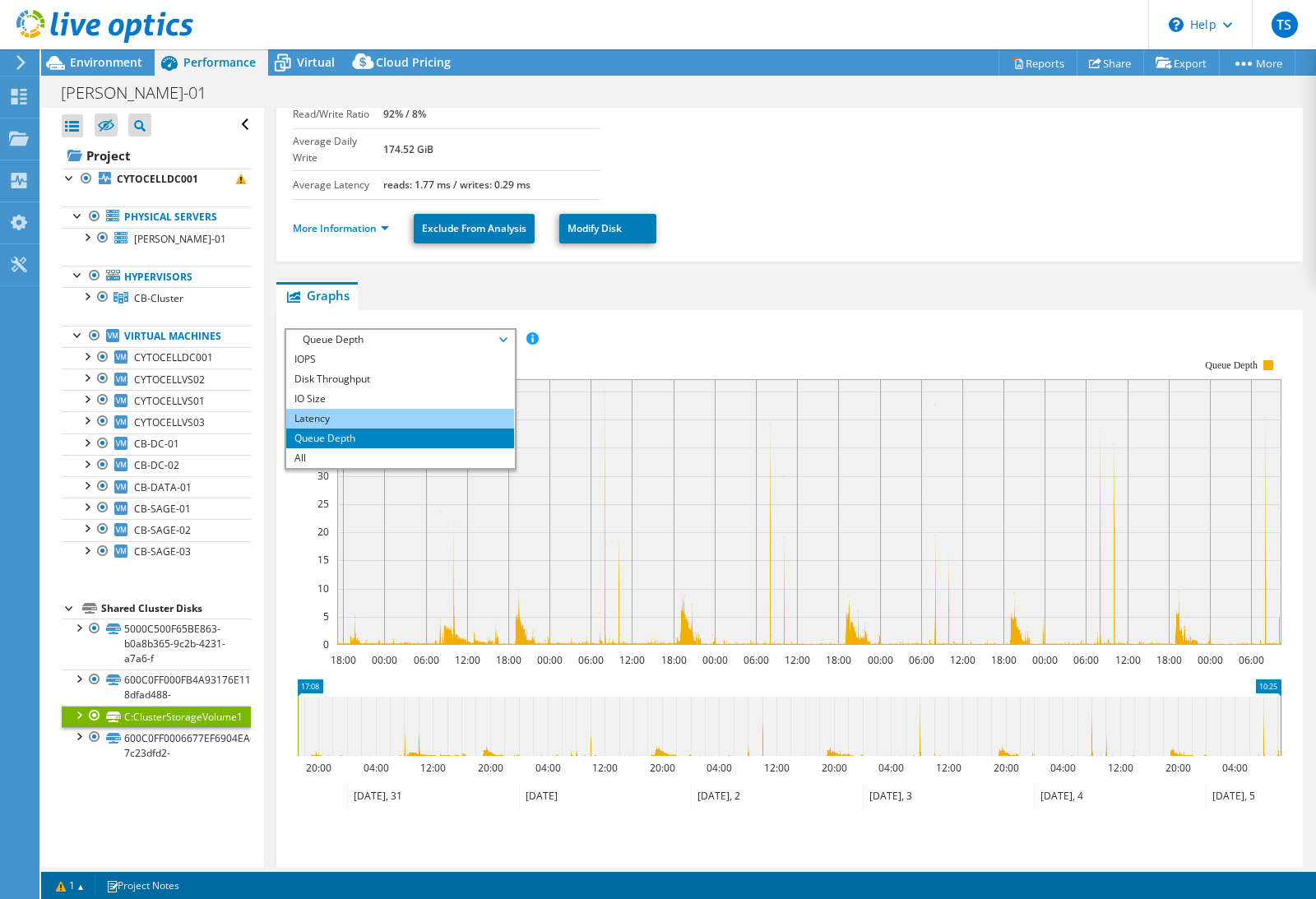
click at [381, 408] on li "Latency" at bounding box center [400, 417] width 228 height 19
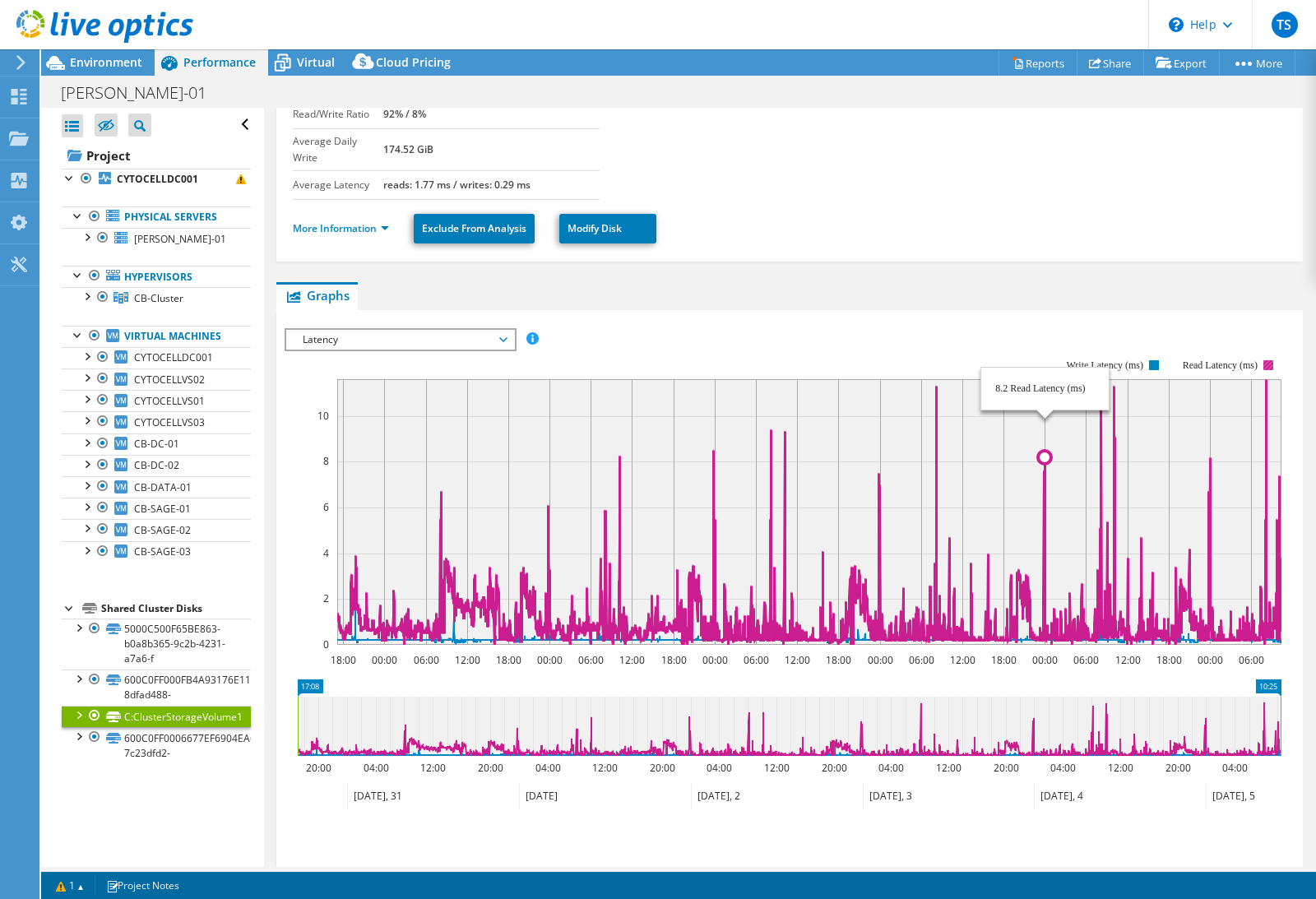
click at [1046, 472] on icon at bounding box center [809, 511] width 944 height 266
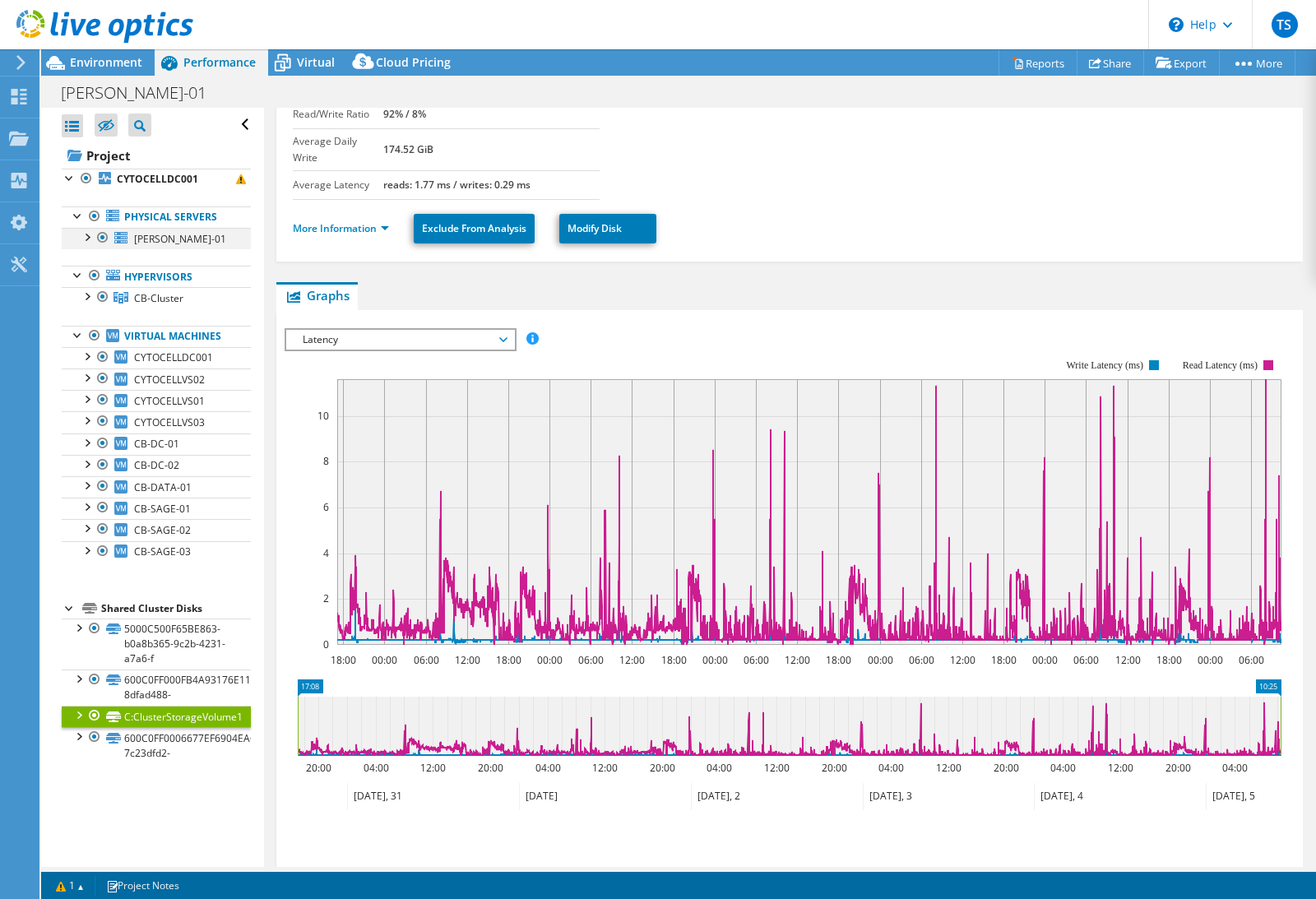
click at [106, 236] on div at bounding box center [103, 237] width 17 height 19
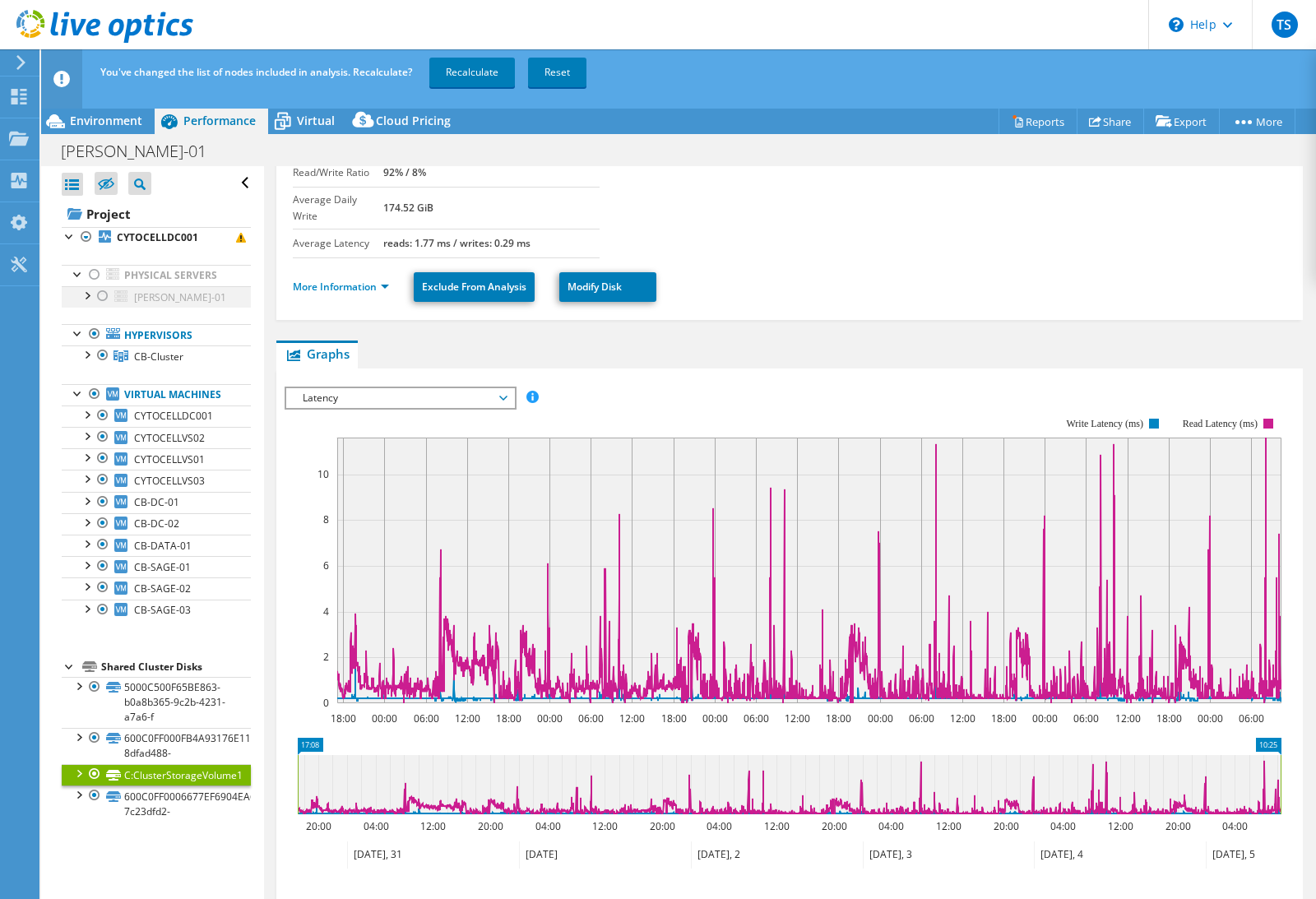
click at [101, 291] on div at bounding box center [103, 295] width 17 height 19
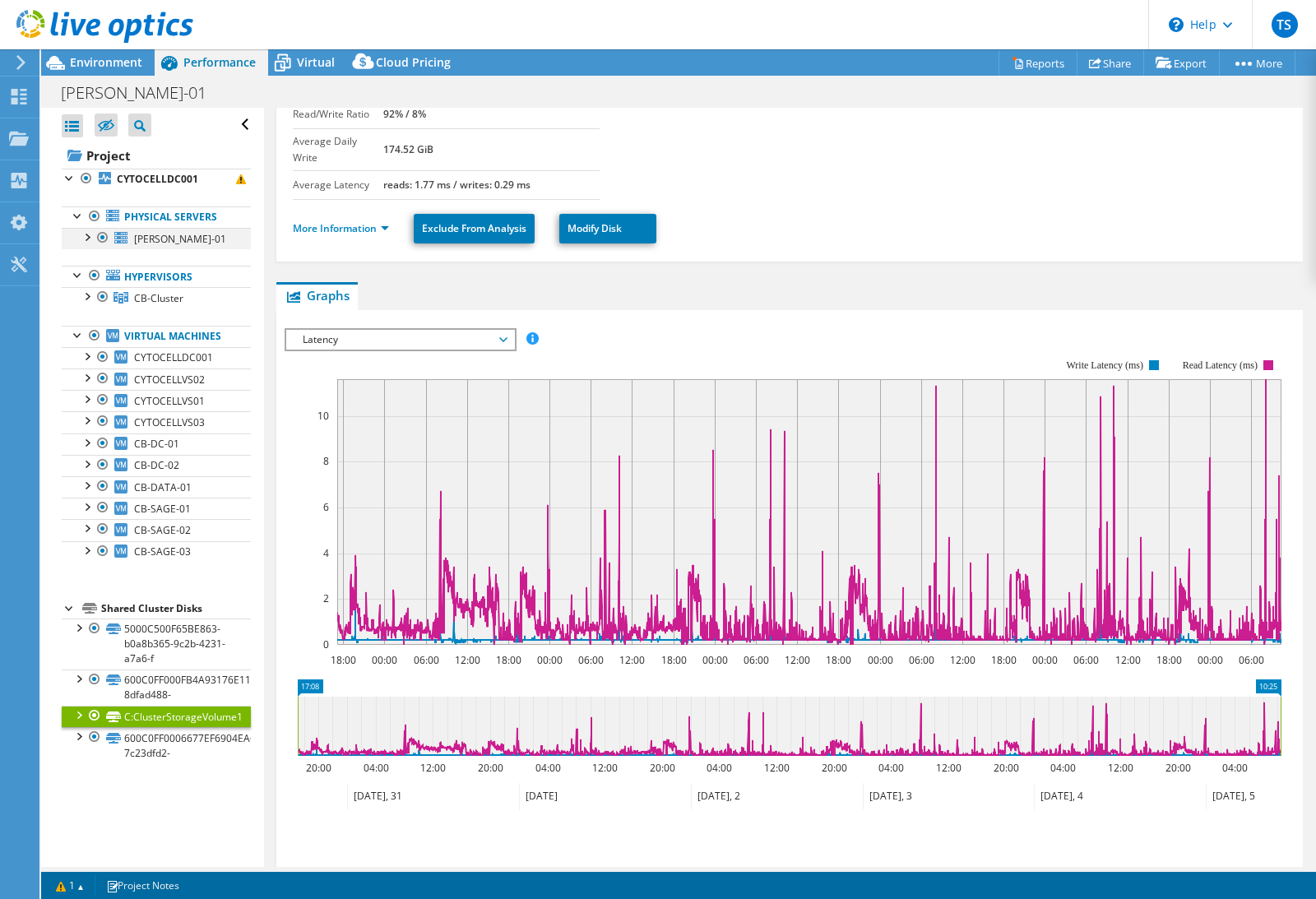
click at [86, 237] on div at bounding box center [86, 236] width 17 height 17
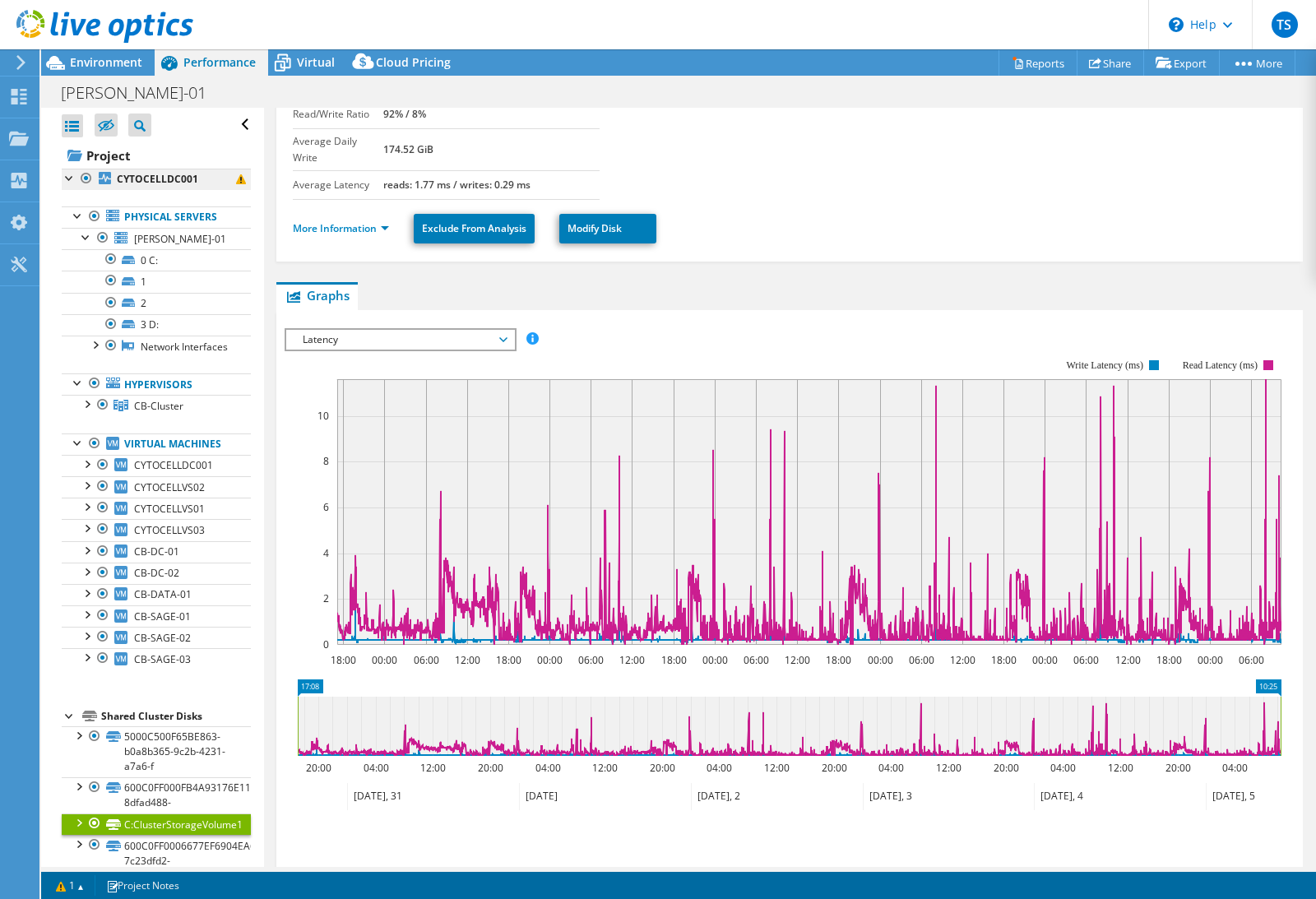
click at [128, 183] on b "CYTOCELLDC001" at bounding box center [157, 178] width 82 height 14
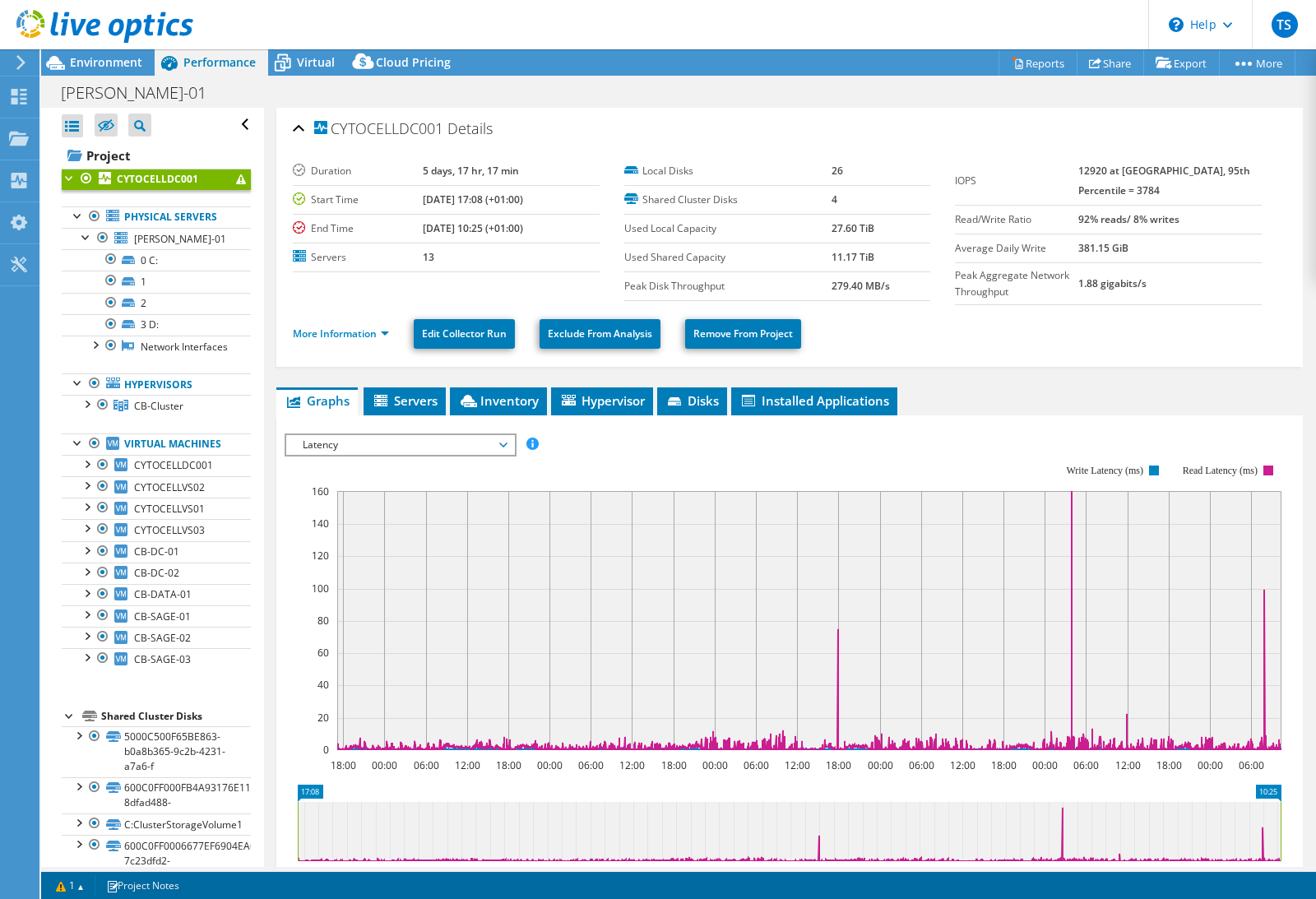
scroll to position [0, 0]
click at [86, 180] on div at bounding box center [86, 177] width 17 height 19
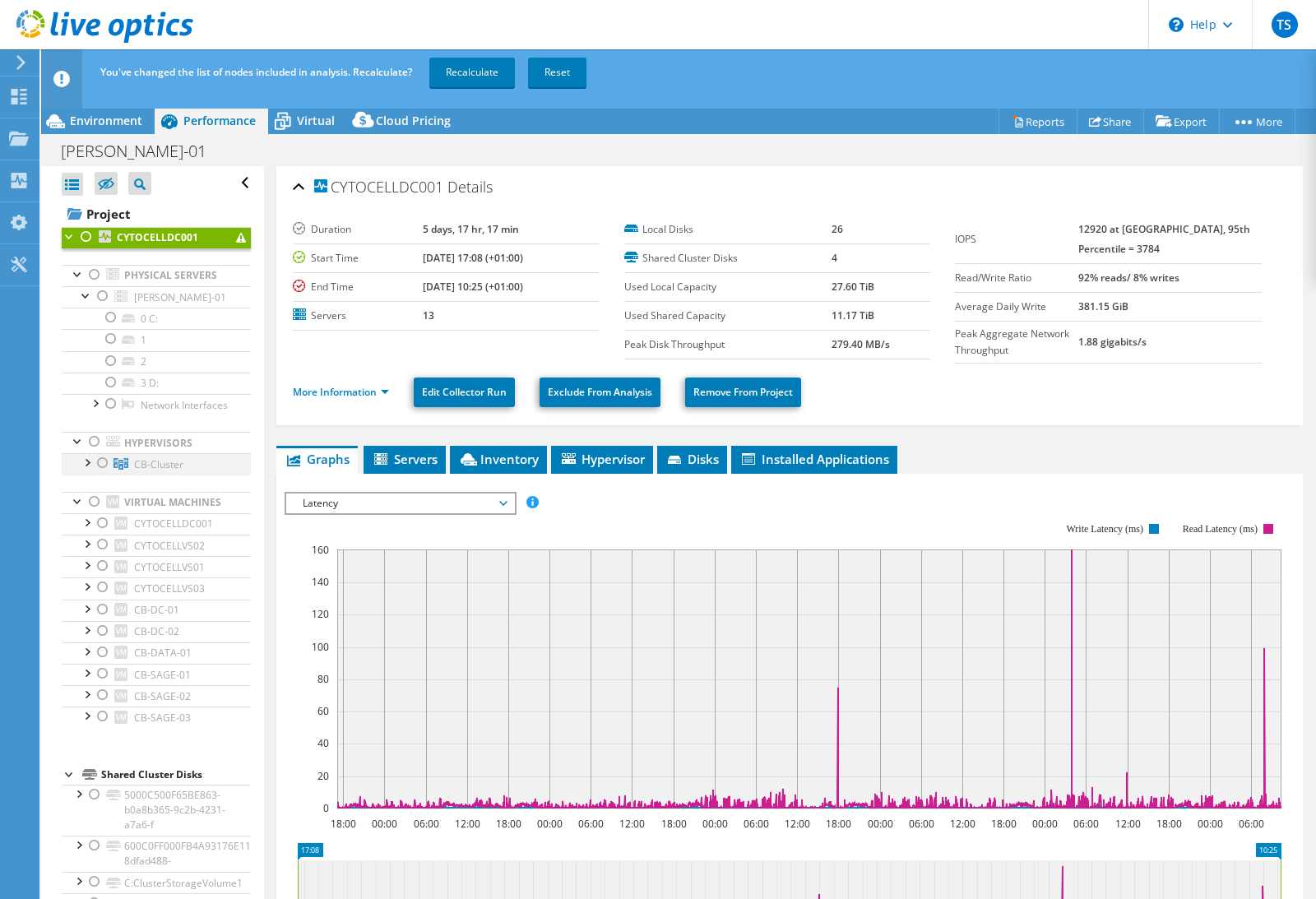
click at [97, 464] on div at bounding box center [103, 462] width 17 height 19
click at [475, 505] on span "Latency" at bounding box center [400, 503] width 212 height 19
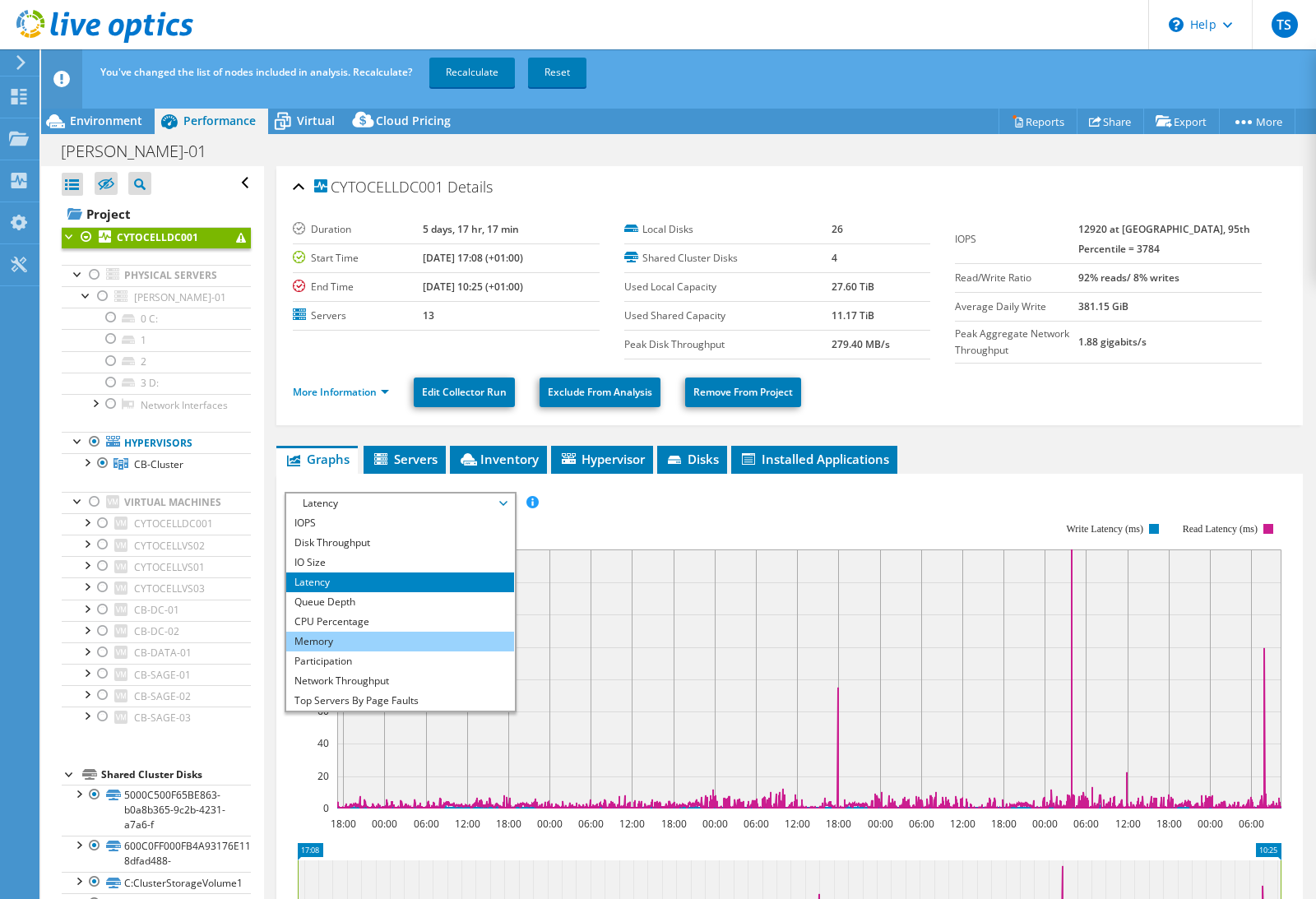
click at [383, 650] on li "Memory" at bounding box center [400, 641] width 228 height 19
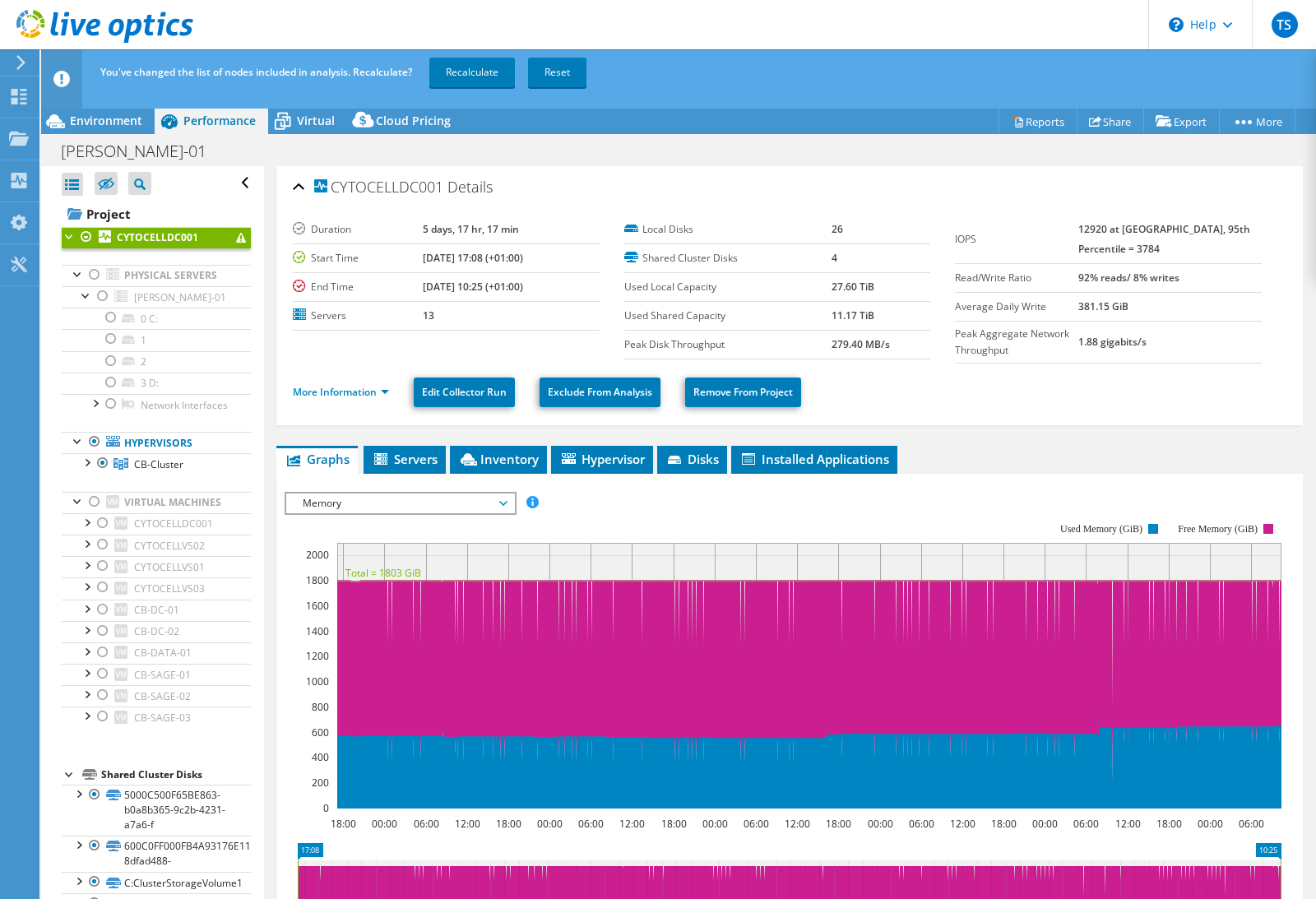
click at [395, 505] on span "Memory" at bounding box center [400, 503] width 212 height 19
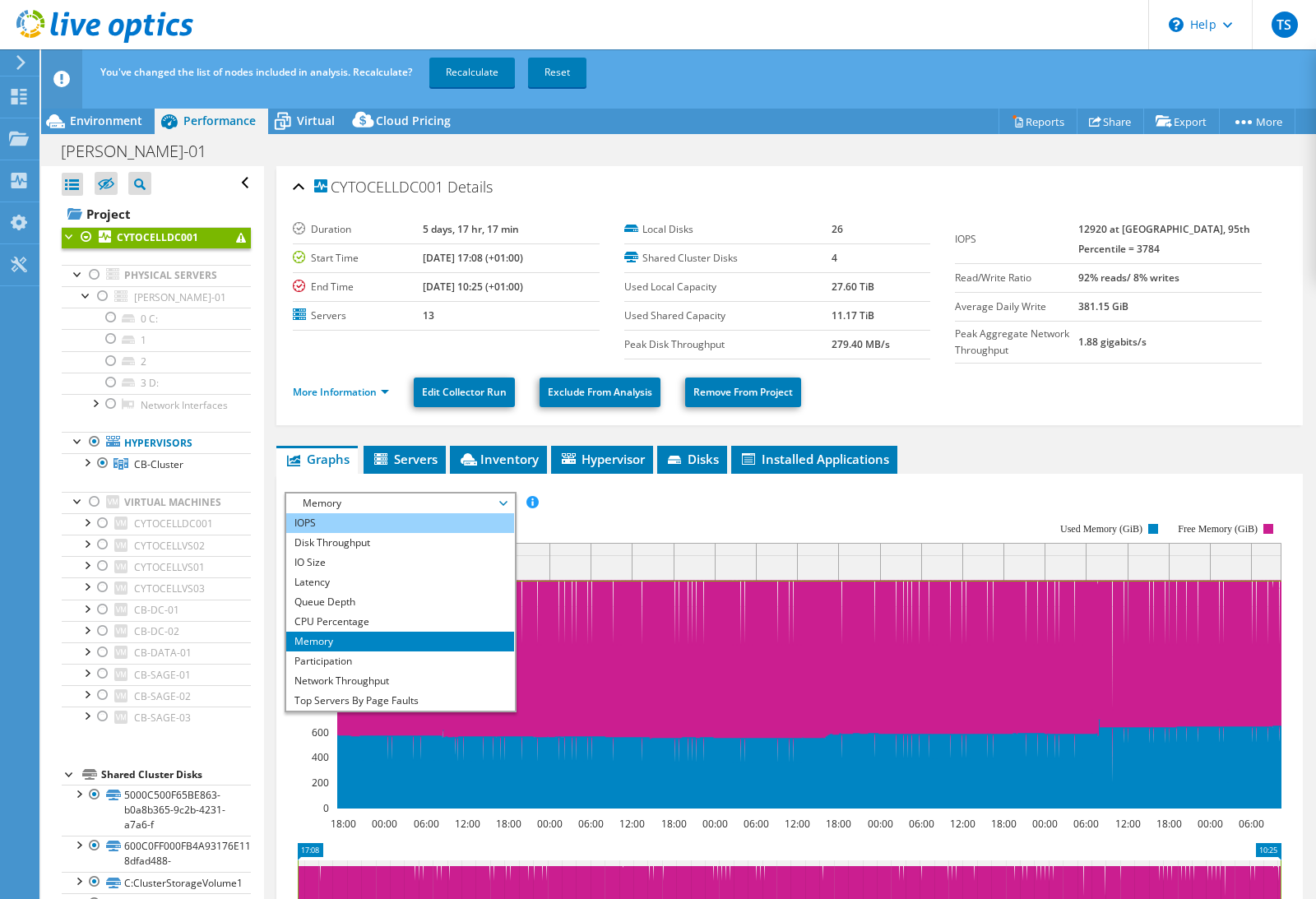
click at [394, 531] on li "IOPS" at bounding box center [400, 522] width 228 height 19
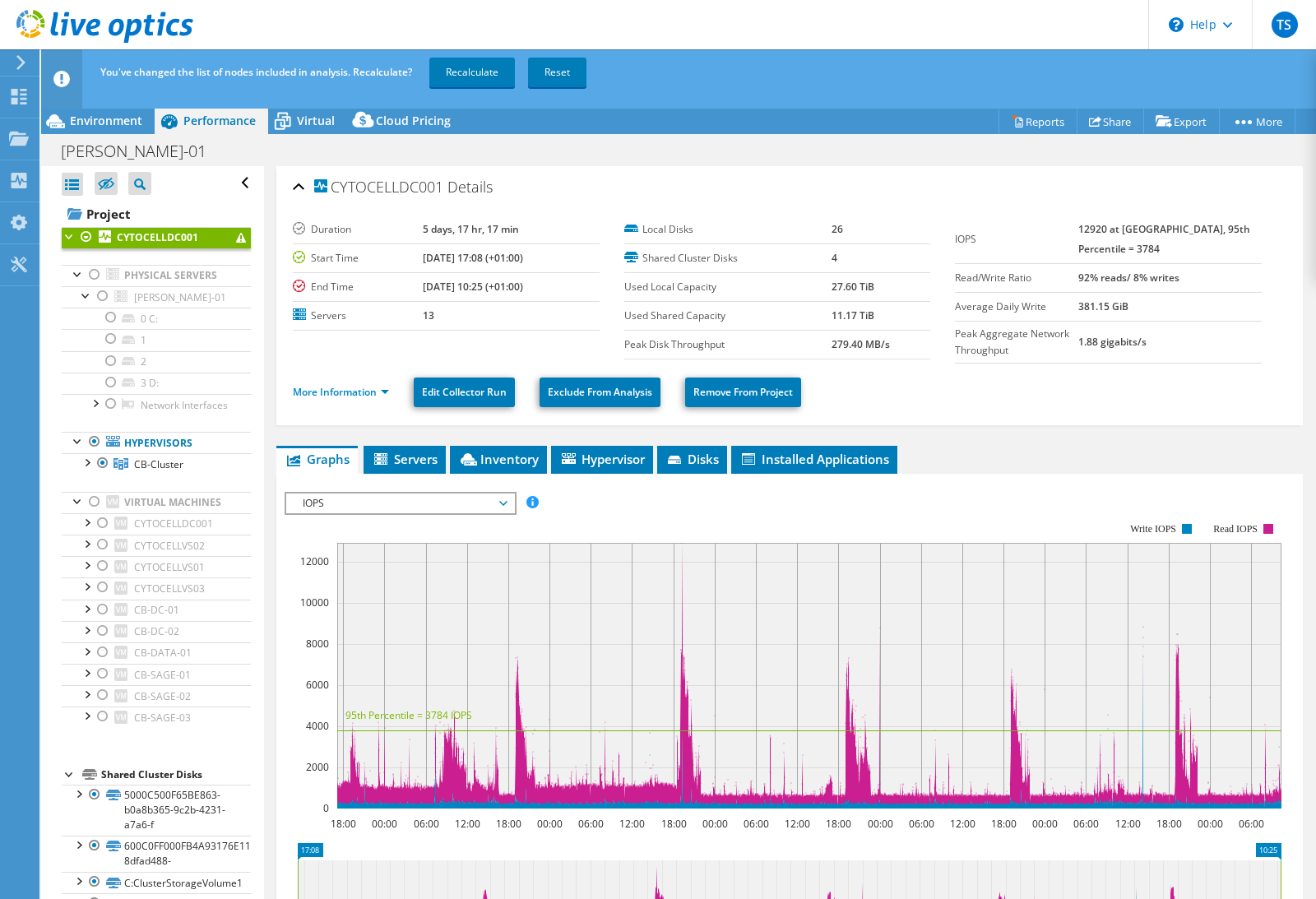
click at [432, 502] on span "IOPS" at bounding box center [400, 503] width 212 height 19
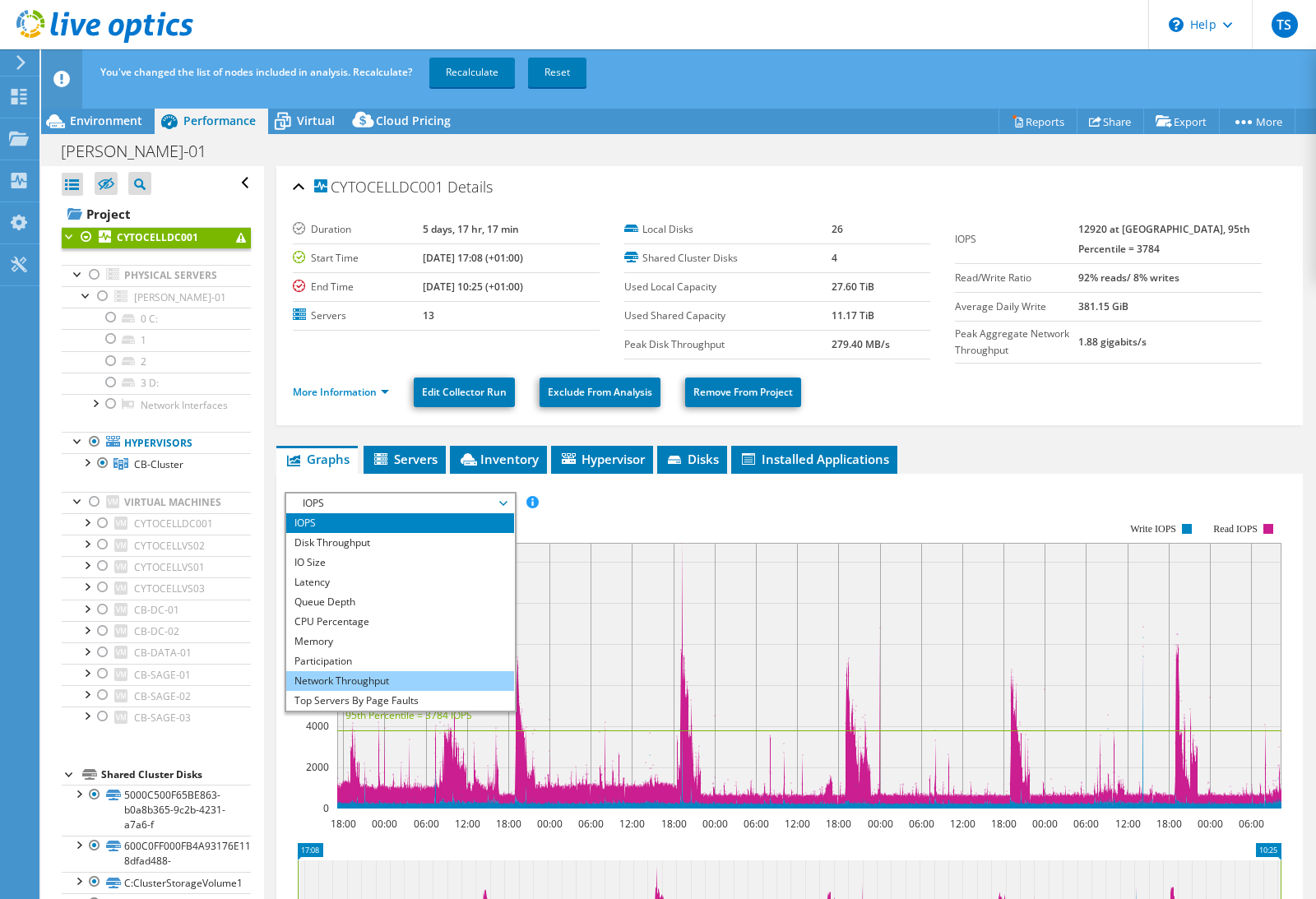
click at [357, 677] on li "Network Throughput" at bounding box center [400, 680] width 228 height 19
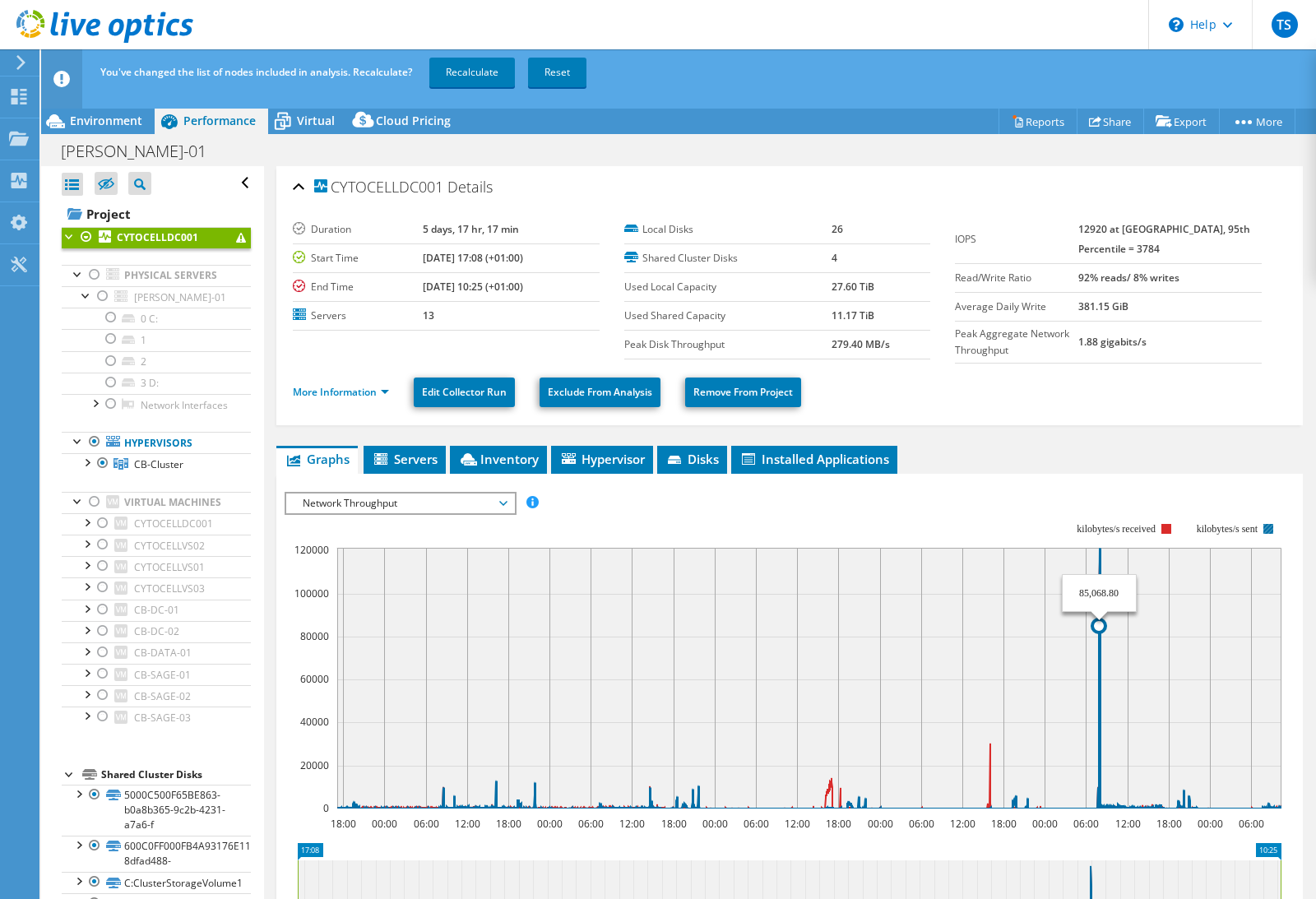
click at [1100, 713] on icon at bounding box center [809, 678] width 944 height 261
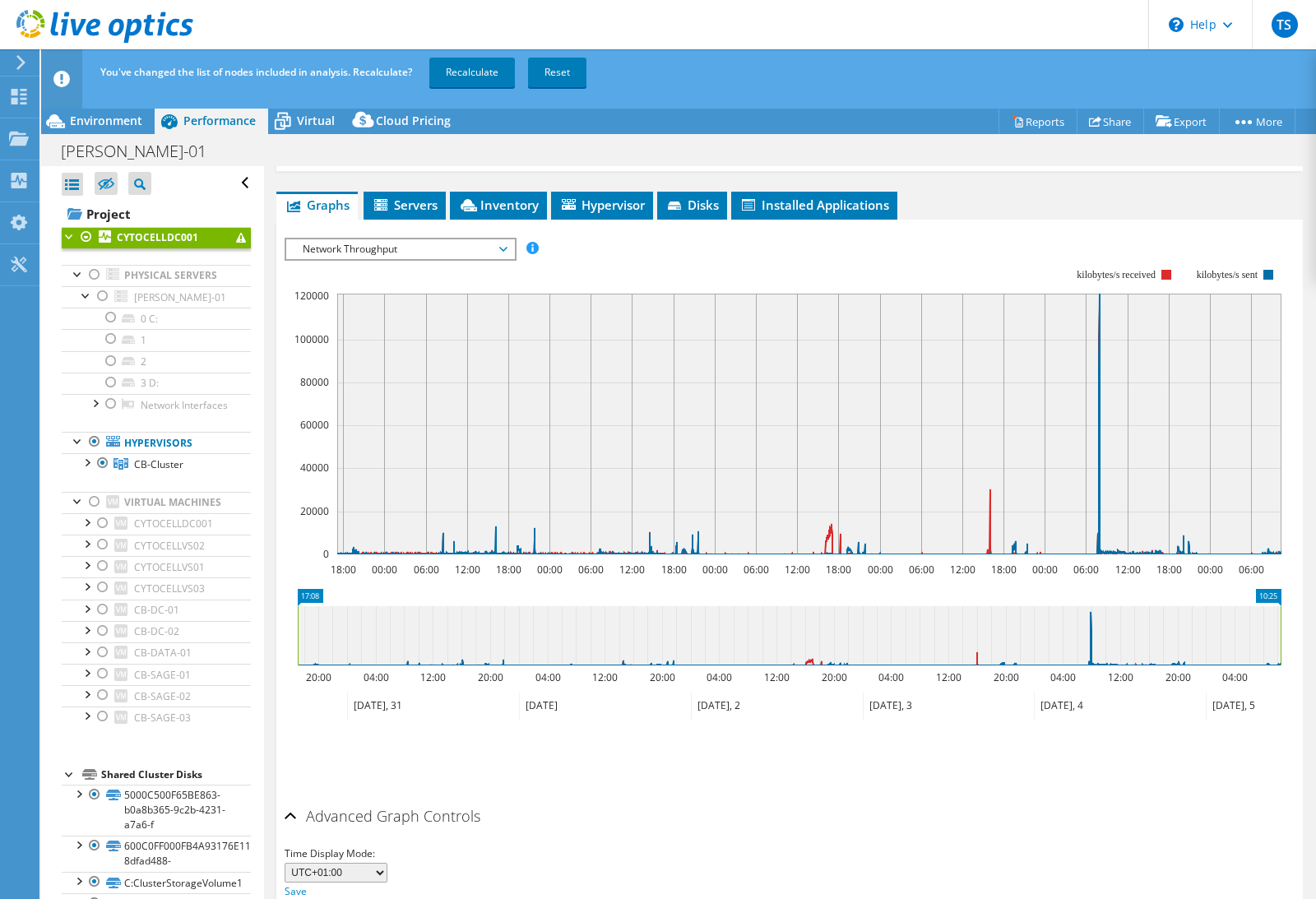
scroll to position [253, 0]
click at [593, 204] on span "Hypervisor" at bounding box center [601, 207] width 86 height 17
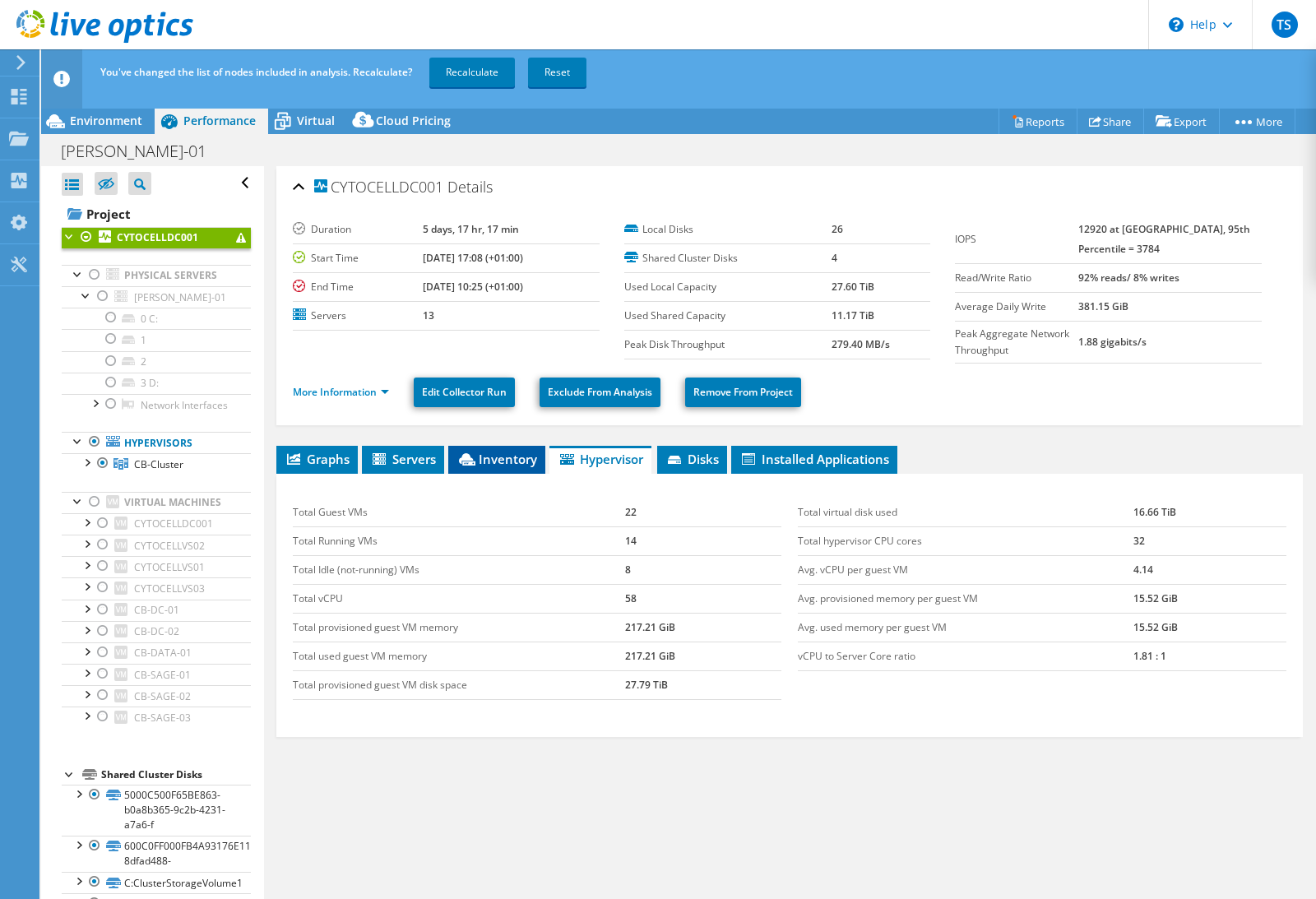
click at [464, 469] on li "Inventory" at bounding box center [497, 460] width 97 height 28
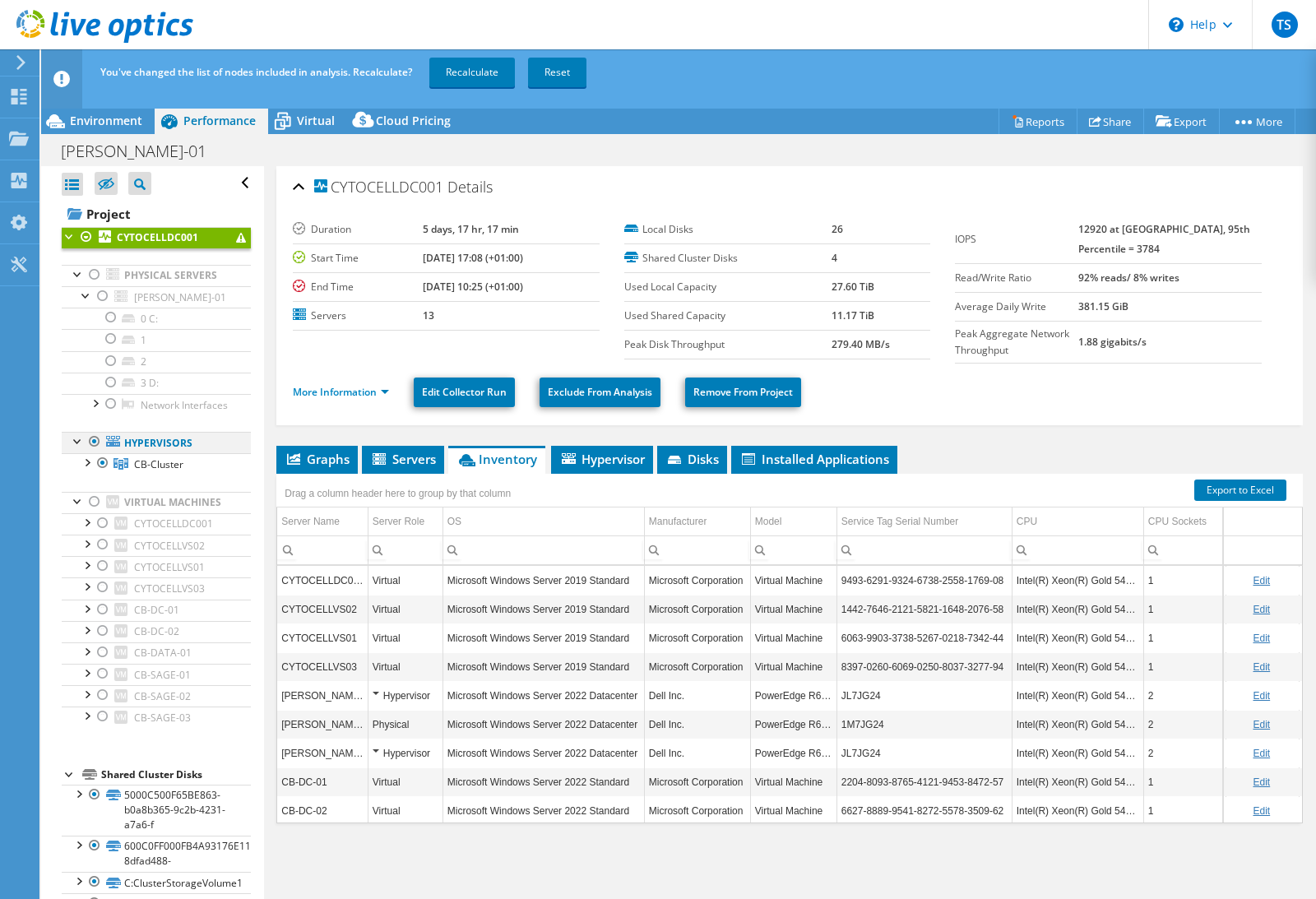
click at [96, 439] on div at bounding box center [95, 441] width 17 height 19
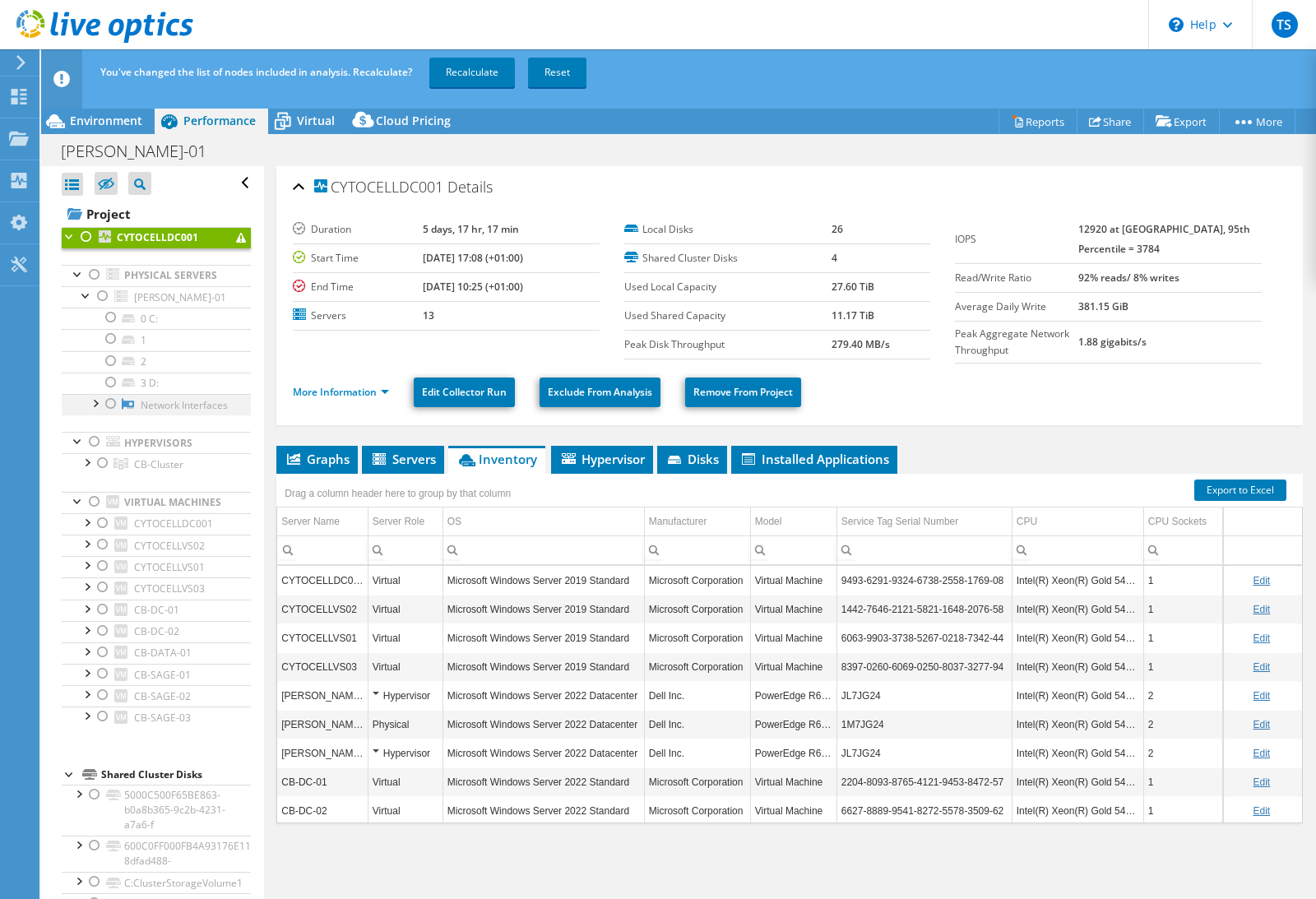
click at [109, 405] on div at bounding box center [111, 403] width 17 height 19
click at [94, 405] on div at bounding box center [95, 402] width 17 height 17
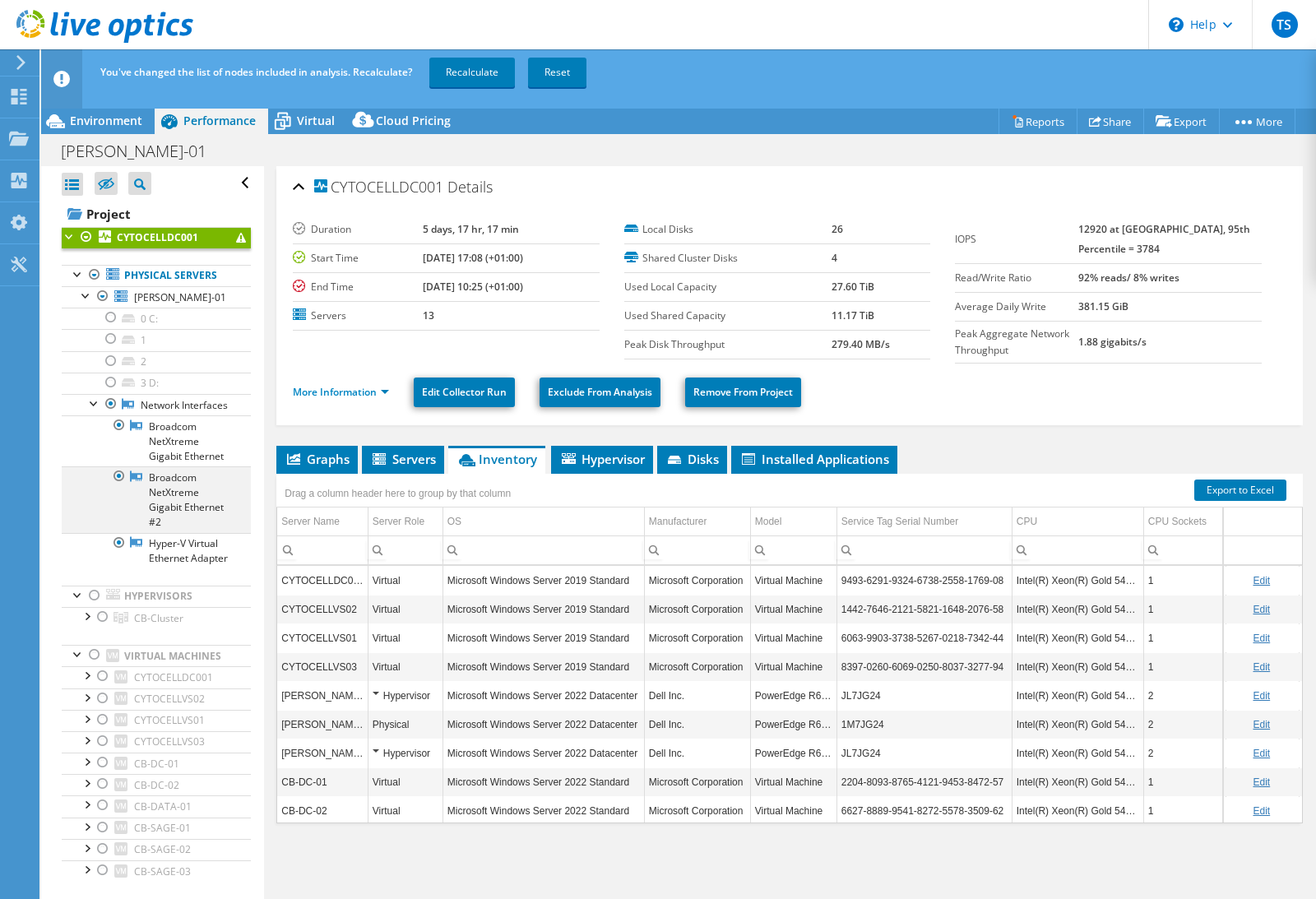
click at [119, 478] on div at bounding box center [120, 475] width 17 height 19
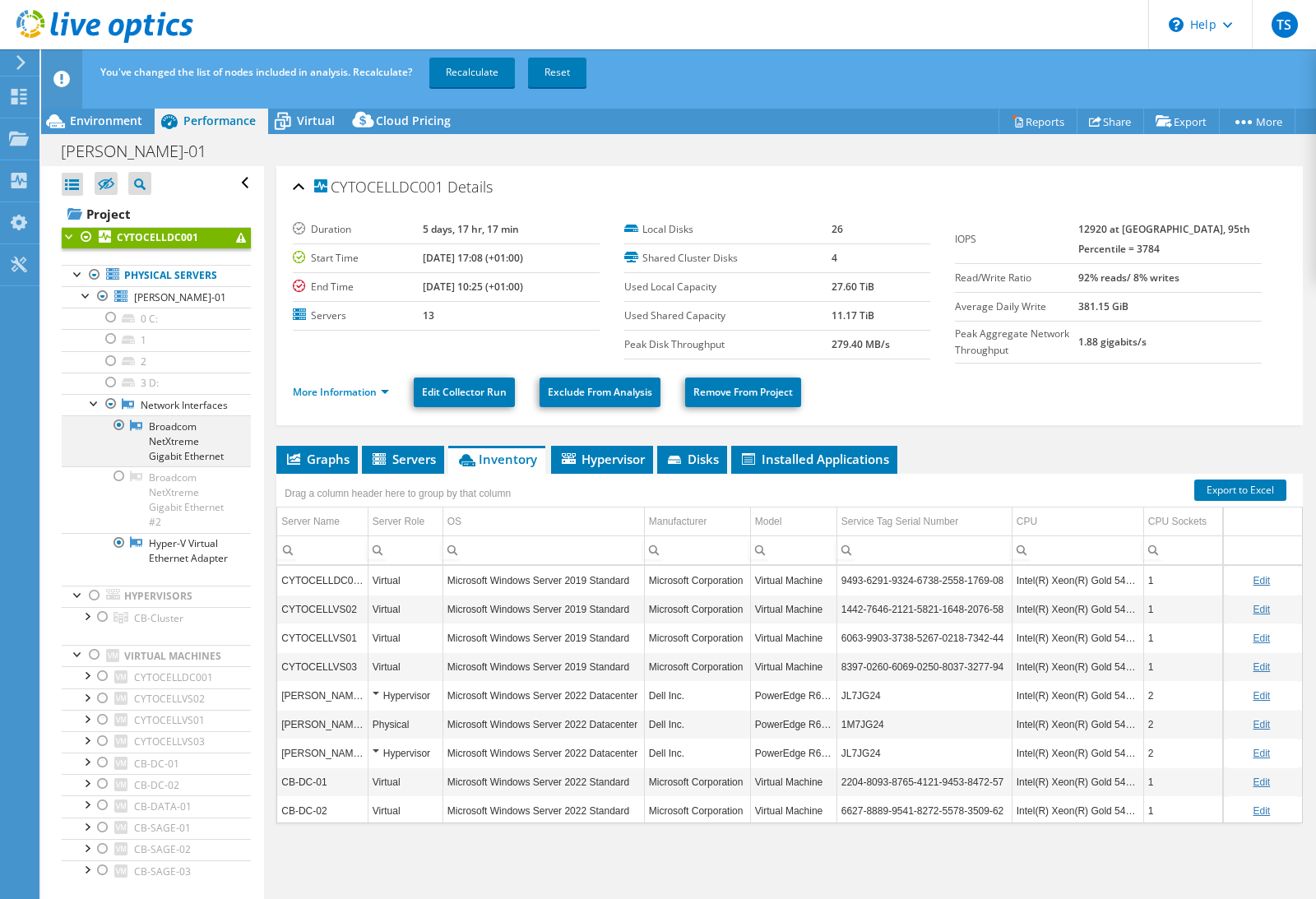
click at [119, 427] on div at bounding box center [120, 425] width 17 height 19
click at [325, 460] on span "Graphs" at bounding box center [316, 459] width 65 height 17
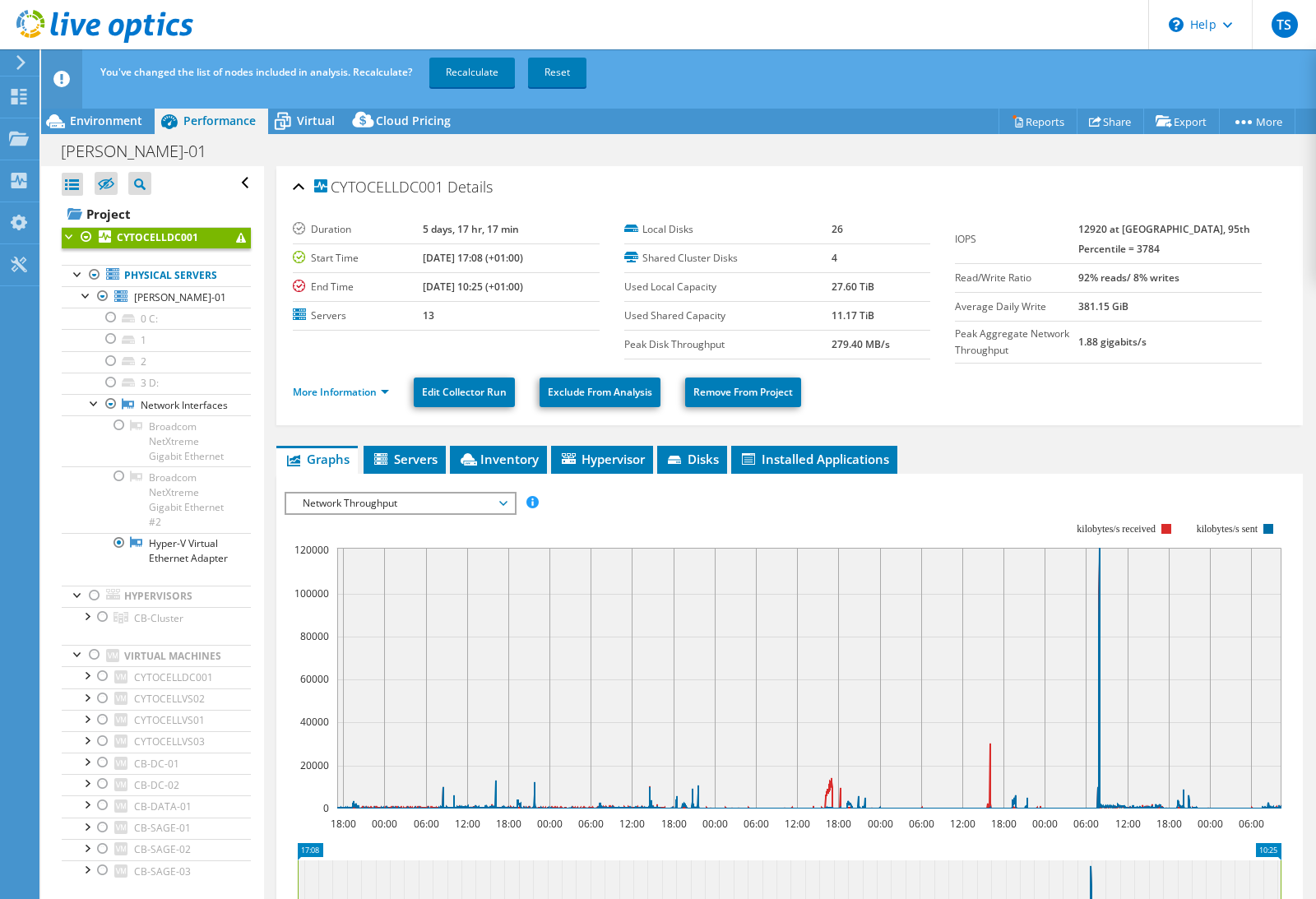
click at [310, 508] on span "Network Throughput" at bounding box center [400, 503] width 212 height 19
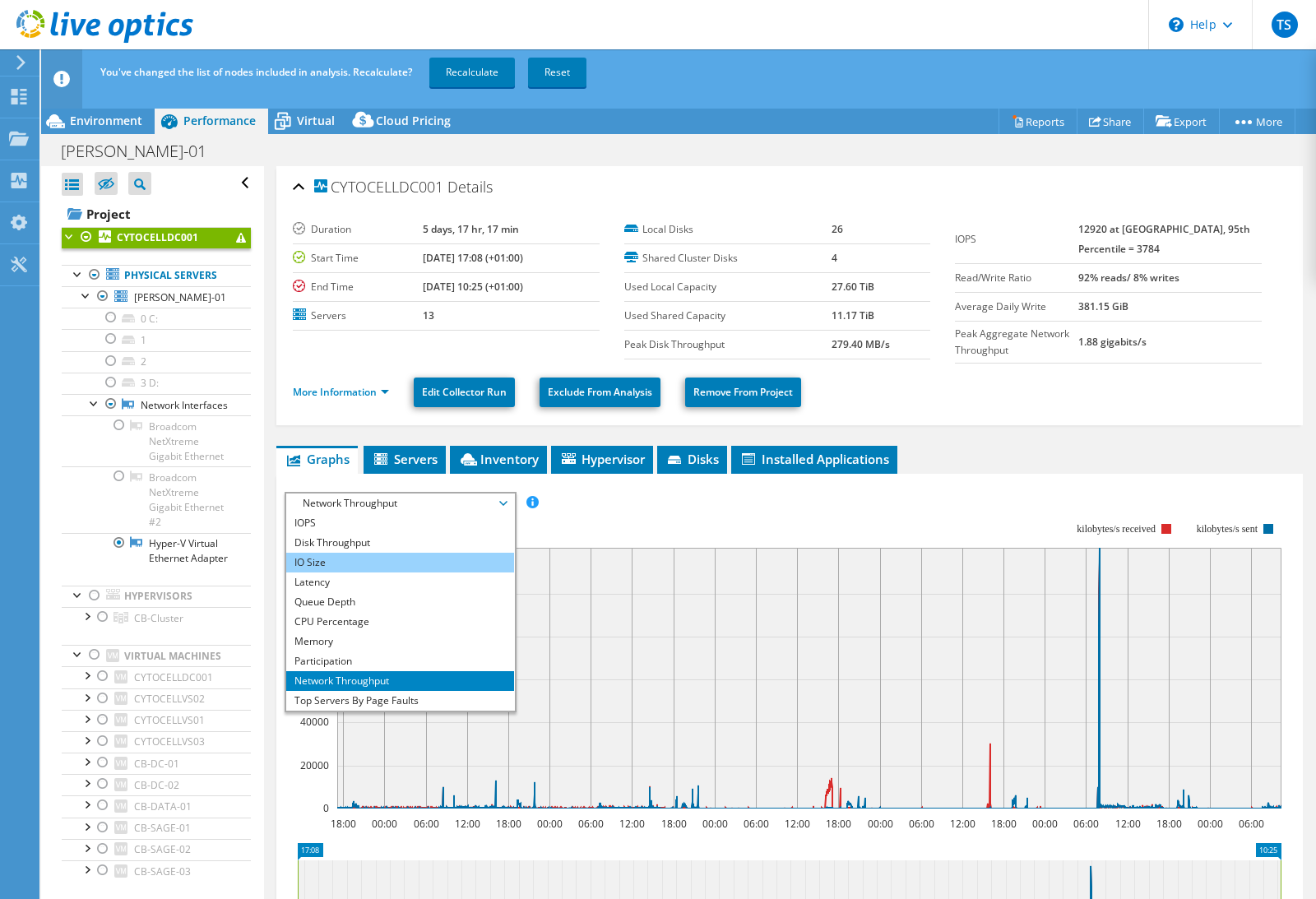
click at [343, 560] on li "IO Size" at bounding box center [400, 562] width 228 height 19
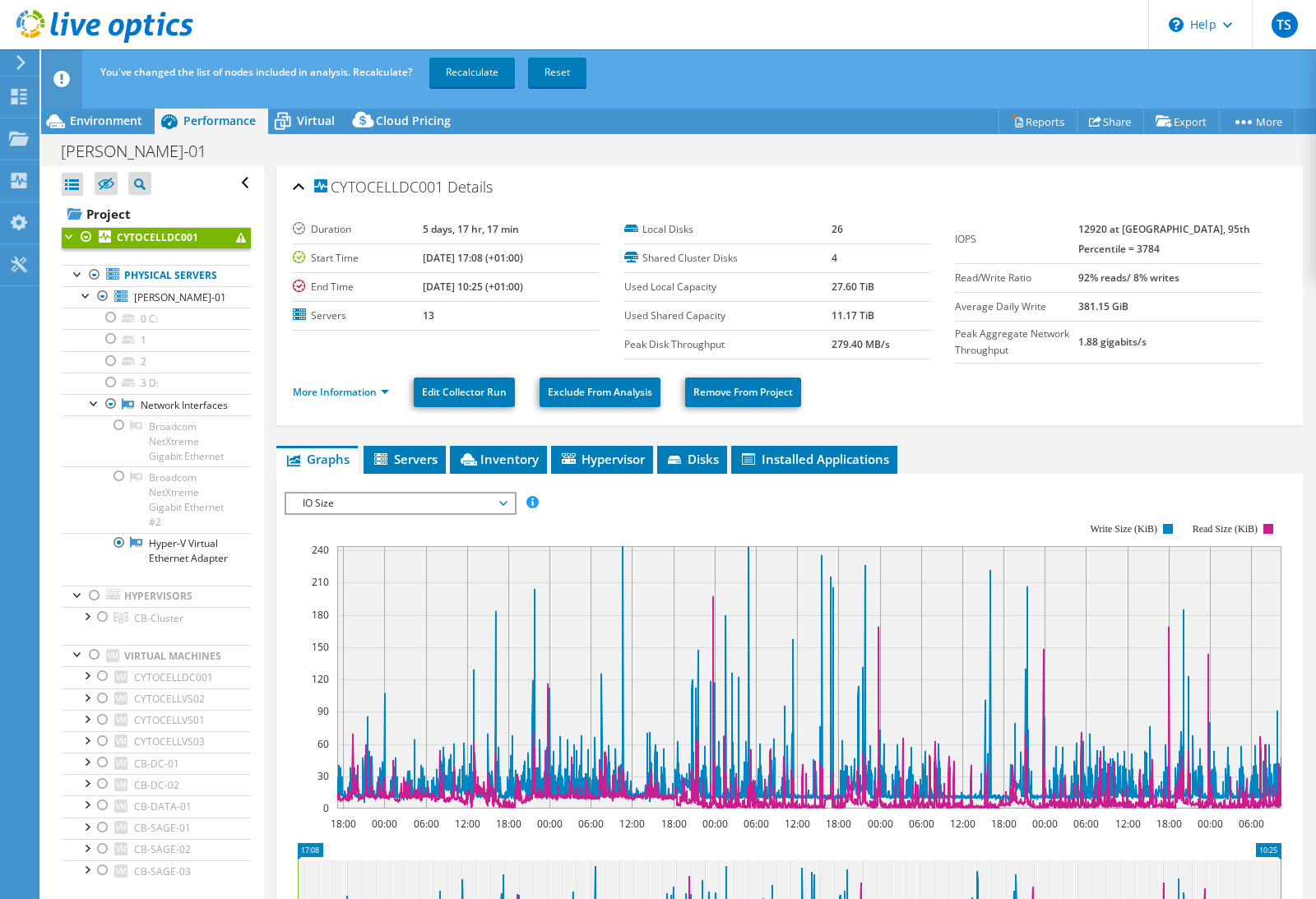
click at [385, 503] on span "IO Size" at bounding box center [400, 503] width 212 height 19
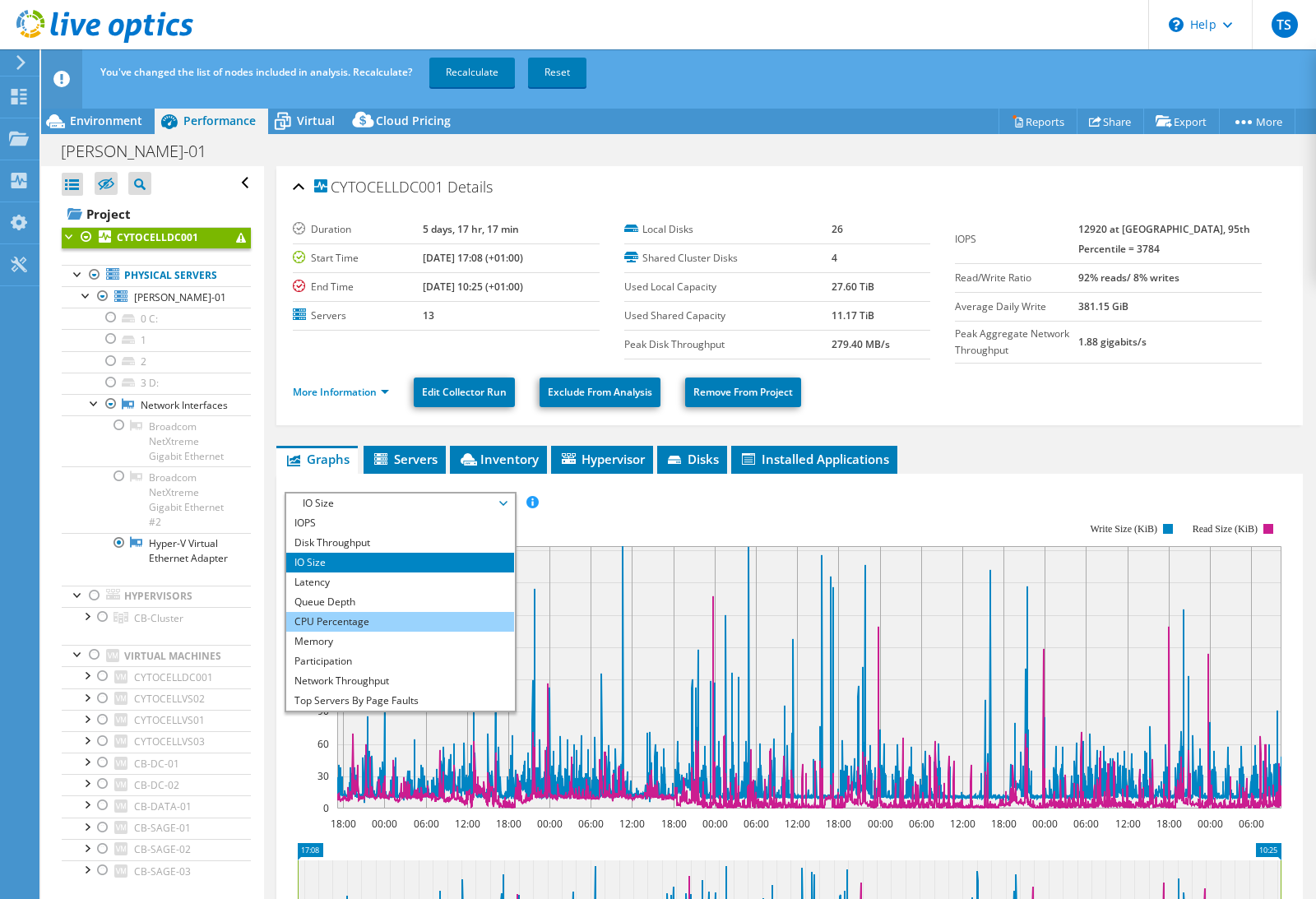
click at [365, 623] on li "CPU Percentage" at bounding box center [400, 620] width 228 height 19
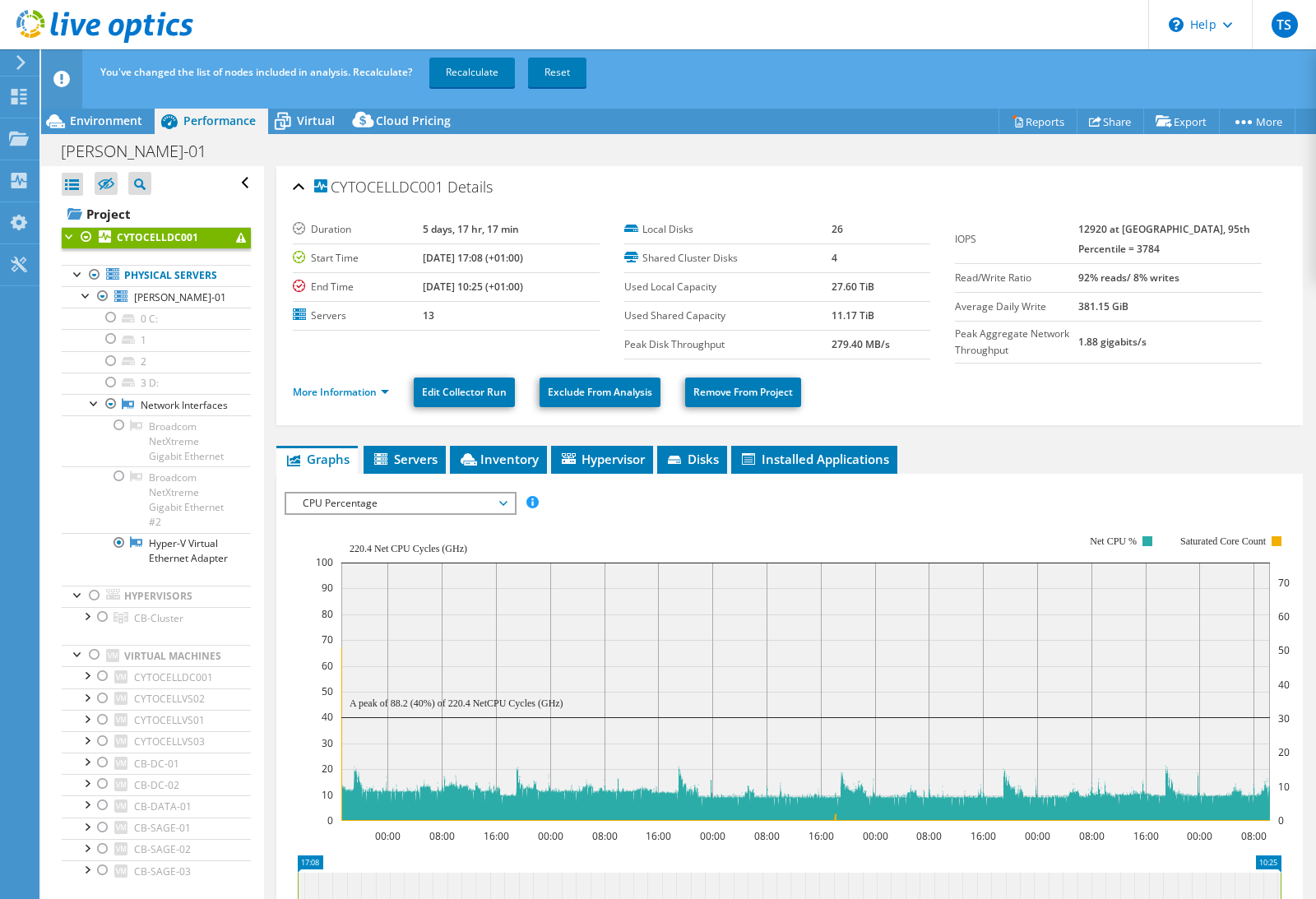
click at [372, 508] on span "CPU Percentage" at bounding box center [400, 503] width 212 height 19
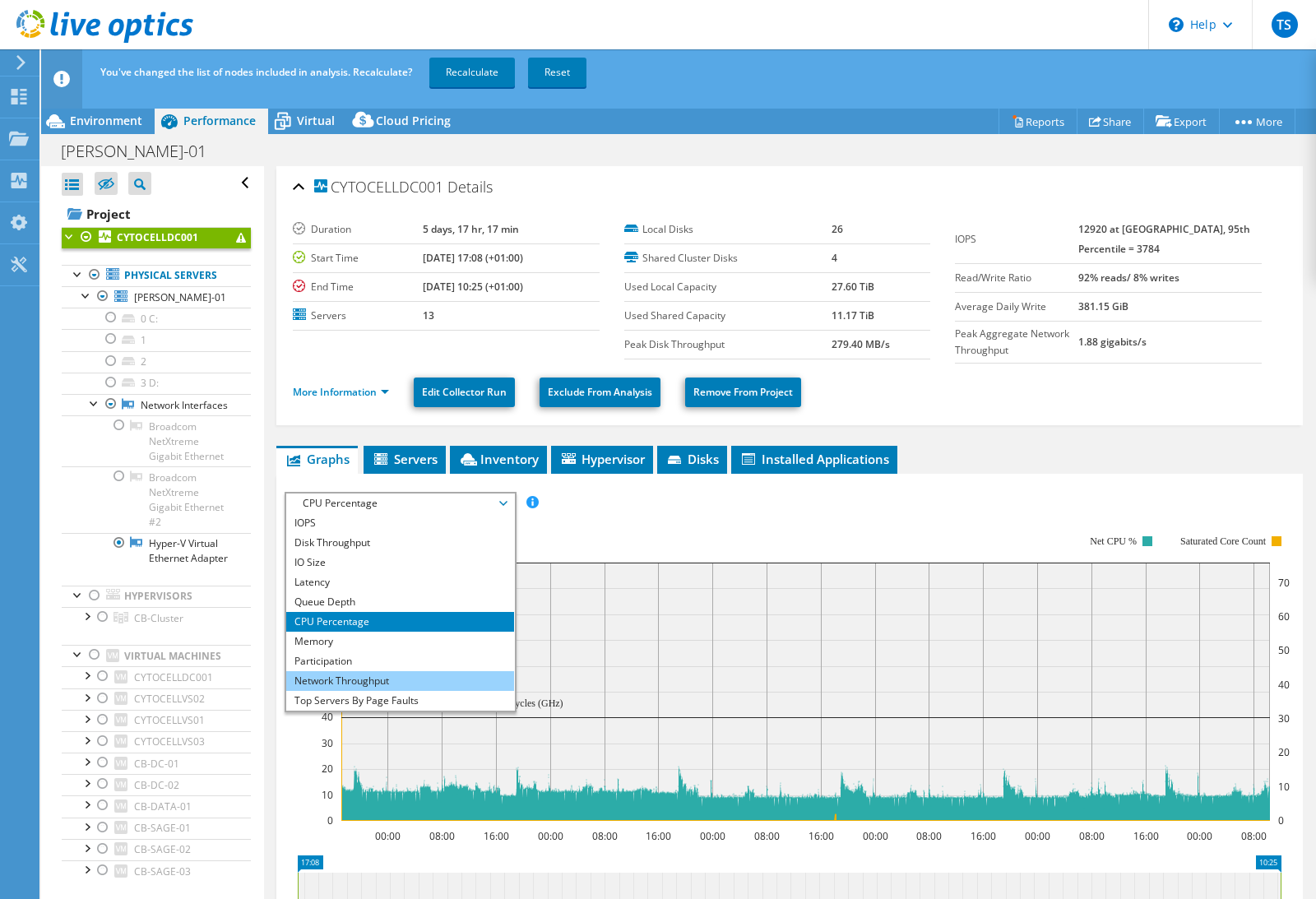
click at [365, 687] on li "Network Throughput" at bounding box center [400, 680] width 228 height 19
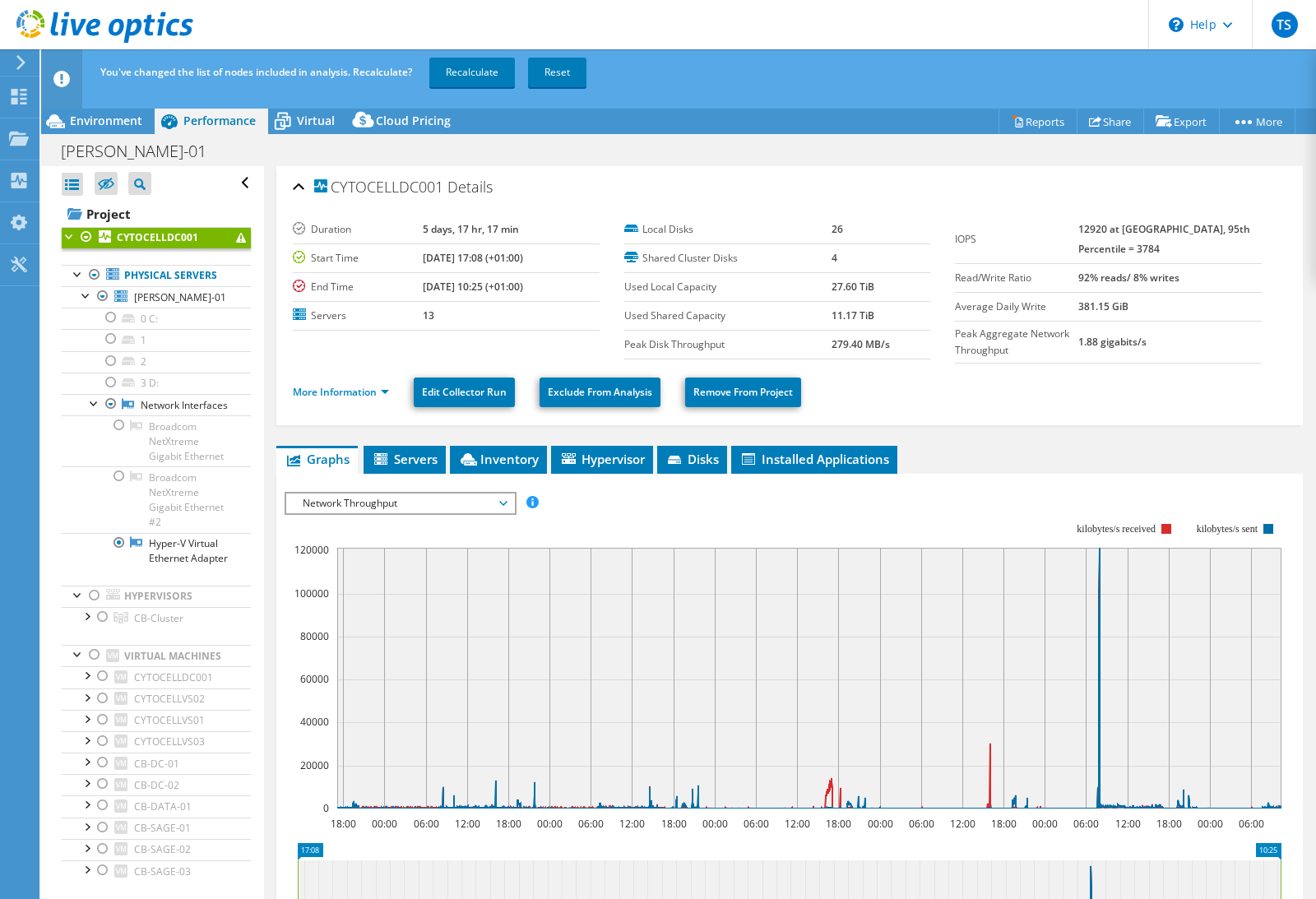
click at [297, 178] on div "CYTOCELLDC001 Details" at bounding box center [789, 188] width 993 height 35
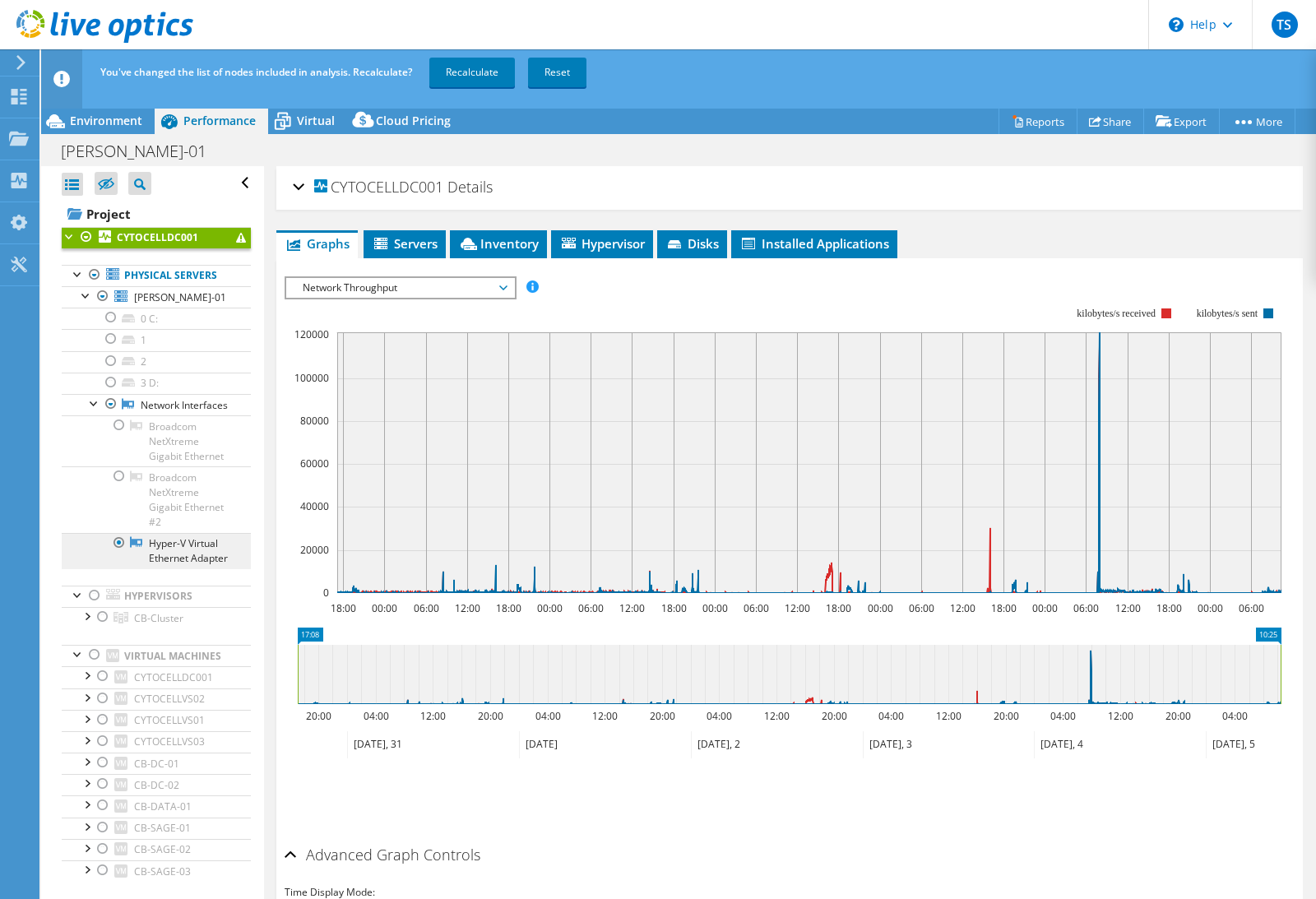
click at [186, 563] on link "Hyper-V Virtual Ethernet Adapter" at bounding box center [156, 551] width 189 height 36
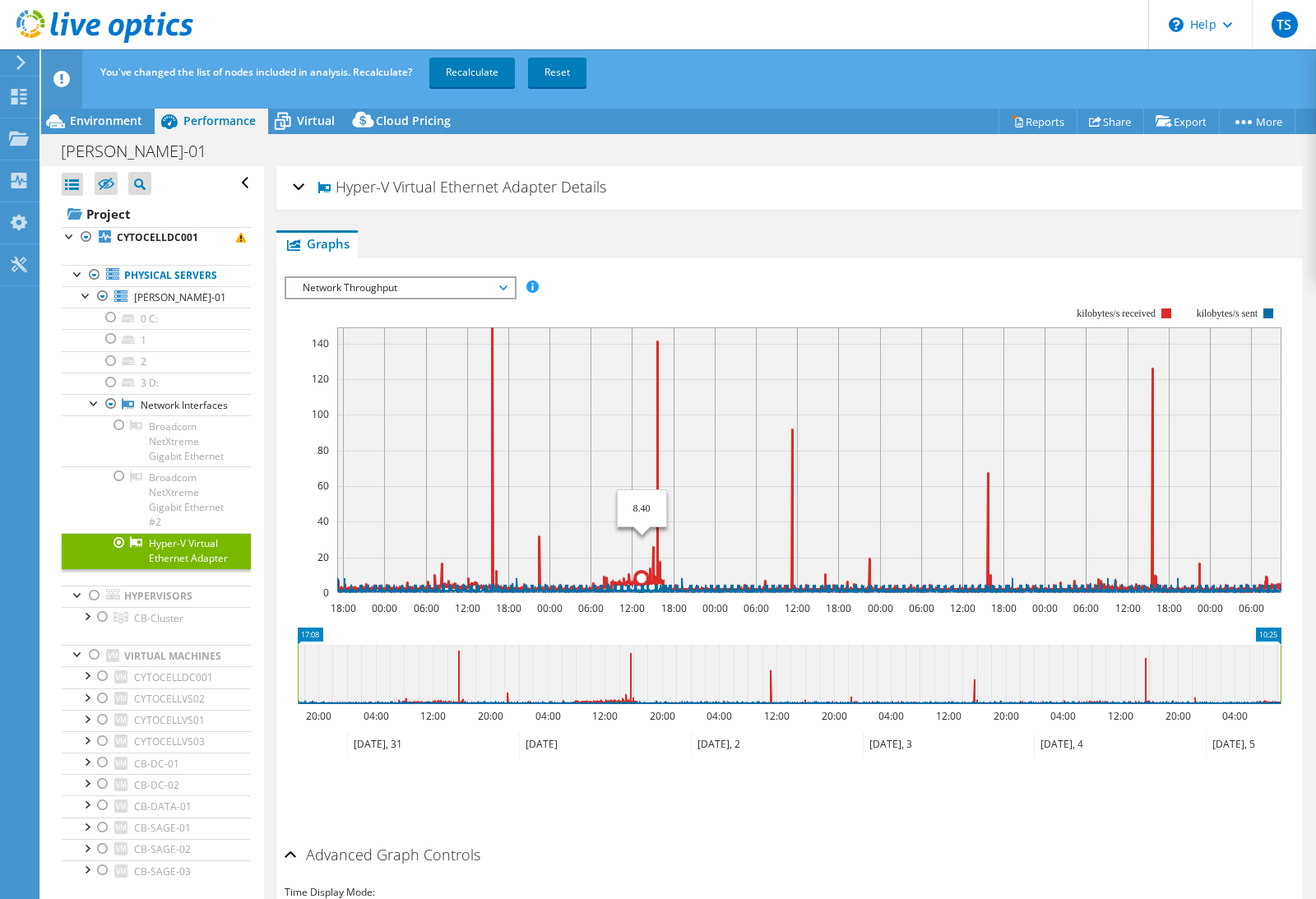
select select "USD"
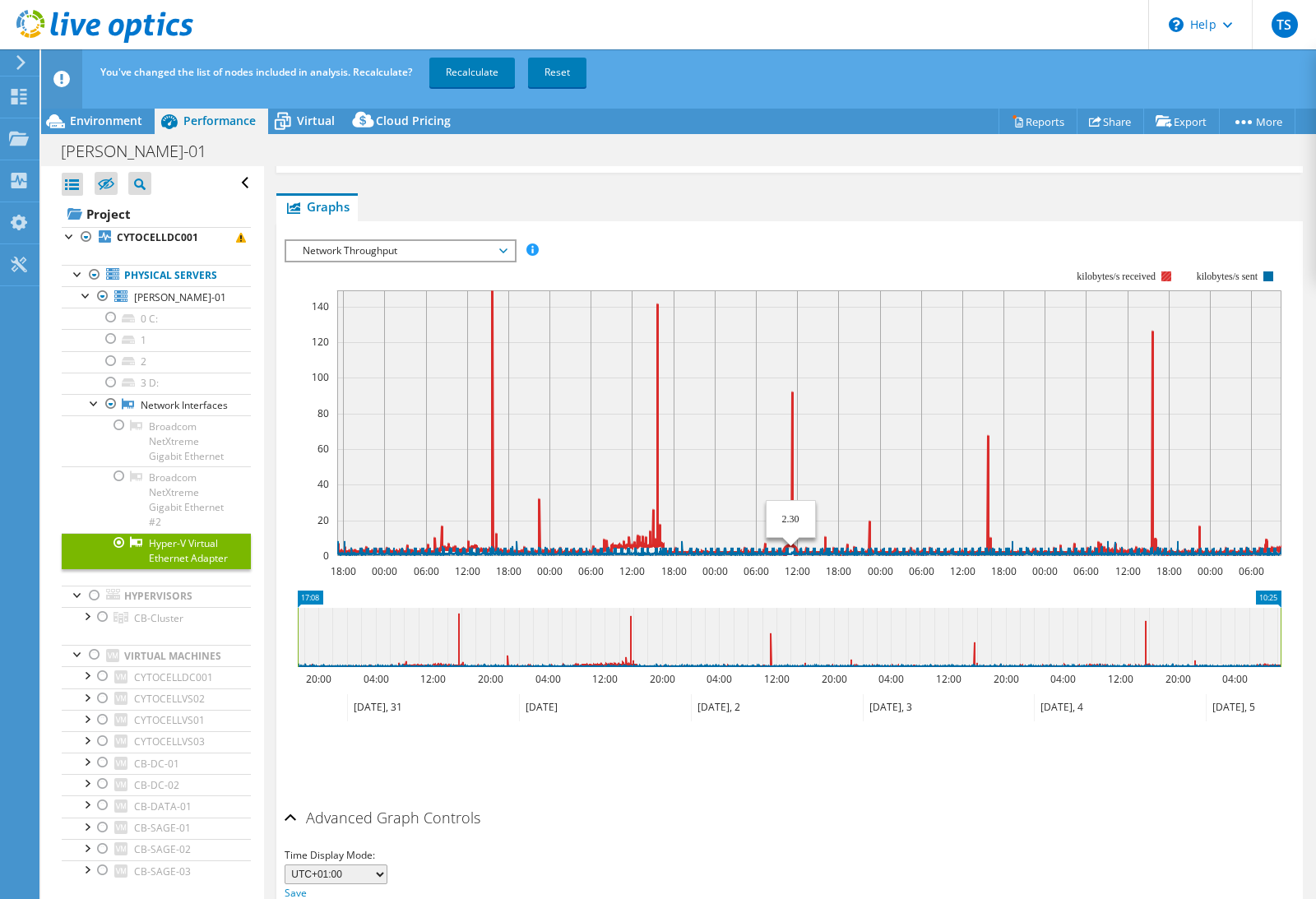
click at [791, 483] on icon at bounding box center [809, 421] width 944 height 262
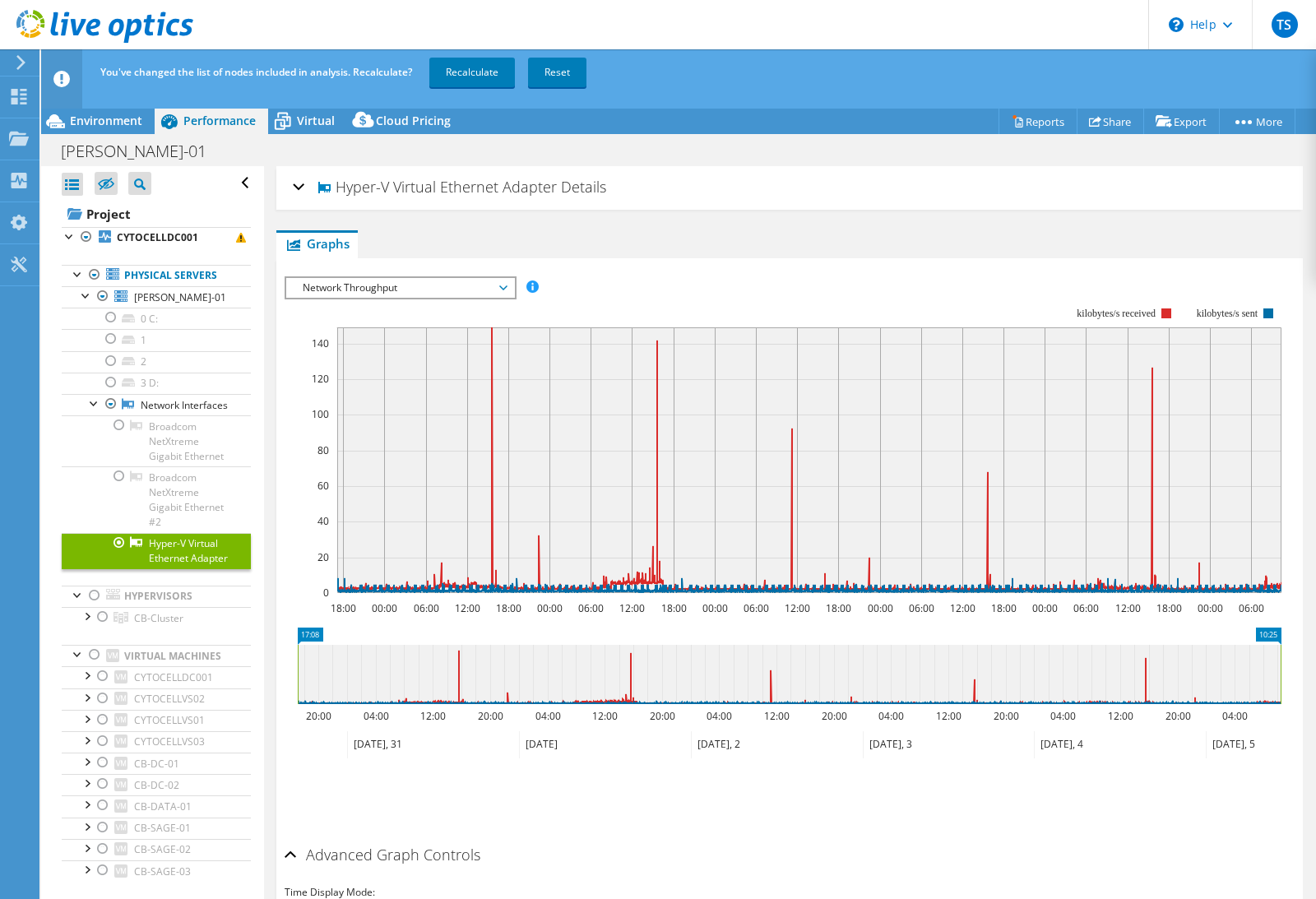
scroll to position [0, 0]
click at [453, 195] on span "Hyper-V Virtual Ethernet Adapter" at bounding box center [436, 186] width 243 height 19
